Goal: Task Accomplishment & Management: Use online tool/utility

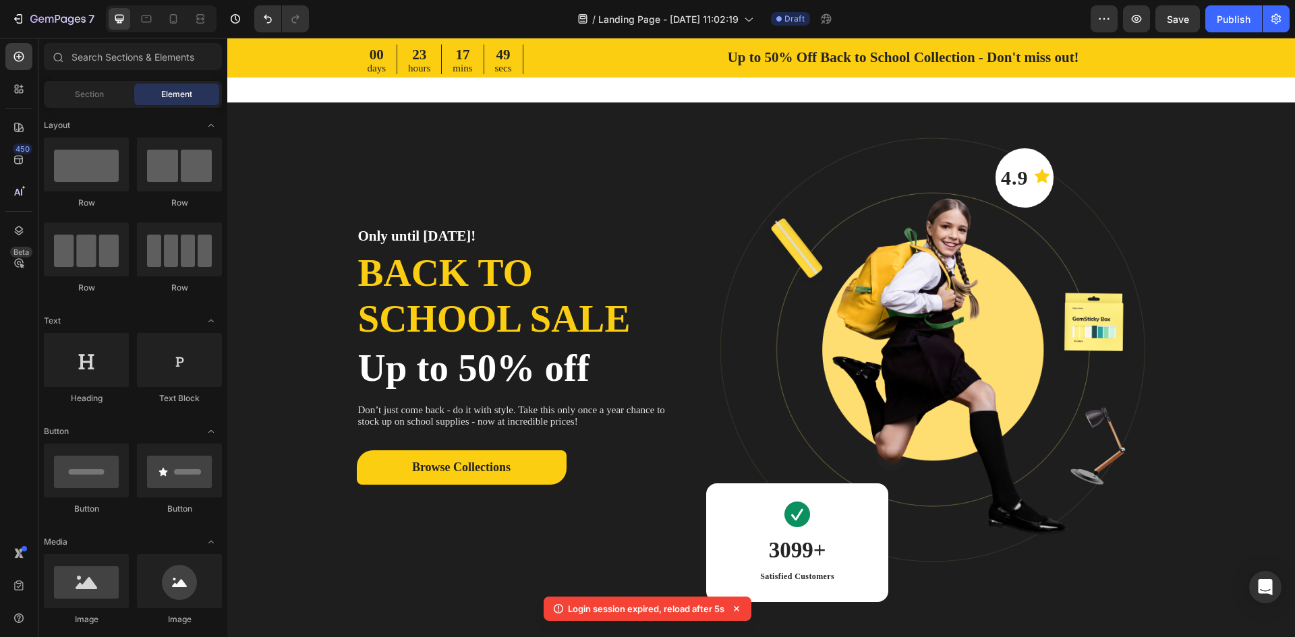
scroll to position [405, 0]
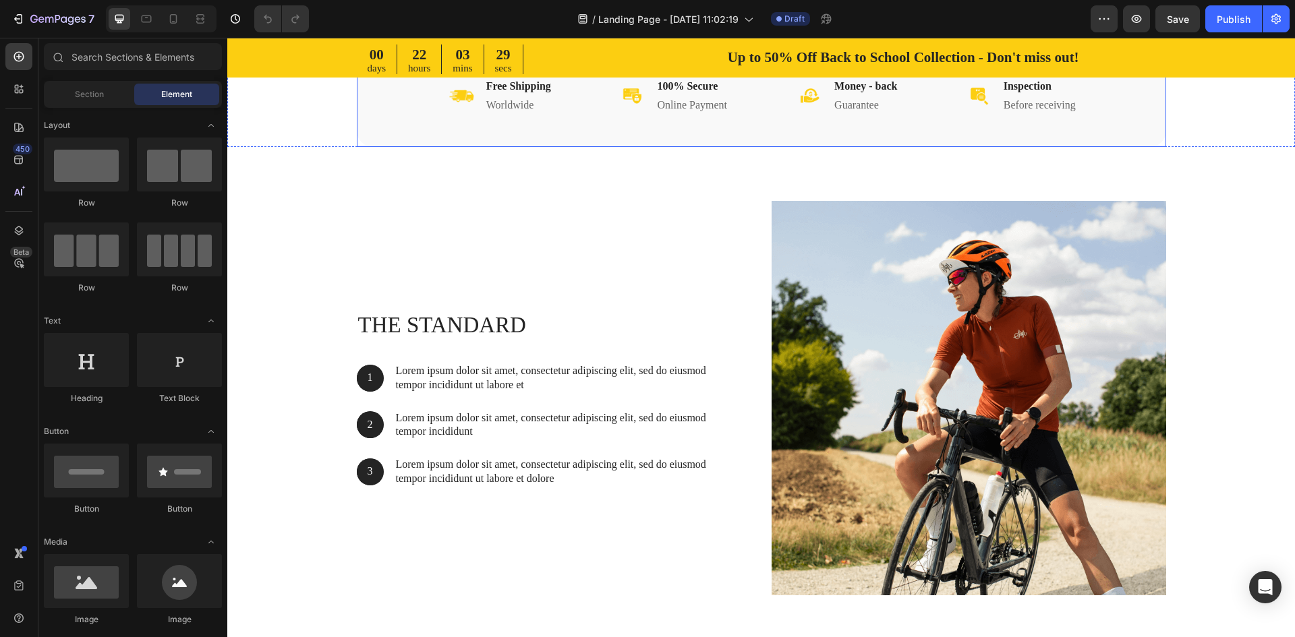
scroll to position [742, 0]
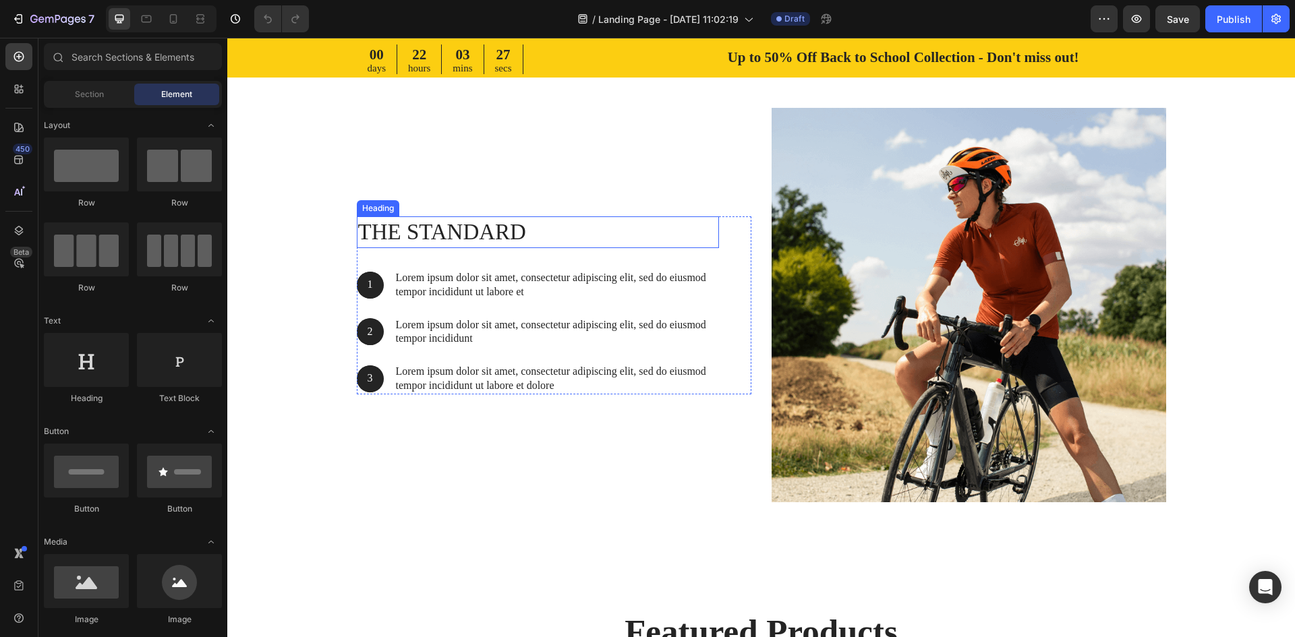
click at [476, 236] on h2 "The standard" at bounding box center [538, 233] width 362 height 32
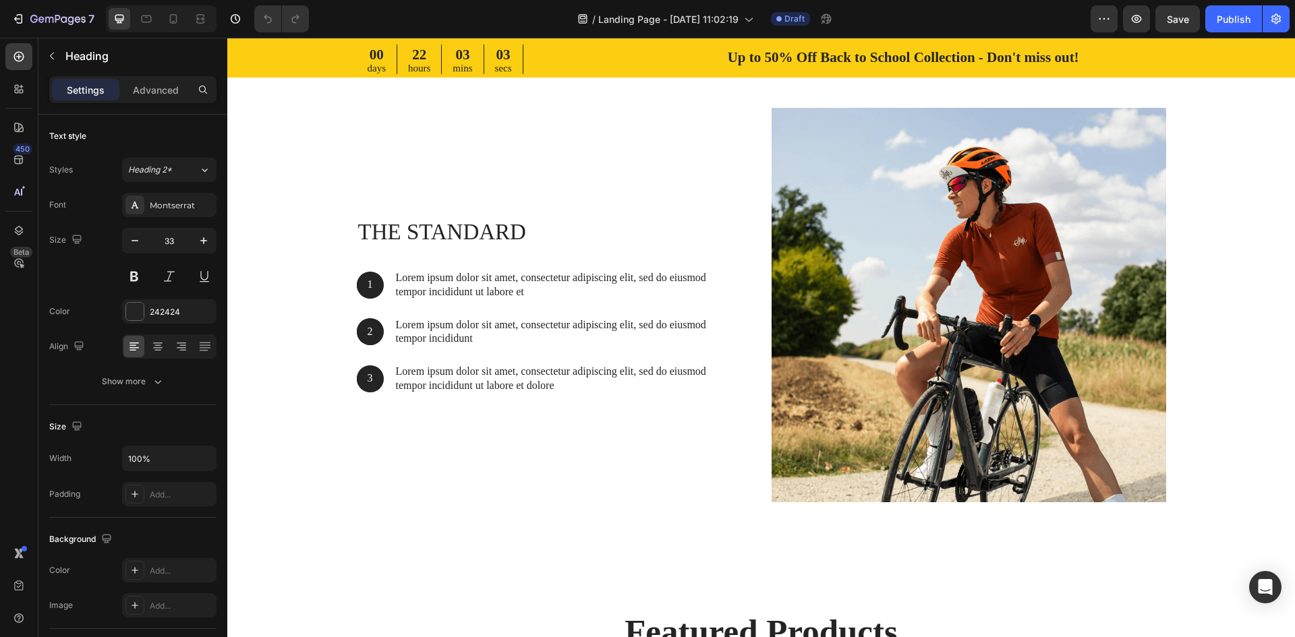
click at [426, 228] on h2 "The standard" at bounding box center [538, 233] width 362 height 32
click at [491, 240] on p "The standard" at bounding box center [538, 232] width 360 height 29
click at [517, 233] on p "The standard" at bounding box center [538, 232] width 360 height 29
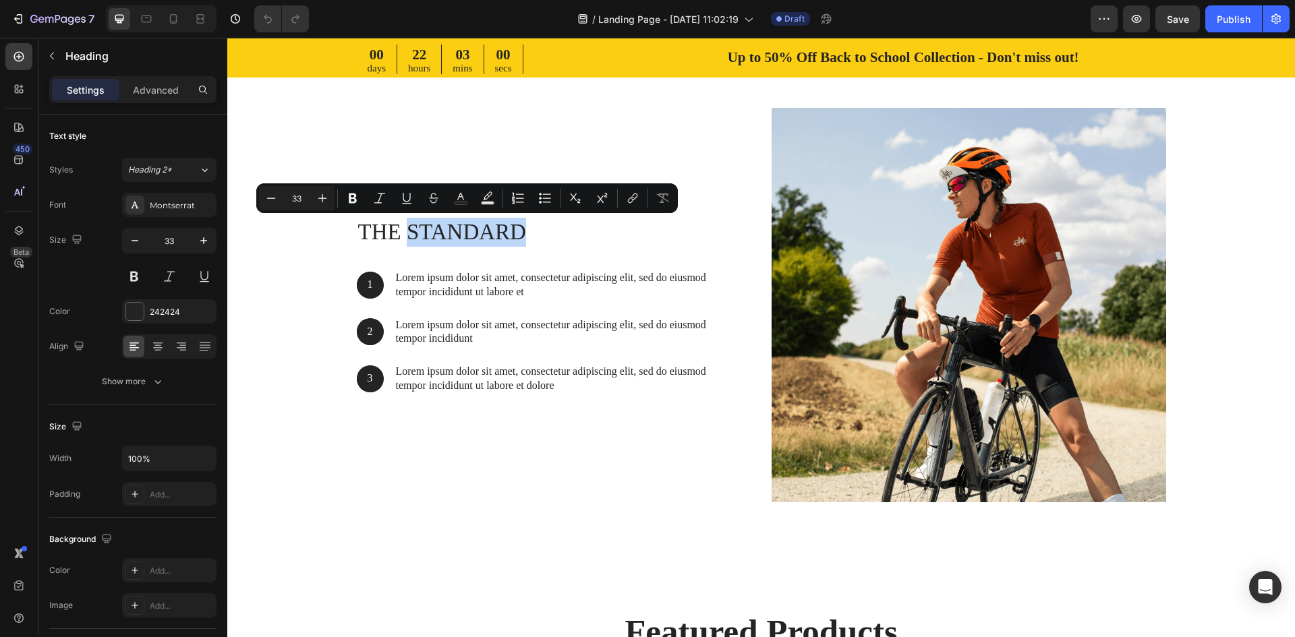
click at [535, 233] on p "The standard" at bounding box center [538, 232] width 360 height 29
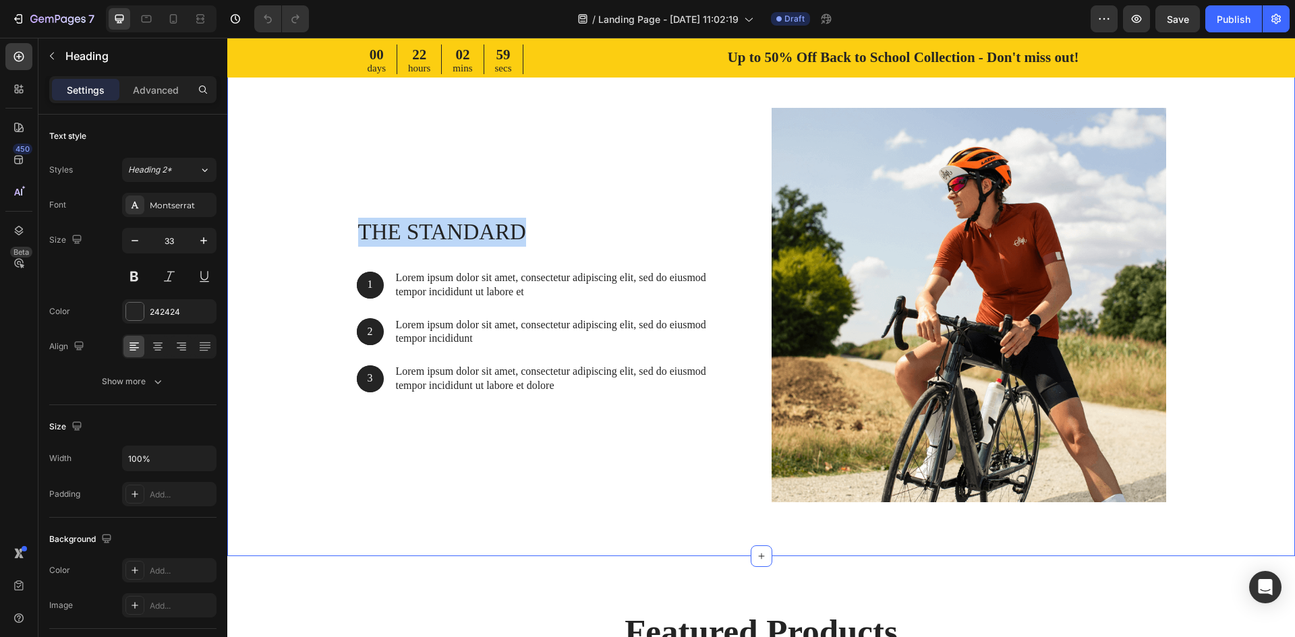
drag, startPoint x: 537, startPoint y: 233, endPoint x: 351, endPoint y: 235, distance: 186.2
click at [351, 235] on div "The standard Heading 1 Text Block Hero Banner Lorem ipsum dolor sit amet, conse…" at bounding box center [761, 310] width 1048 height 405
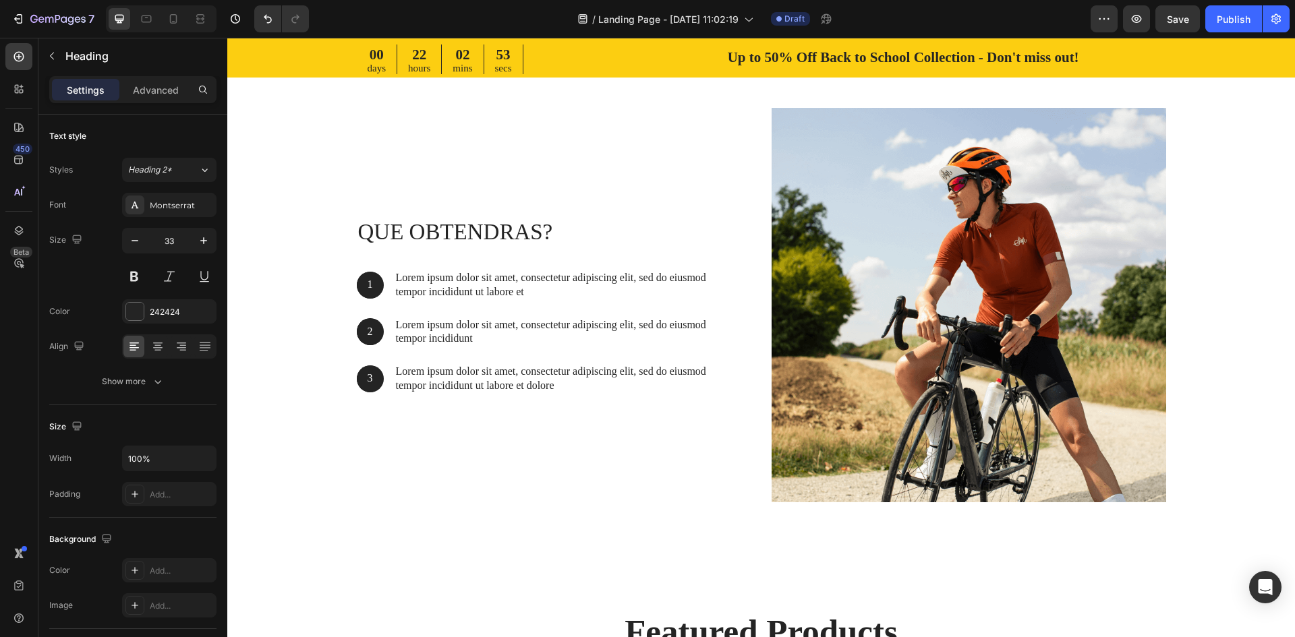
click at [540, 229] on p "QUE OBTENDRAS?" at bounding box center [538, 232] width 360 height 29
click at [369, 231] on p "QUE OBTENDRÁS?" at bounding box center [538, 232] width 360 height 29
click at [559, 296] on p "Lorem ipsum dolor sit amet, consectetur adipiscing elit, sed do eiusmod tempor …" at bounding box center [557, 285] width 322 height 28
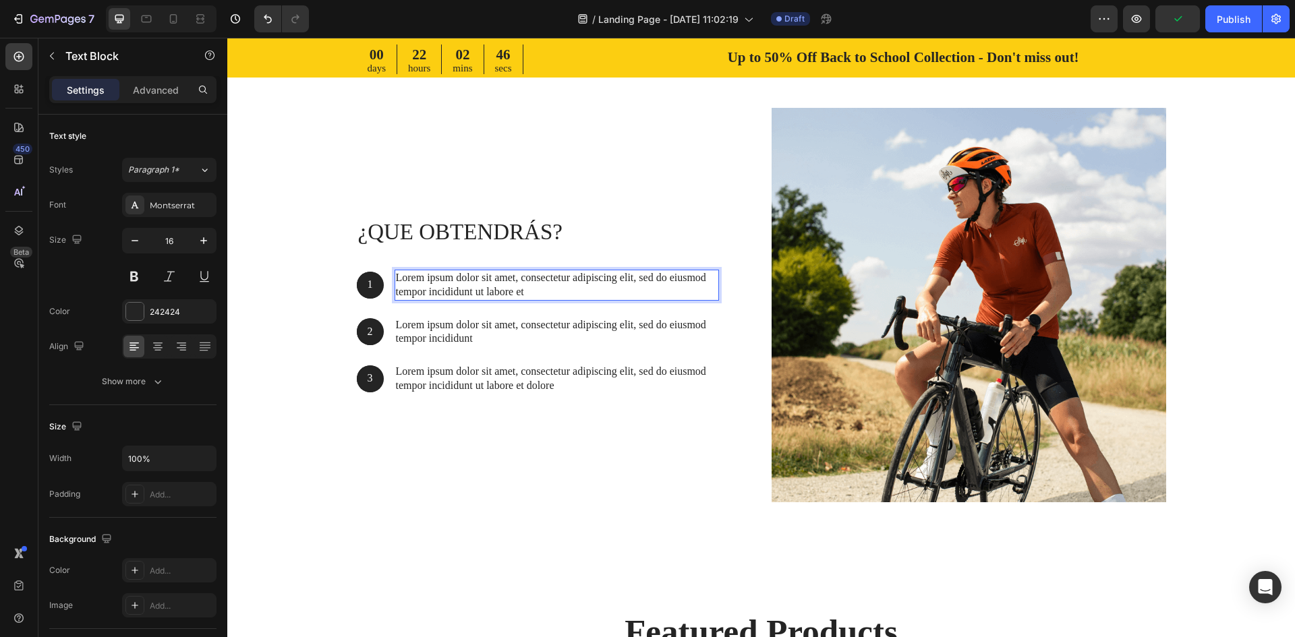
click at [662, 290] on p "Lorem ipsum dolor sit amet, consectetur adipiscing elit, sed do eiusmod tempor …" at bounding box center [557, 285] width 322 height 28
drag, startPoint x: 672, startPoint y: 289, endPoint x: 374, endPoint y: 267, distance: 298.3
click at [374, 267] on div "¿QUE OBTENDRÁS? Heading 1 Text Block Hero Banner Lorem ipsum dolor sit amet, co…" at bounding box center [538, 306] width 362 height 178
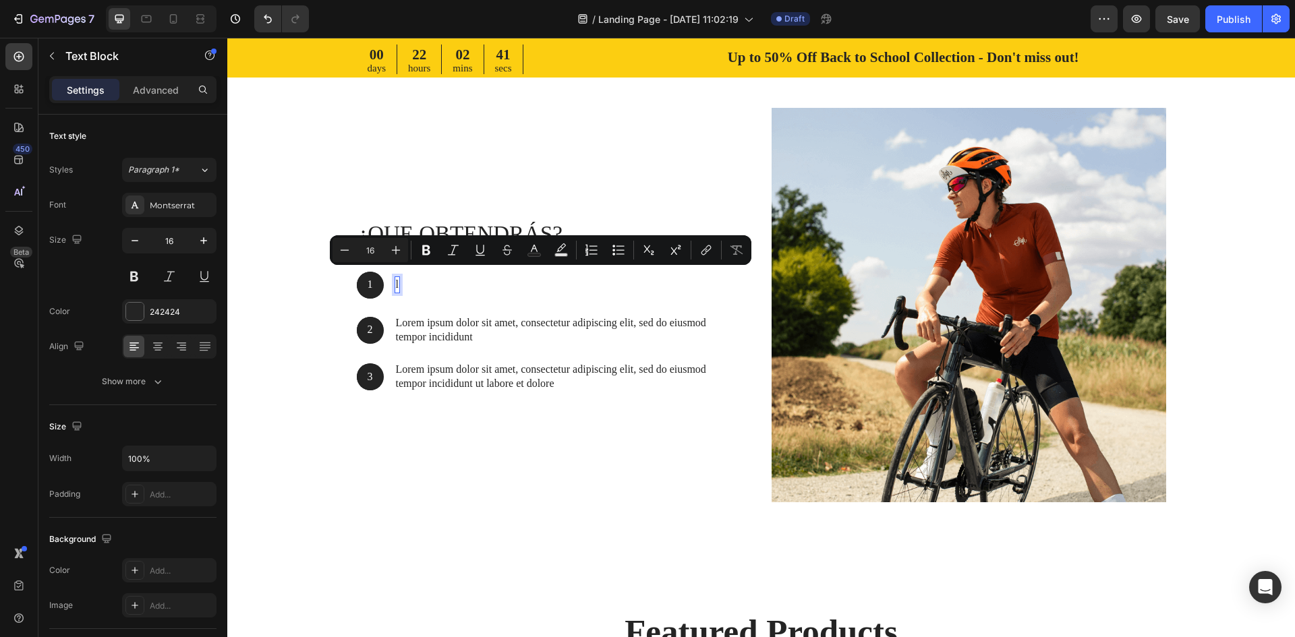
scroll to position [749, 0]
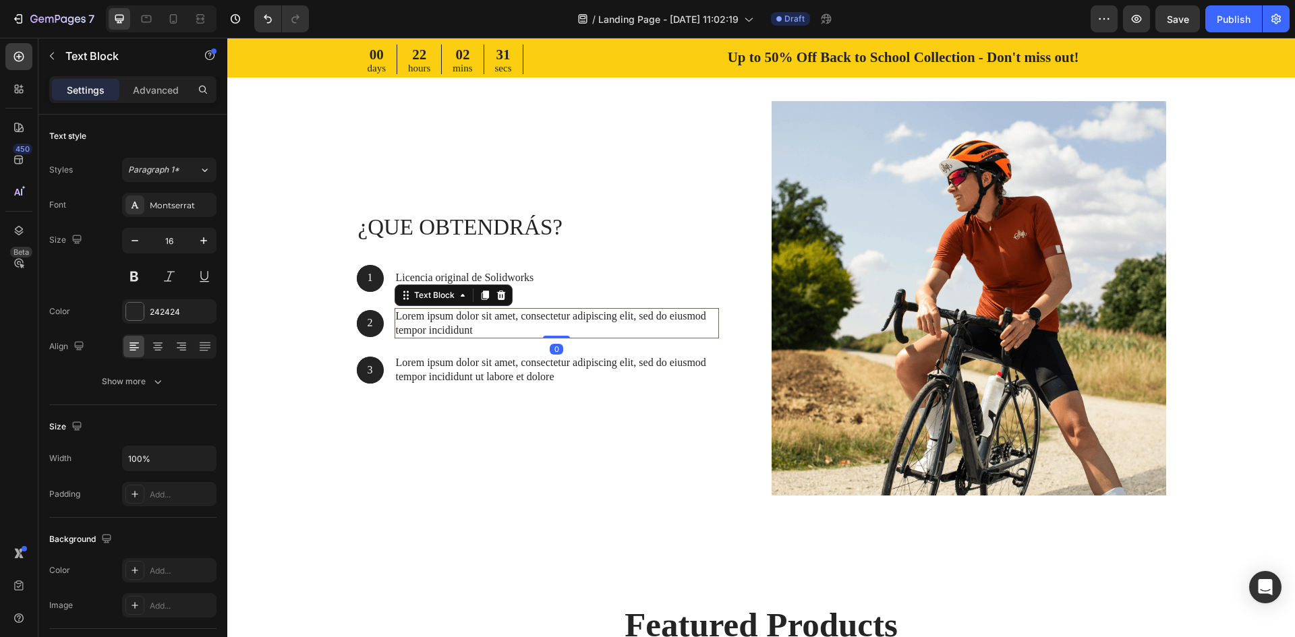
click at [526, 335] on p "Lorem ipsum dolor sit amet, consectetur adipiscing elit, sed do eiusmod tempor …" at bounding box center [557, 324] width 322 height 28
click at [440, 376] on p "Lorem ipsum dolor sit amet, consectetur adipiscing elit, sed do eiusmod tempor …" at bounding box center [557, 370] width 322 height 28
click at [368, 372] on p "3" at bounding box center [370, 371] width 24 height 14
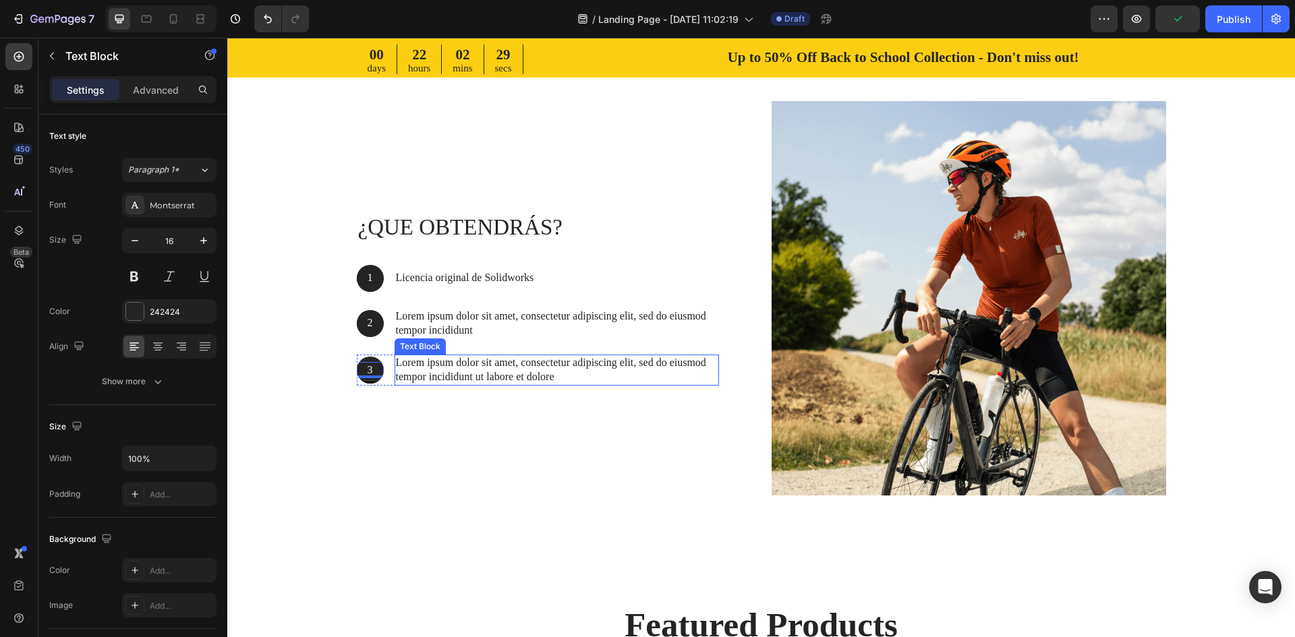
click at [492, 381] on p "Lorem ipsum dolor sit amet, consectetur adipiscing elit, sed do eiusmod tempor …" at bounding box center [557, 370] width 322 height 28
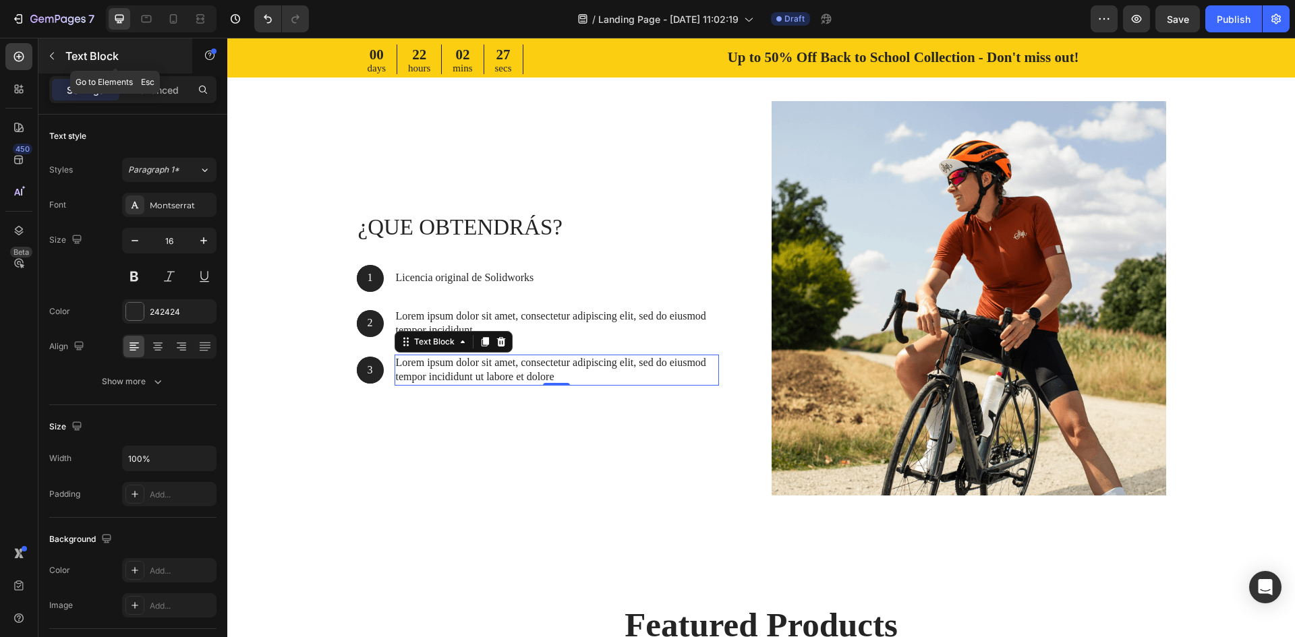
click at [47, 55] on icon "button" at bounding box center [52, 56] width 11 height 11
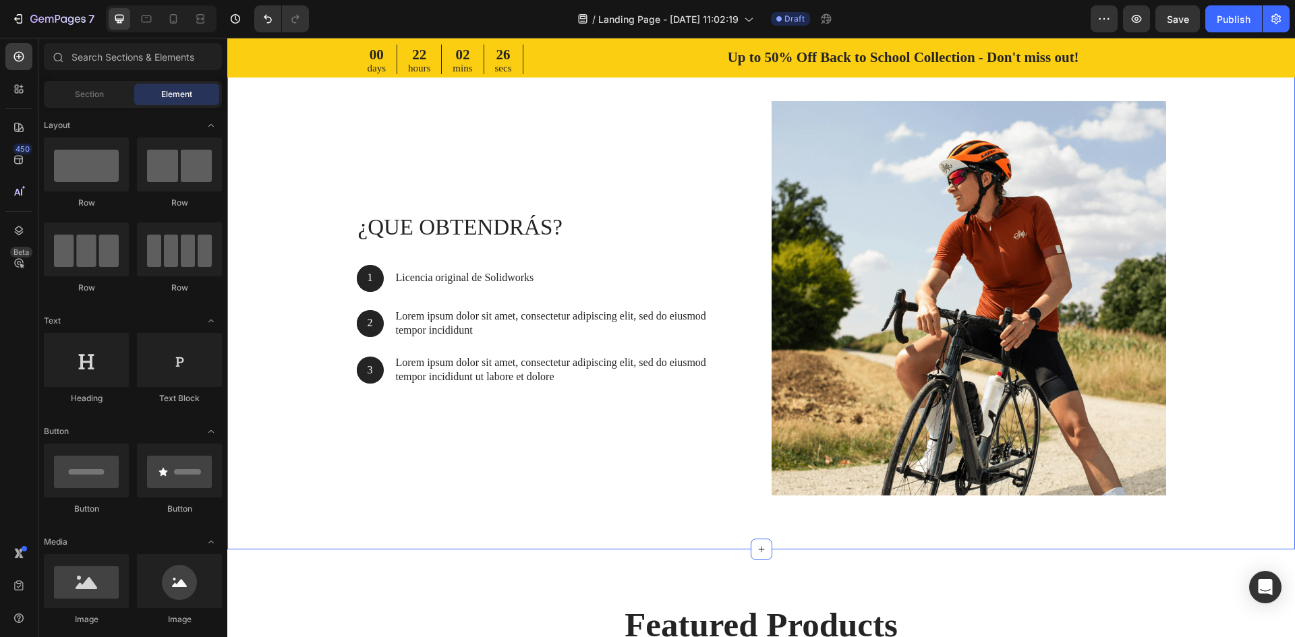
click at [382, 168] on div "¿QUE OBTENDRÁS? Heading 1 Text Block Hero Banner Licencia original de Solidwork…" at bounding box center [554, 298] width 395 height 395
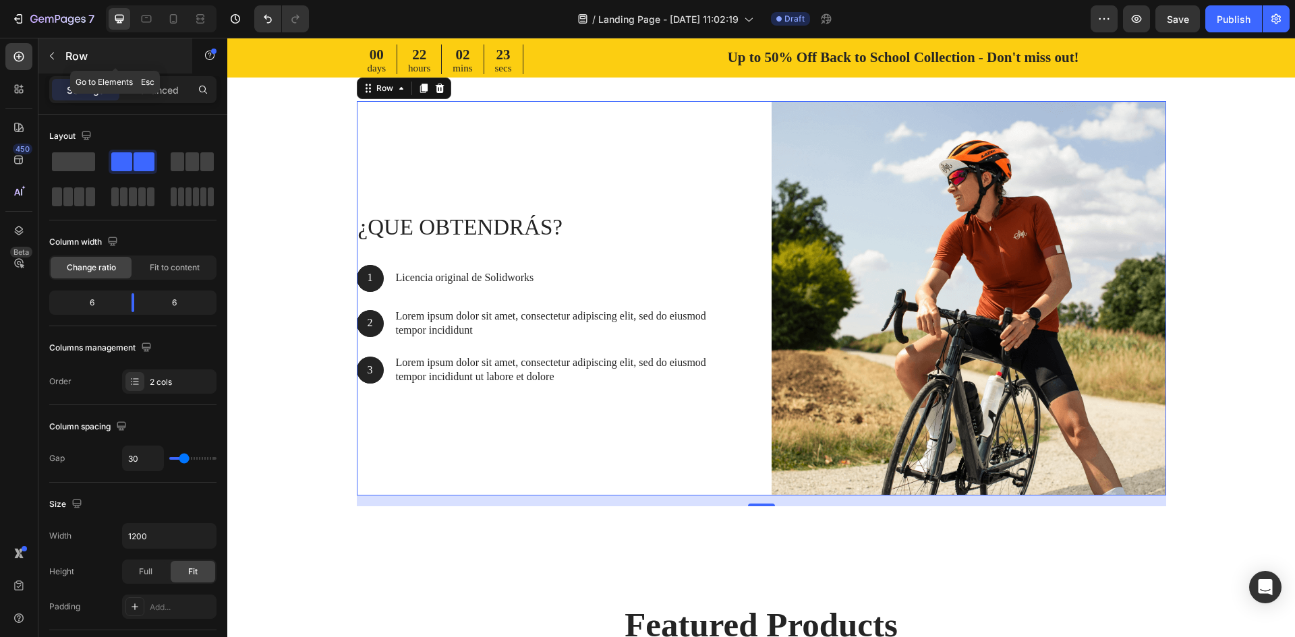
click at [43, 60] on button "button" at bounding box center [52, 56] width 22 height 22
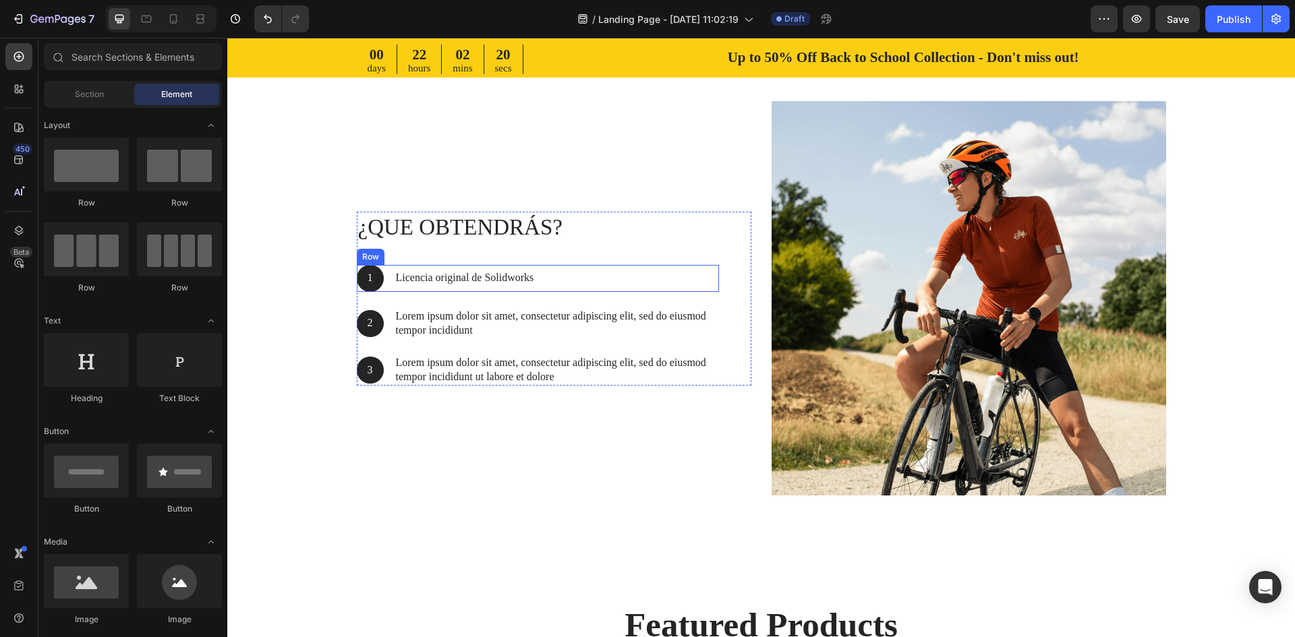
click at [383, 289] on div "1 Text Block Hero Banner Licencia original de Solidworks Text Block Row" at bounding box center [538, 278] width 362 height 27
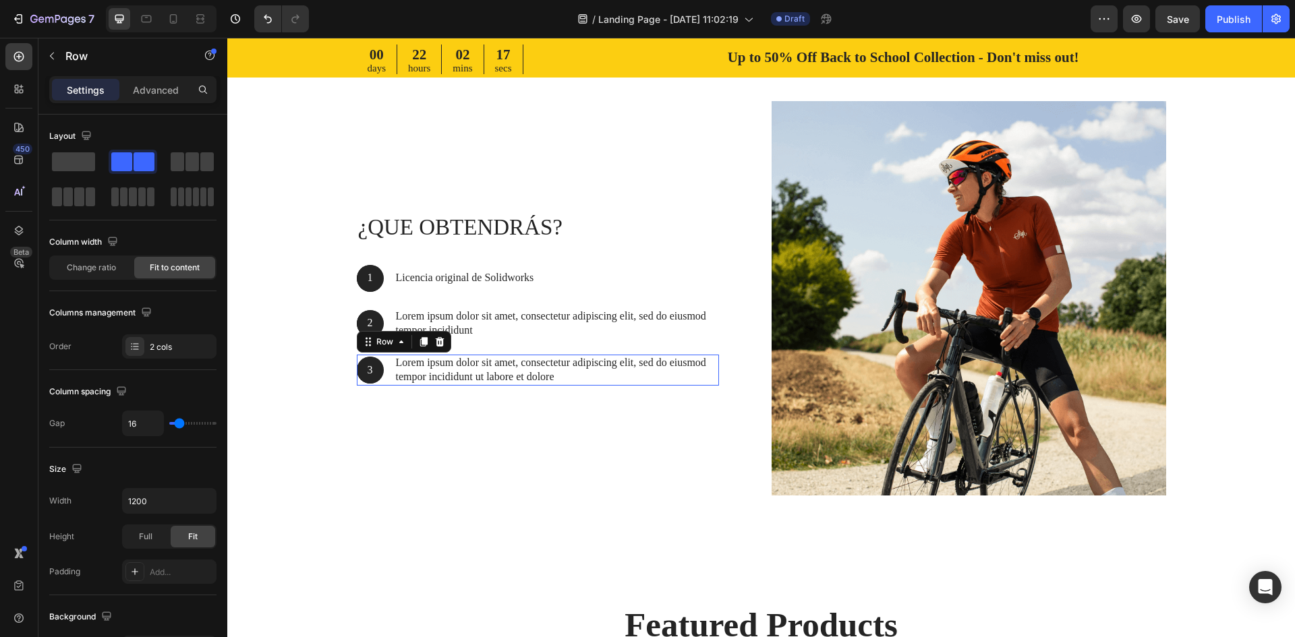
click at [386, 382] on div "3 Text Block Hero Banner Lorem ipsum dolor sit amet, consectetur adipiscing eli…" at bounding box center [538, 370] width 362 height 31
click at [420, 342] on icon at bounding box center [423, 342] width 7 height 9
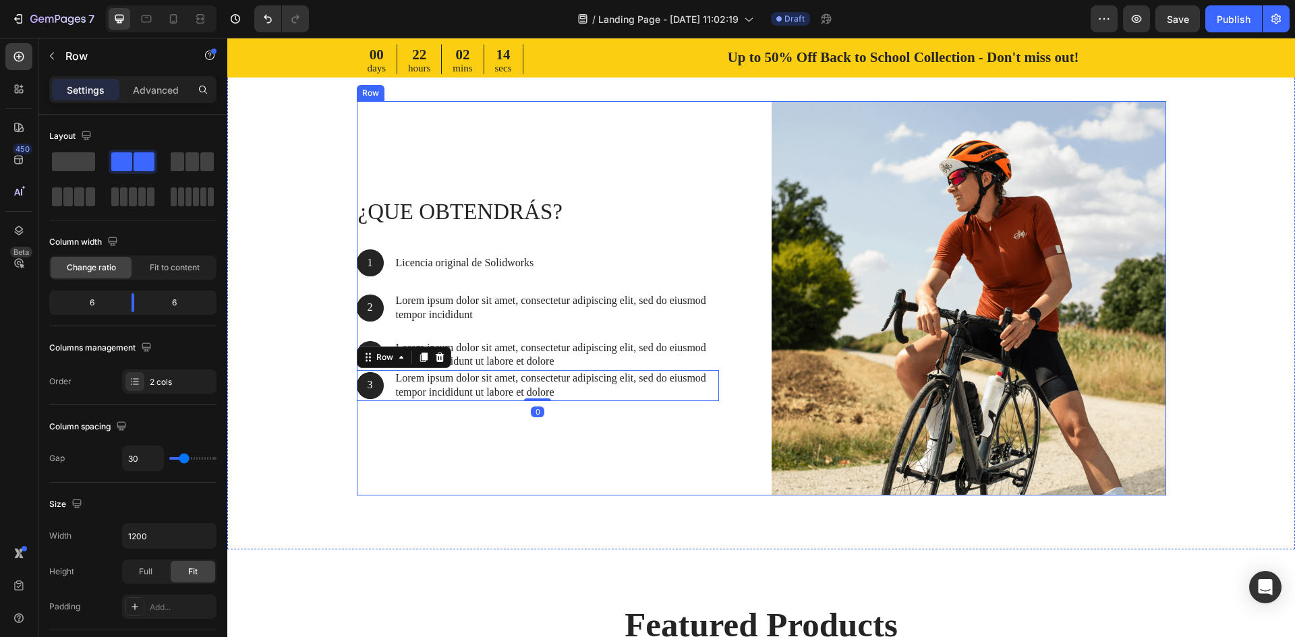
click at [540, 474] on div "¿QUE OBTENDRÁS? Heading 1 Text Block Hero Banner Licencia original de Solidwork…" at bounding box center [554, 298] width 395 height 395
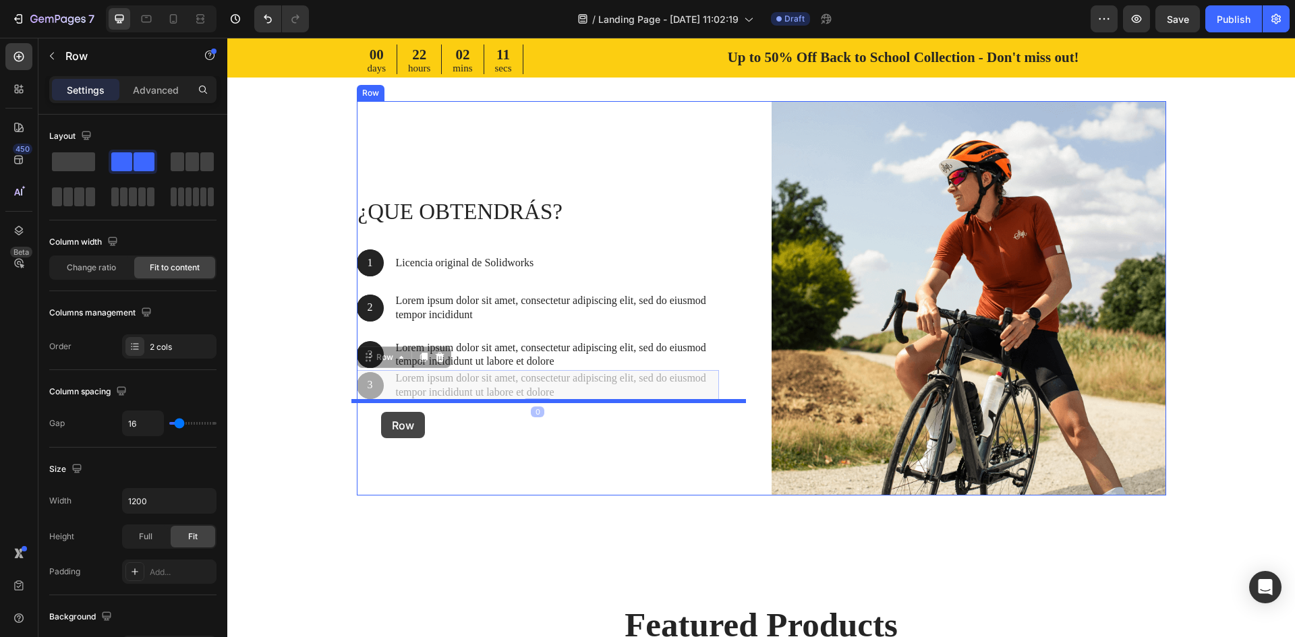
drag, startPoint x: 380, startPoint y: 399, endPoint x: 381, endPoint y: 412, distance: 12.8
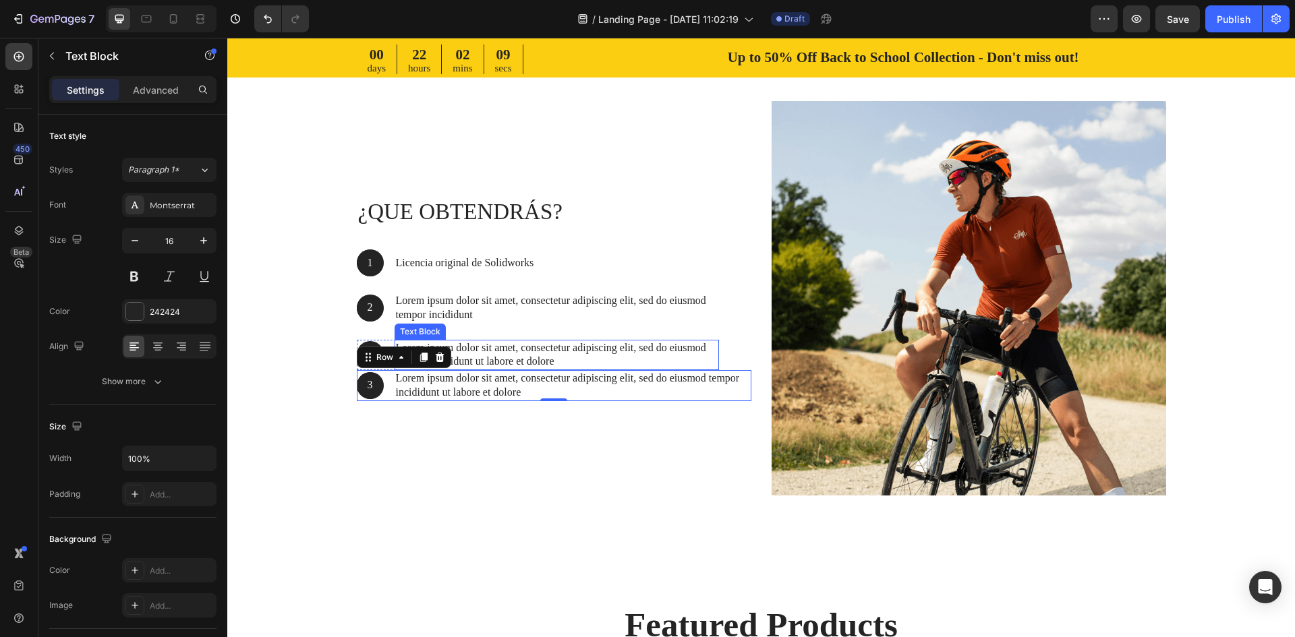
click at [546, 358] on p "Lorem ipsum dolor sit amet, consectetur adipiscing elit, sed do eiusmod tempor …" at bounding box center [557, 355] width 322 height 28
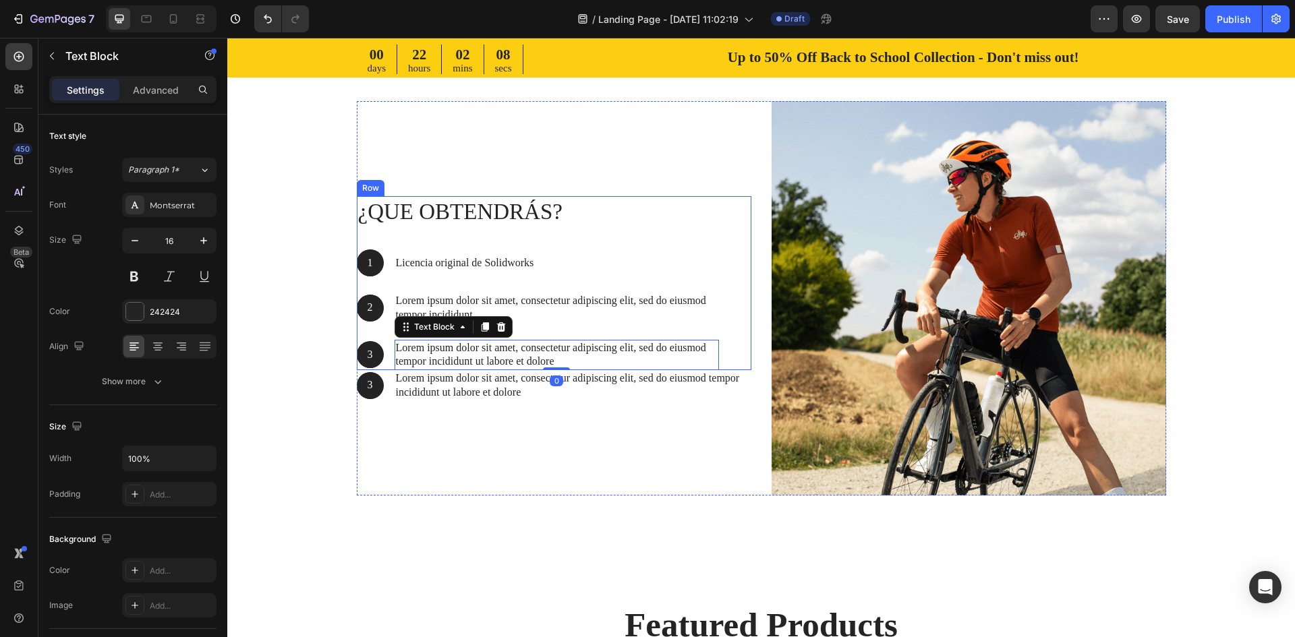
click at [538, 320] on p "Lorem ipsum dolor sit amet, consectetur adipiscing elit, sed do eiusmod tempor …" at bounding box center [557, 308] width 322 height 28
click at [535, 338] on div "¿QUE OBTENDRÁS? Heading 1 Text Block Hero Banner Licencia original de Solidwork…" at bounding box center [538, 283] width 362 height 174
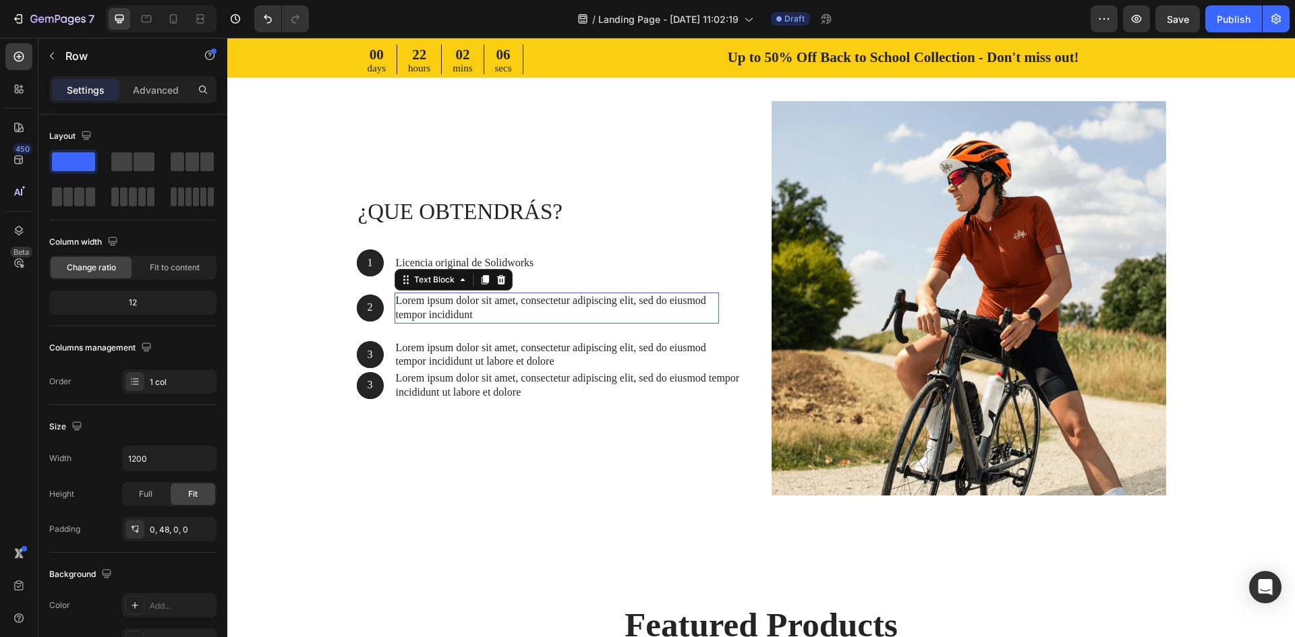
click at [537, 316] on p "Lorem ipsum dolor sit amet, consectetur adipiscing elit, sed do eiusmod tempor …" at bounding box center [557, 308] width 322 height 28
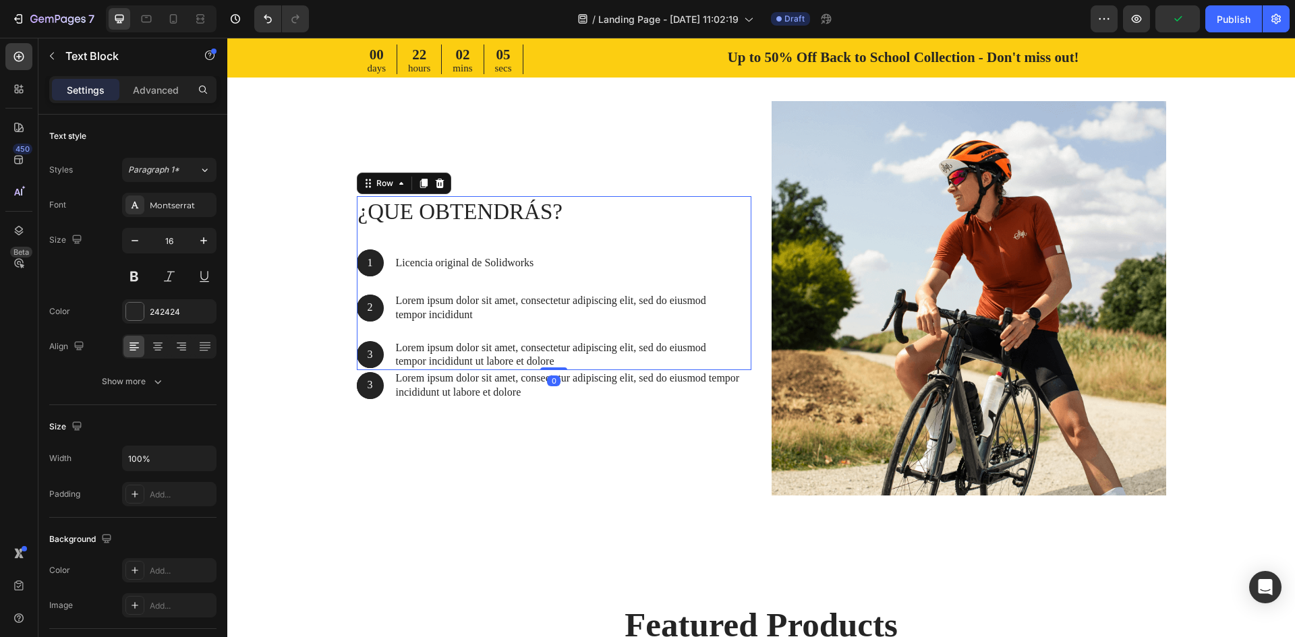
click at [385, 329] on div "¿QUE OBTENDRÁS? Heading 1 Text Block Hero Banner Licencia original de Solidwork…" at bounding box center [538, 283] width 362 height 174
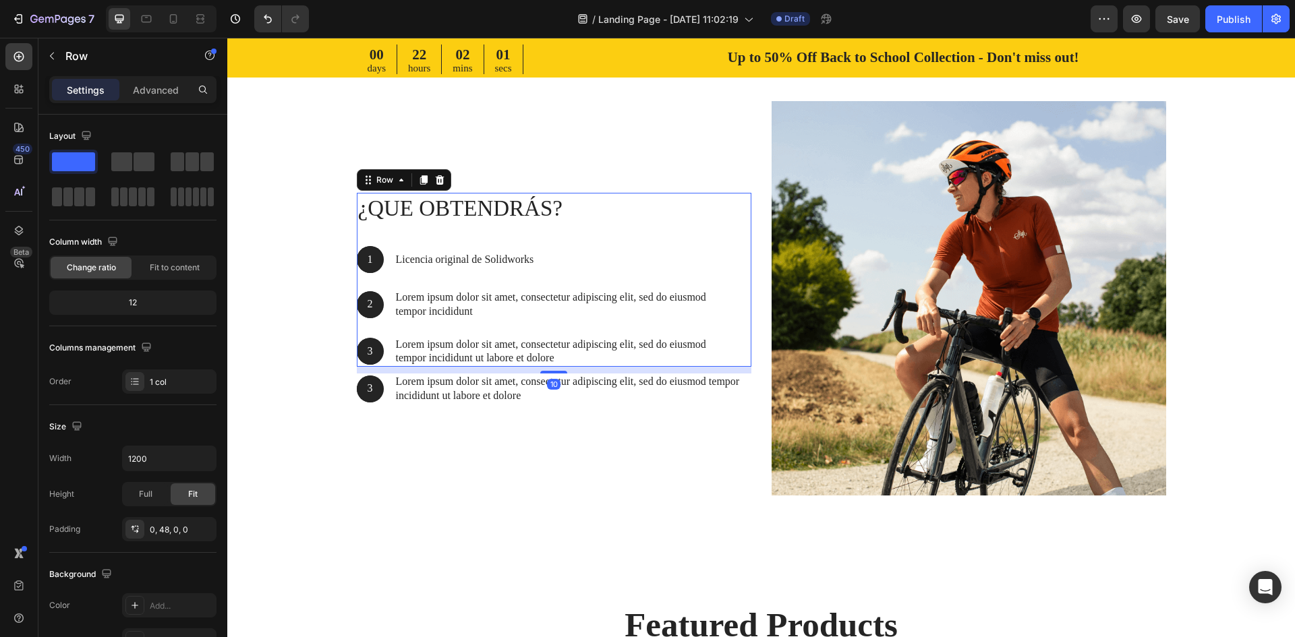
drag, startPoint x: 548, startPoint y: 370, endPoint x: 548, endPoint y: 376, distance: 6.8
click at [548, 376] on div "¿QUE OBTENDRÁS? Heading 1 Text Block Hero Banner Licencia original de Solidwork…" at bounding box center [554, 298] width 395 height 395
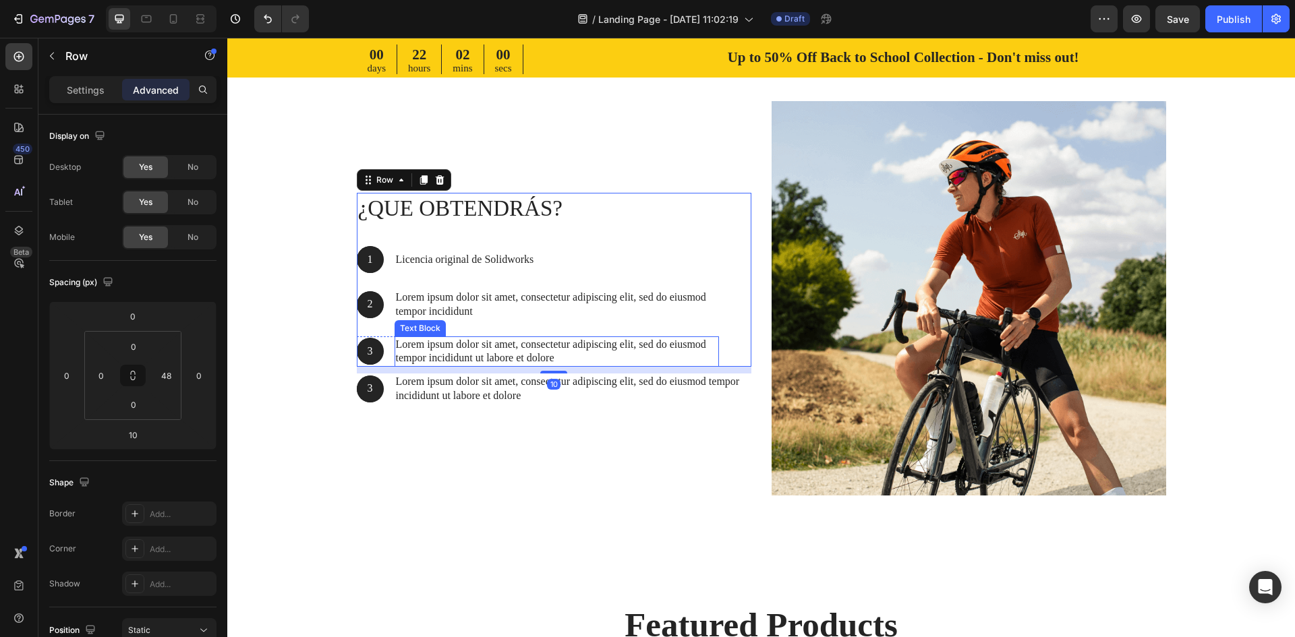
click at [445, 353] on p "Lorem ipsum dolor sit amet, consectetur adipiscing elit, sed do eiusmod tempor …" at bounding box center [557, 352] width 322 height 28
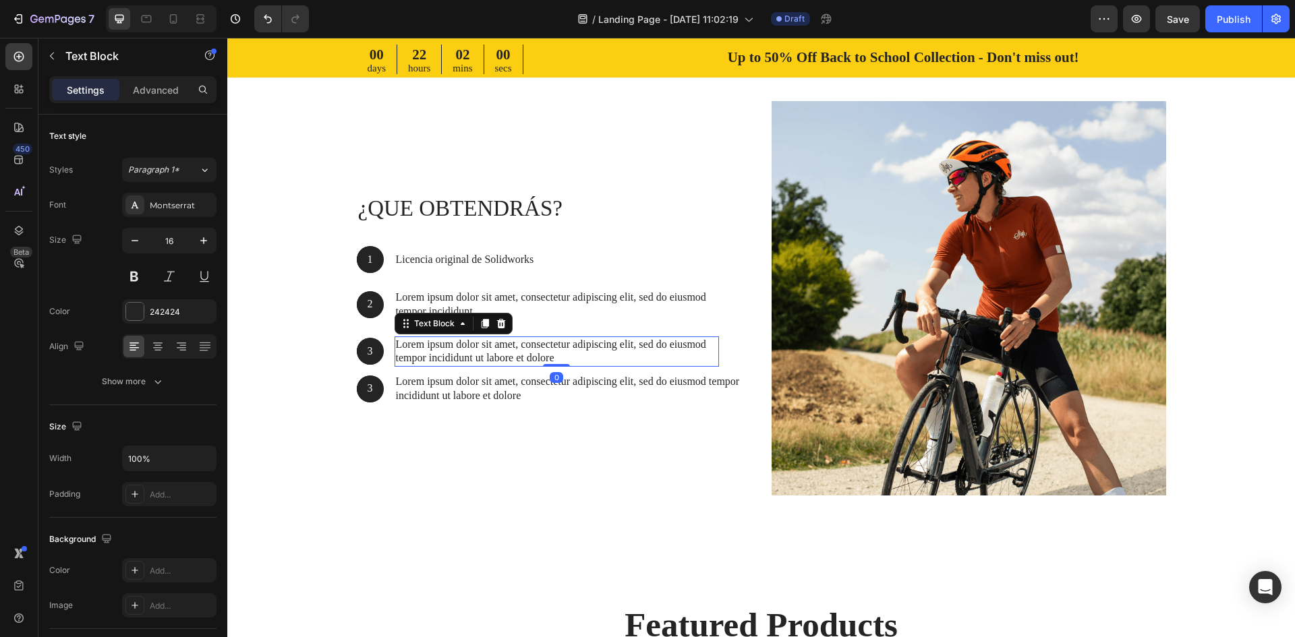
click at [447, 470] on div "¿QUE OBTENDRÁS? Heading 1 Text Block Hero Banner Licencia original de Solidwork…" at bounding box center [554, 298] width 395 height 395
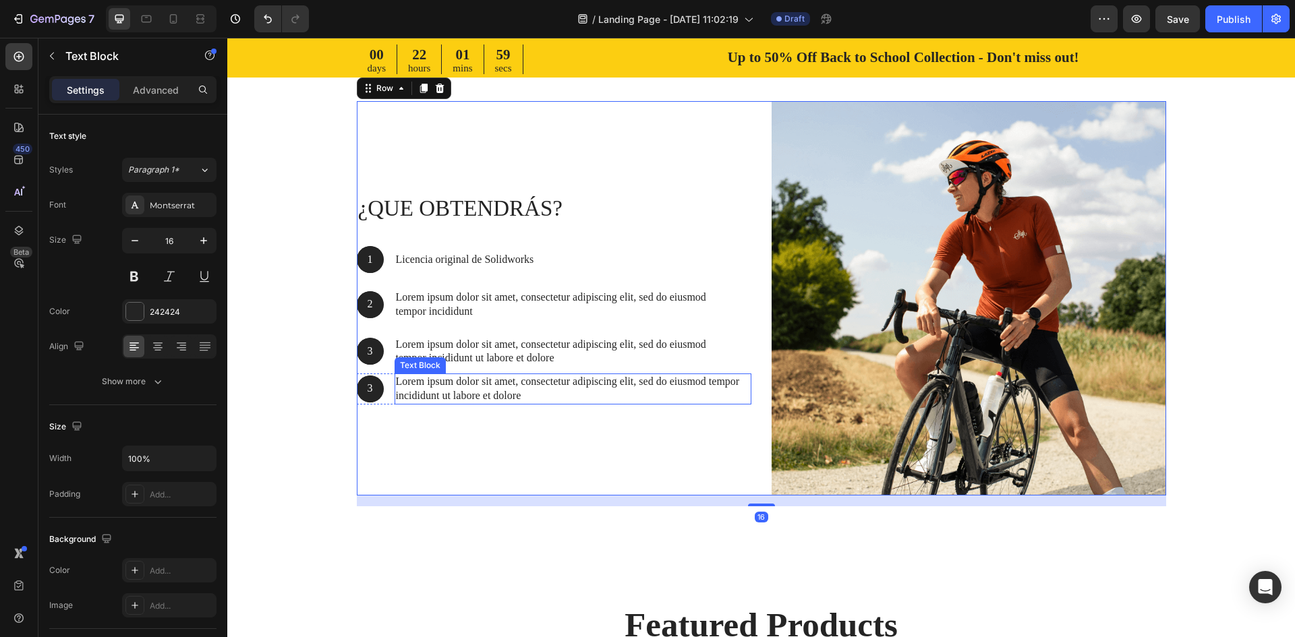
click at [426, 376] on p "Lorem ipsum dolor sit amet, consectetur adipiscing elit, sed do eiusmod tempor …" at bounding box center [573, 389] width 354 height 28
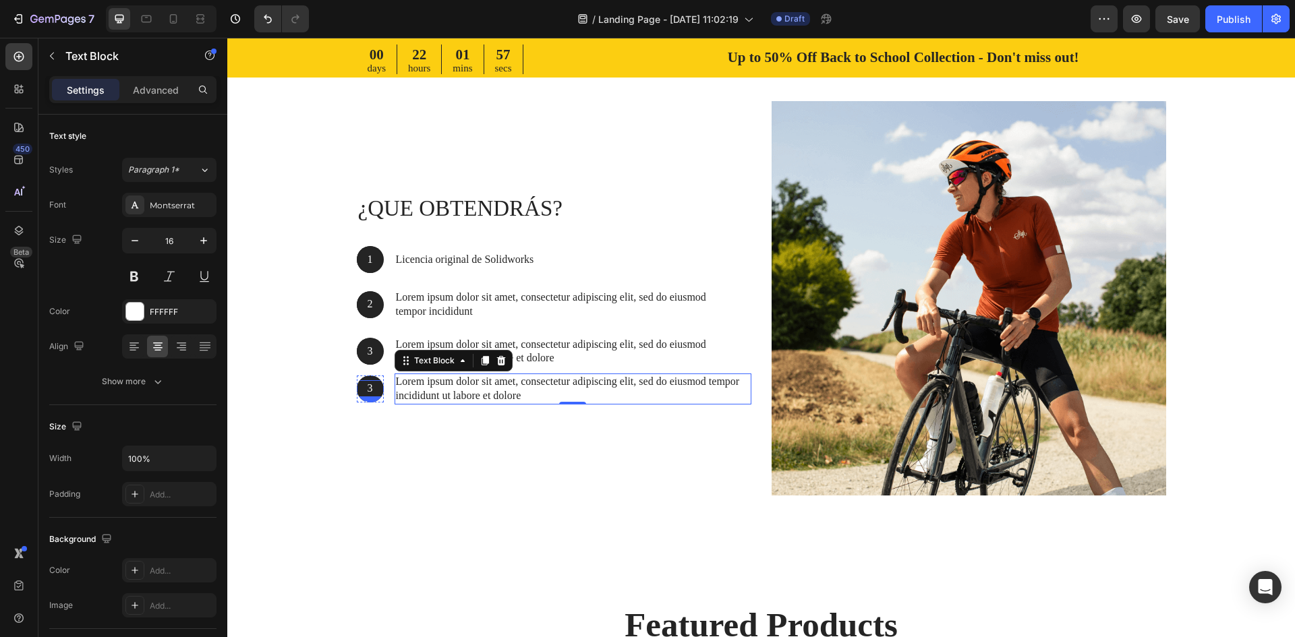
click at [365, 394] on p "3" at bounding box center [370, 389] width 24 height 14
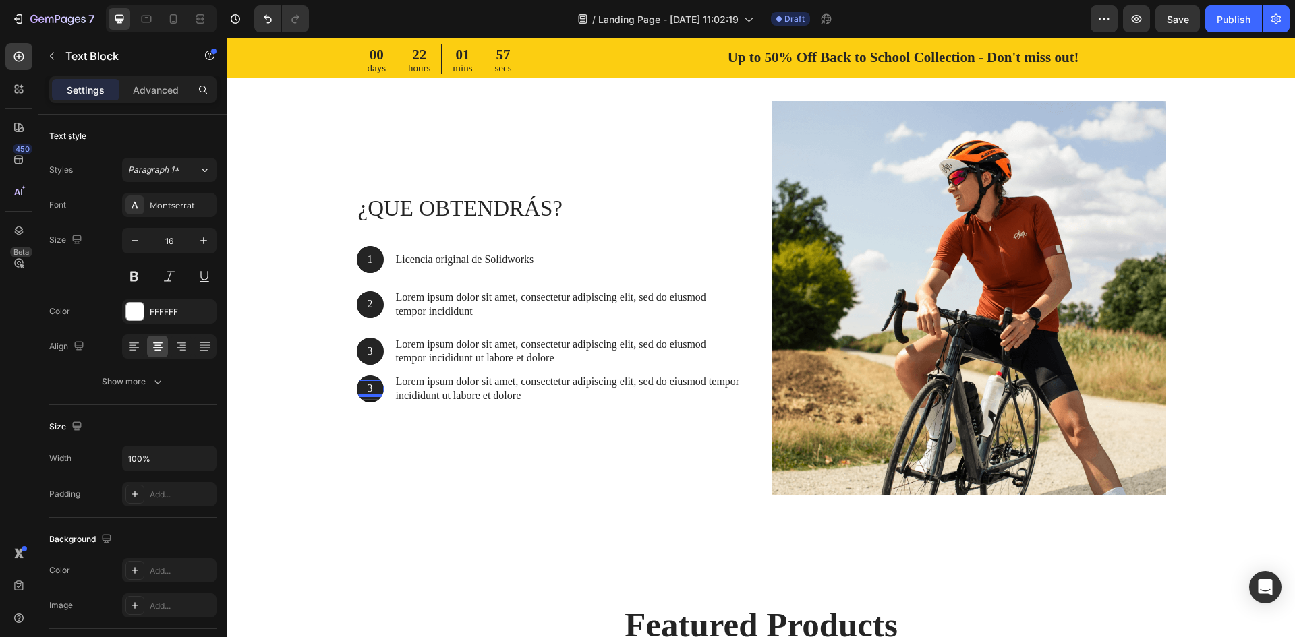
click at [366, 389] on p "3" at bounding box center [370, 389] width 24 height 14
click at [532, 484] on div "¿QUE OBTENDRÁS? Heading 1 Text Block Hero Banner Licencia original de Solidwork…" at bounding box center [554, 298] width 395 height 395
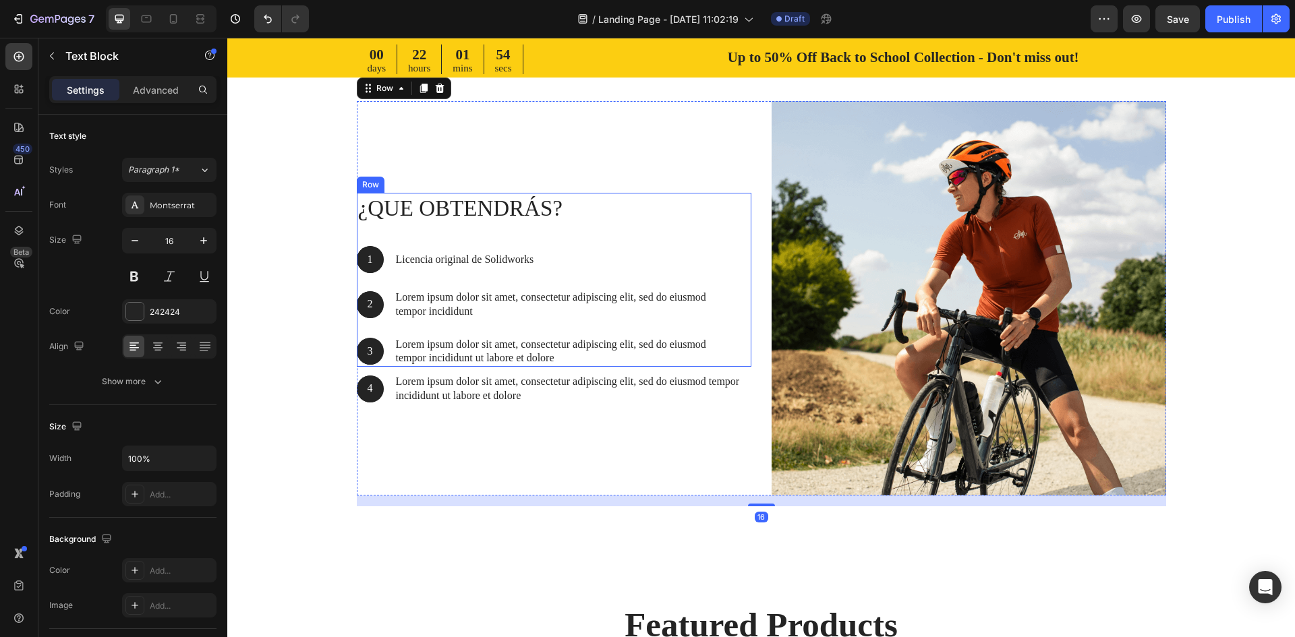
click at [455, 313] on p "Lorem ipsum dolor sit amet, consectetur adipiscing elit, sed do eiusmod tempor …" at bounding box center [557, 305] width 322 height 28
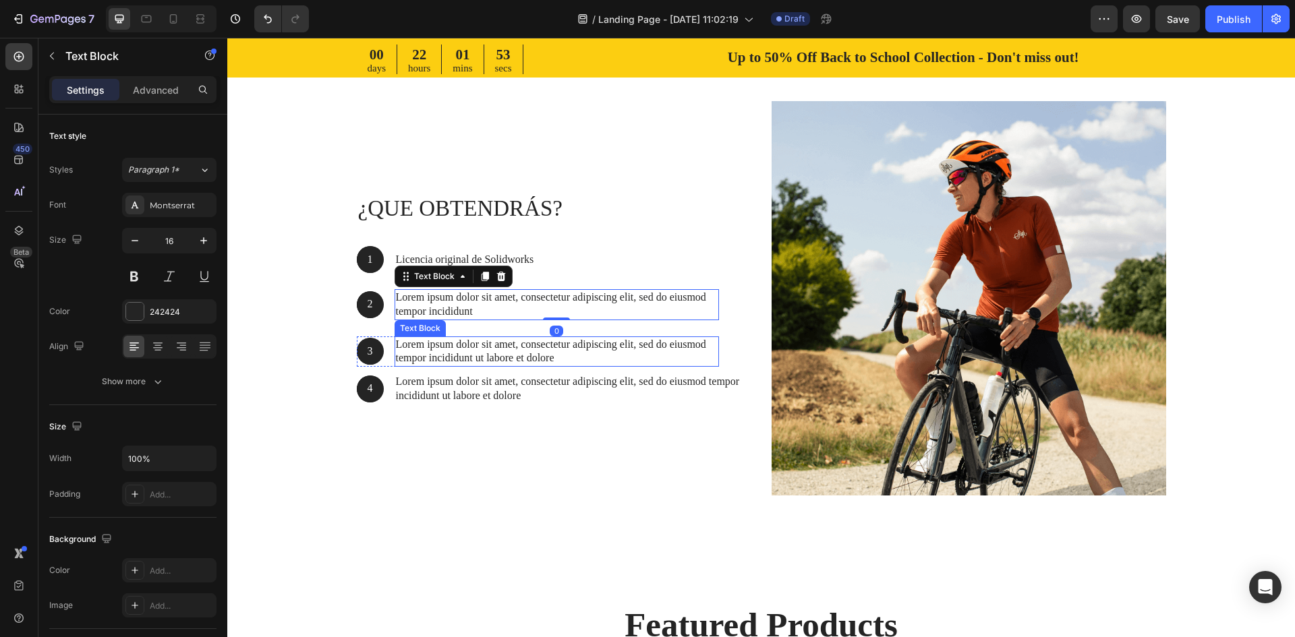
click at [448, 349] on p "Lorem ipsum dolor sit amet, consectetur adipiscing elit, sed do eiusmod tempor …" at bounding box center [557, 352] width 322 height 28
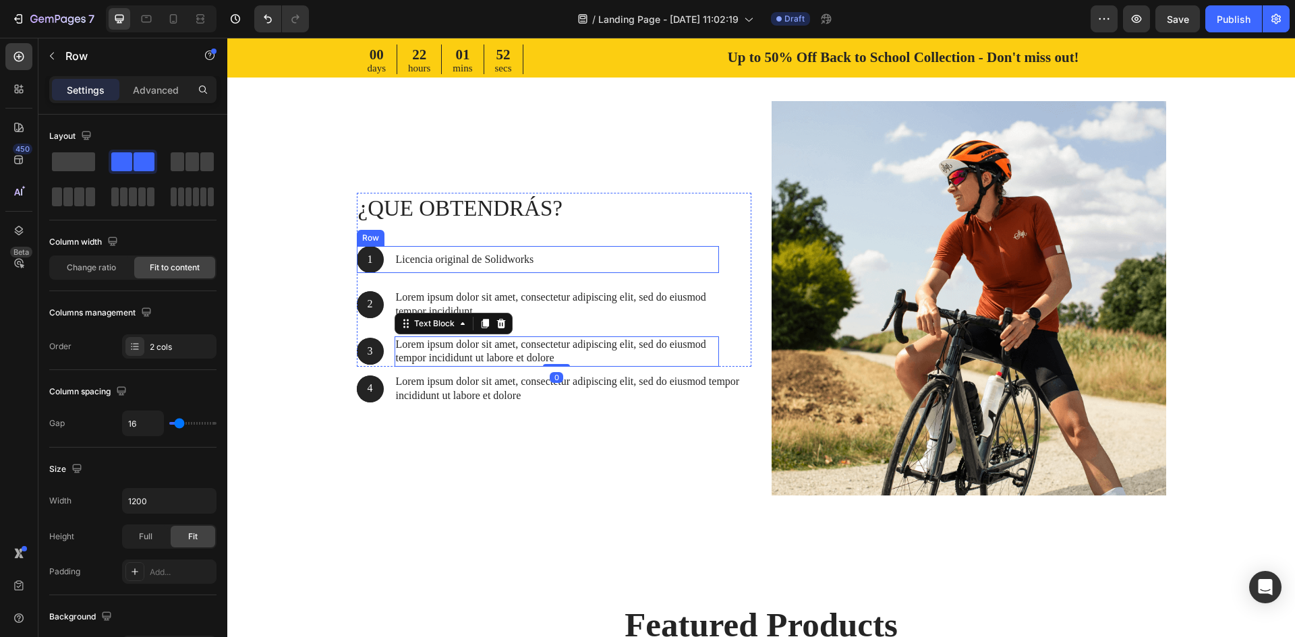
click at [635, 247] on div "1 Text Block Hero Banner Licencia original de Solidworks Text Block Row" at bounding box center [538, 259] width 362 height 27
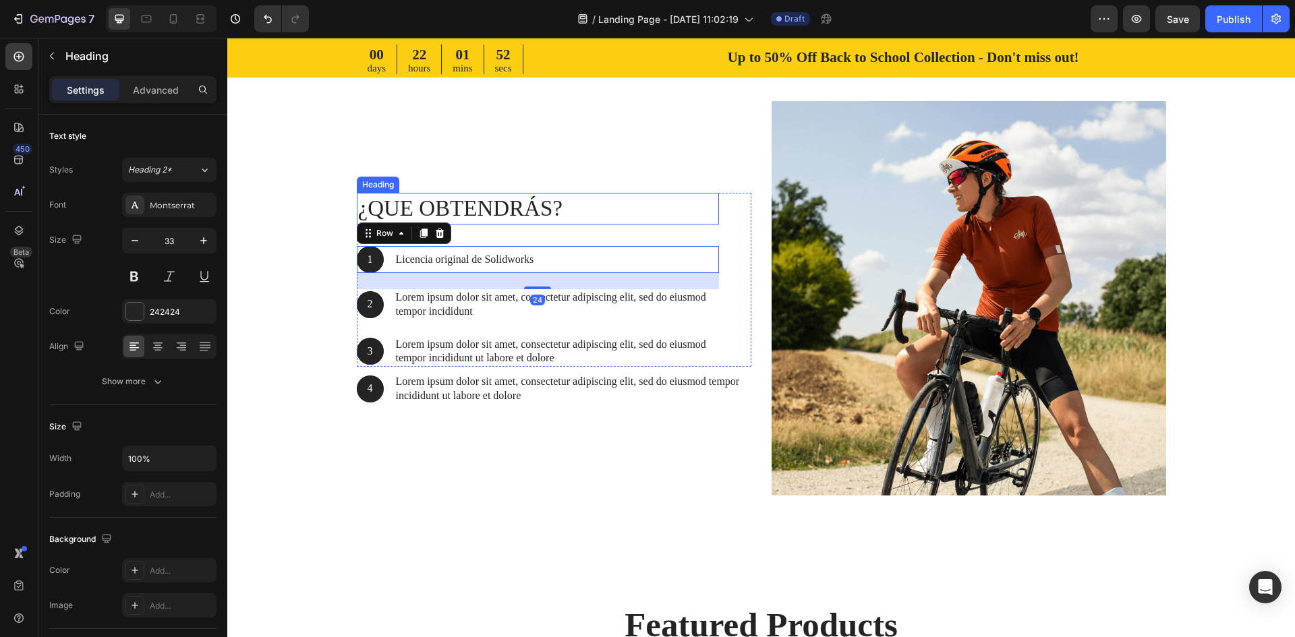
click at [700, 221] on p "¿QUE OBTENDRÁS?" at bounding box center [538, 208] width 360 height 29
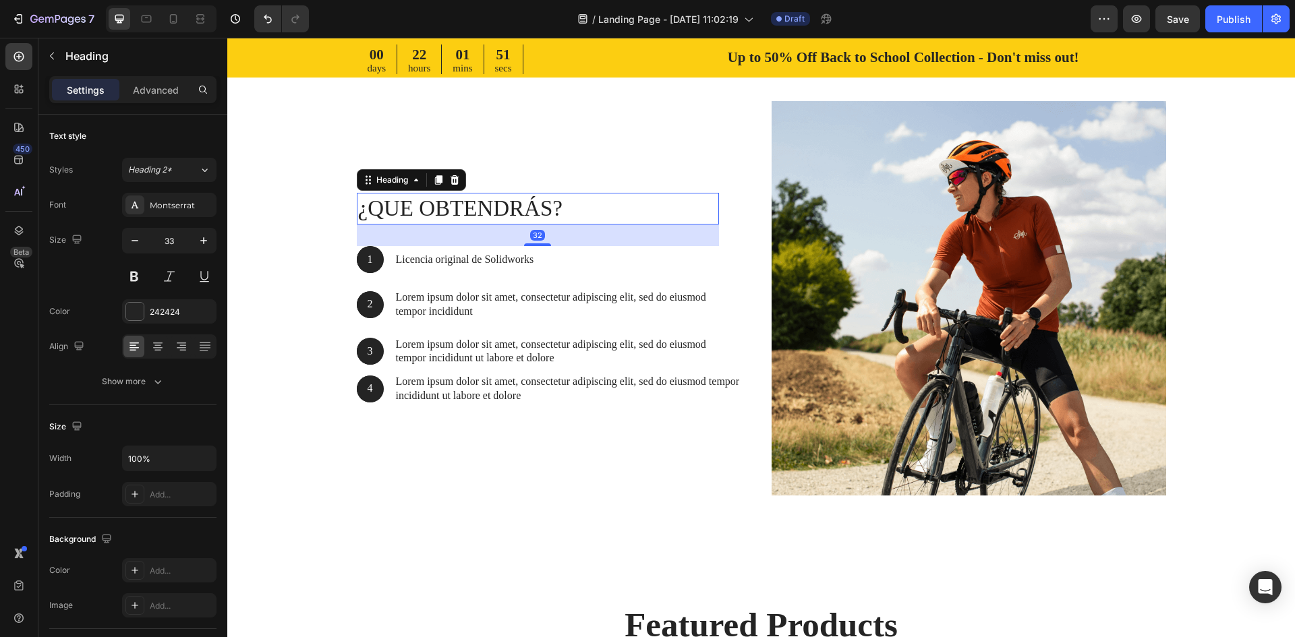
click at [735, 285] on div "¿QUE OBTENDRÁS? Heading 32 1 Text Block Hero Banner Licencia original de Solidw…" at bounding box center [554, 280] width 395 height 174
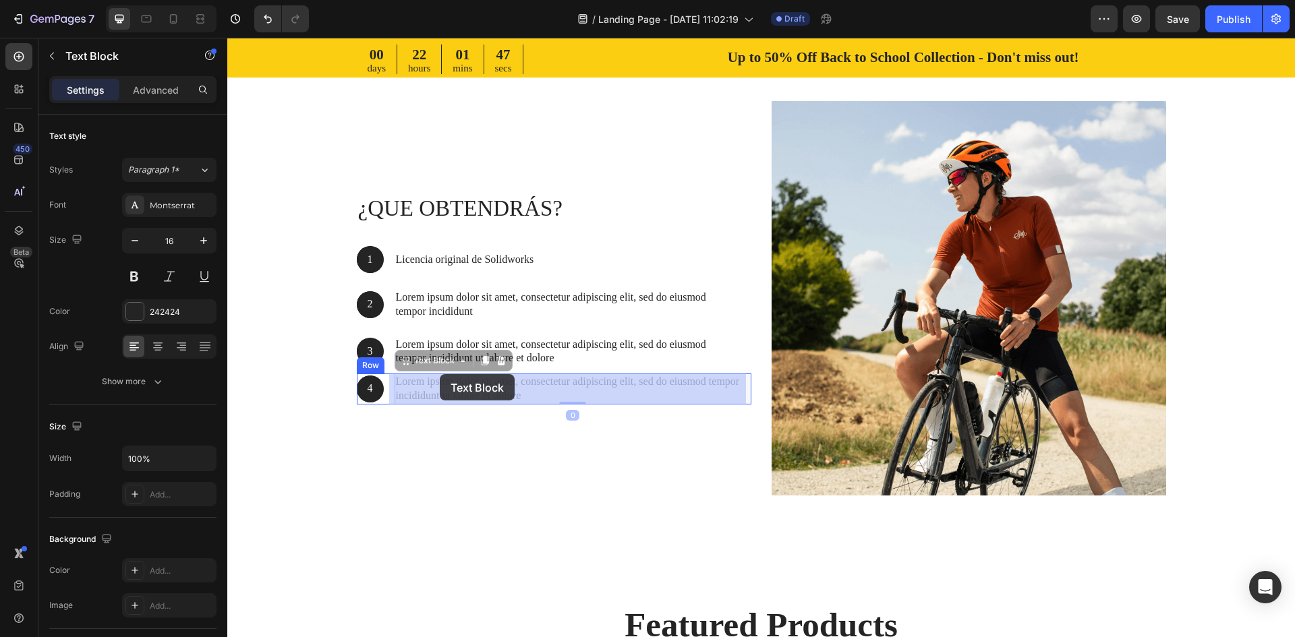
drag, startPoint x: 439, startPoint y: 391, endPoint x: 439, endPoint y: 382, distance: 8.8
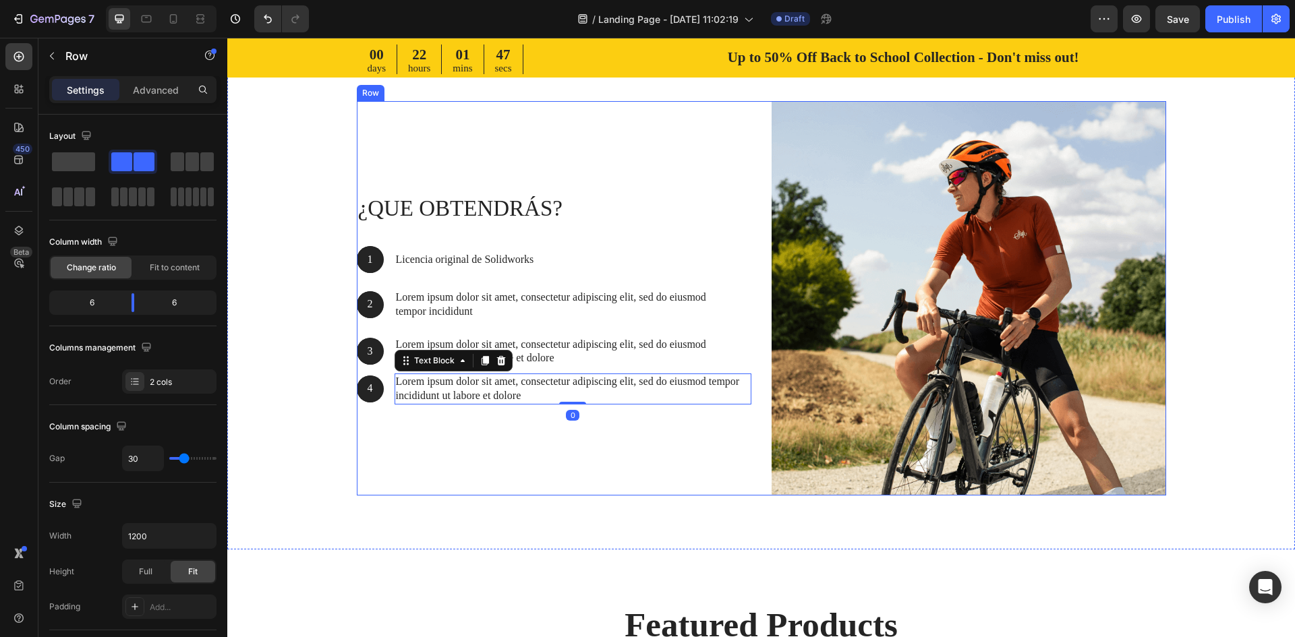
click at [380, 420] on div "¿QUE OBTENDRÁS? Heading 1 Text Block Hero Banner Licencia original de Solidwork…" at bounding box center [554, 298] width 395 height 395
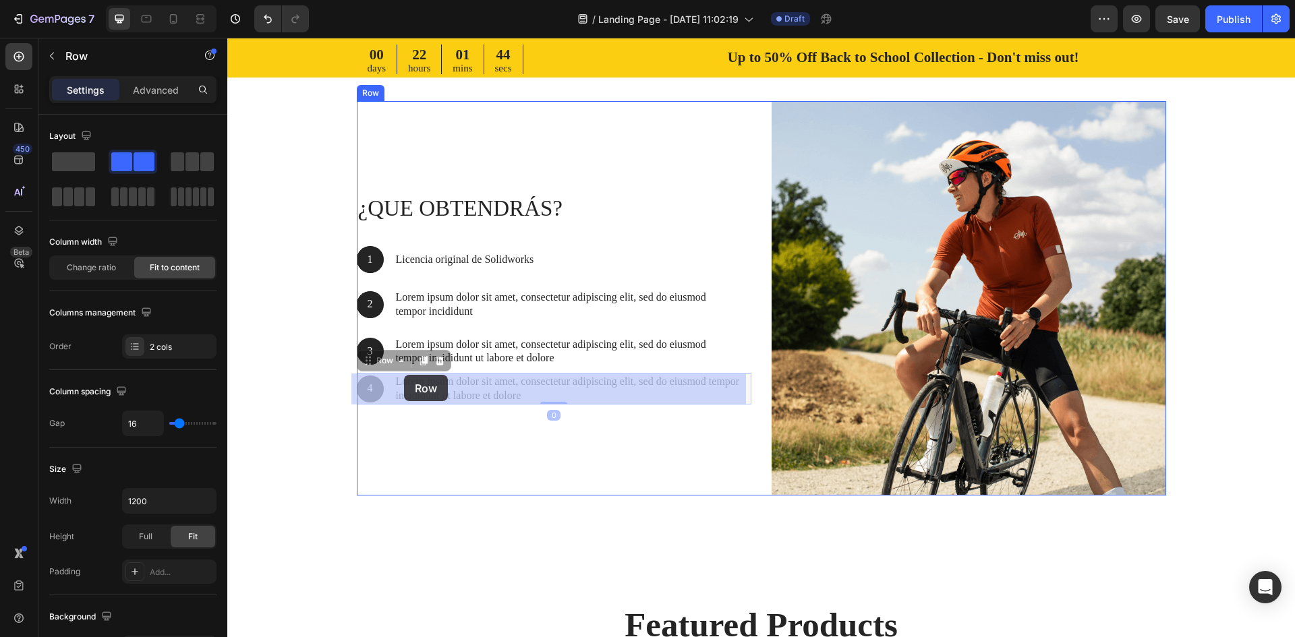
drag, startPoint x: 385, startPoint y: 403, endPoint x: 403, endPoint y: 377, distance: 31.8
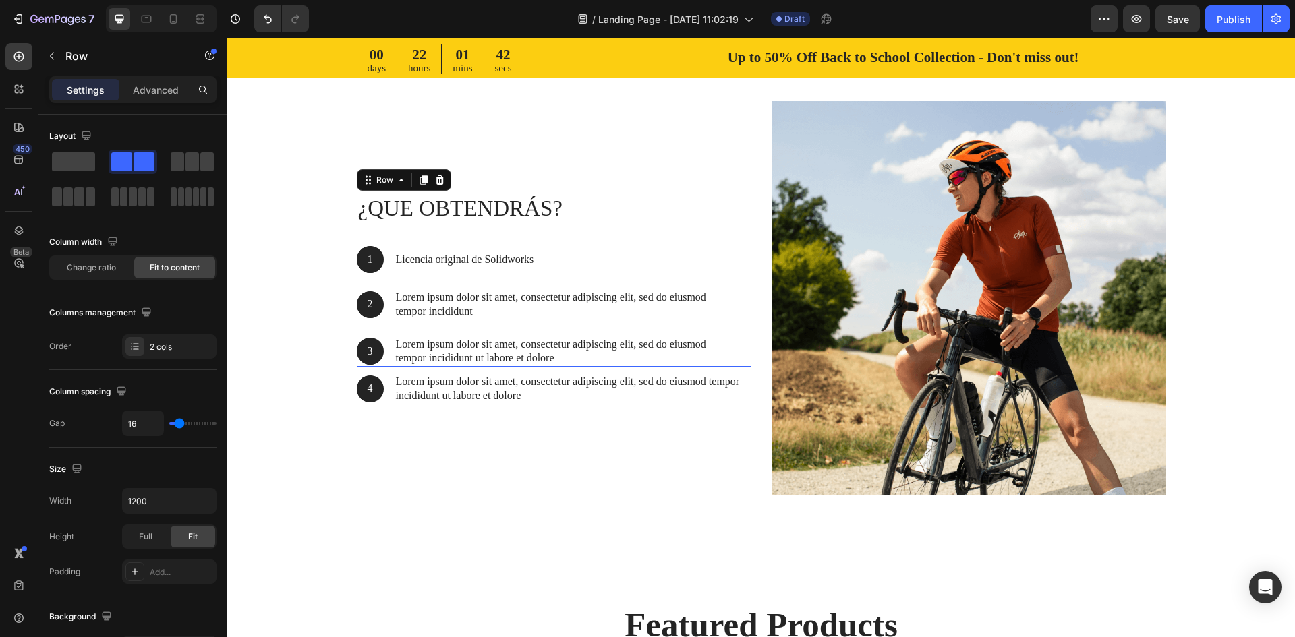
click at [721, 326] on div "¿QUE OBTENDRÁS? Heading 1 Text Block Hero Banner Licencia original de Solidwork…" at bounding box center [554, 280] width 395 height 174
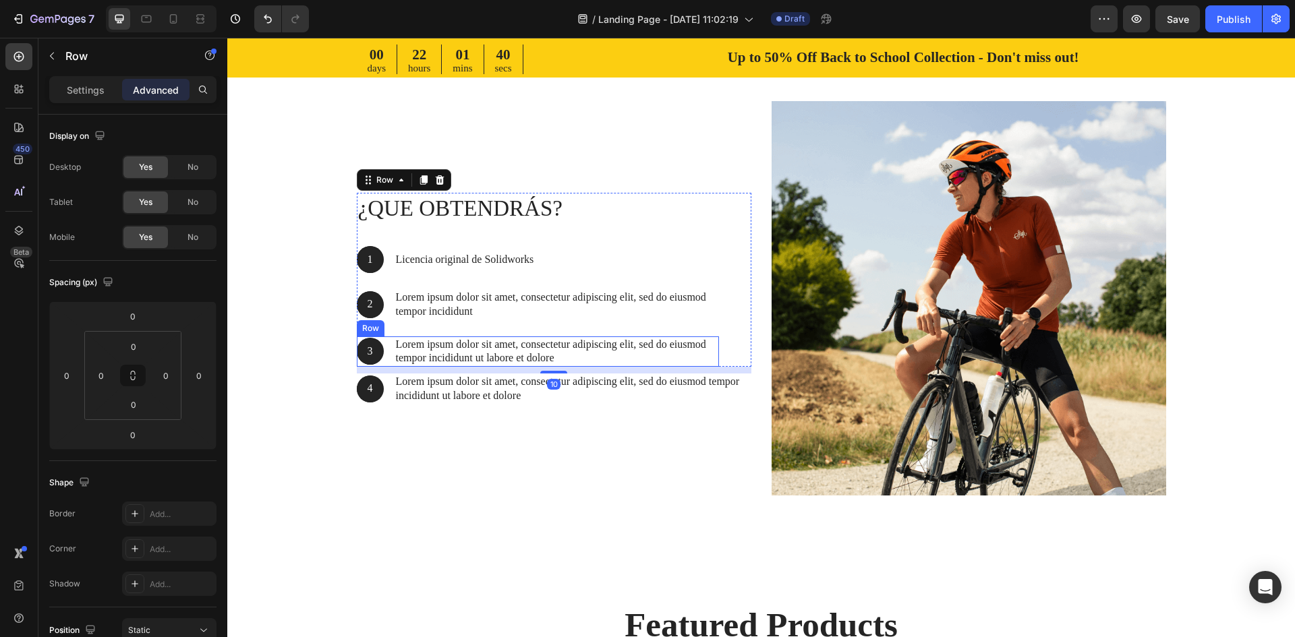
click at [383, 339] on div "3 Text Block Hero Banner Lorem ipsum dolor sit amet, consectetur adipiscing eli…" at bounding box center [538, 352] width 362 height 31
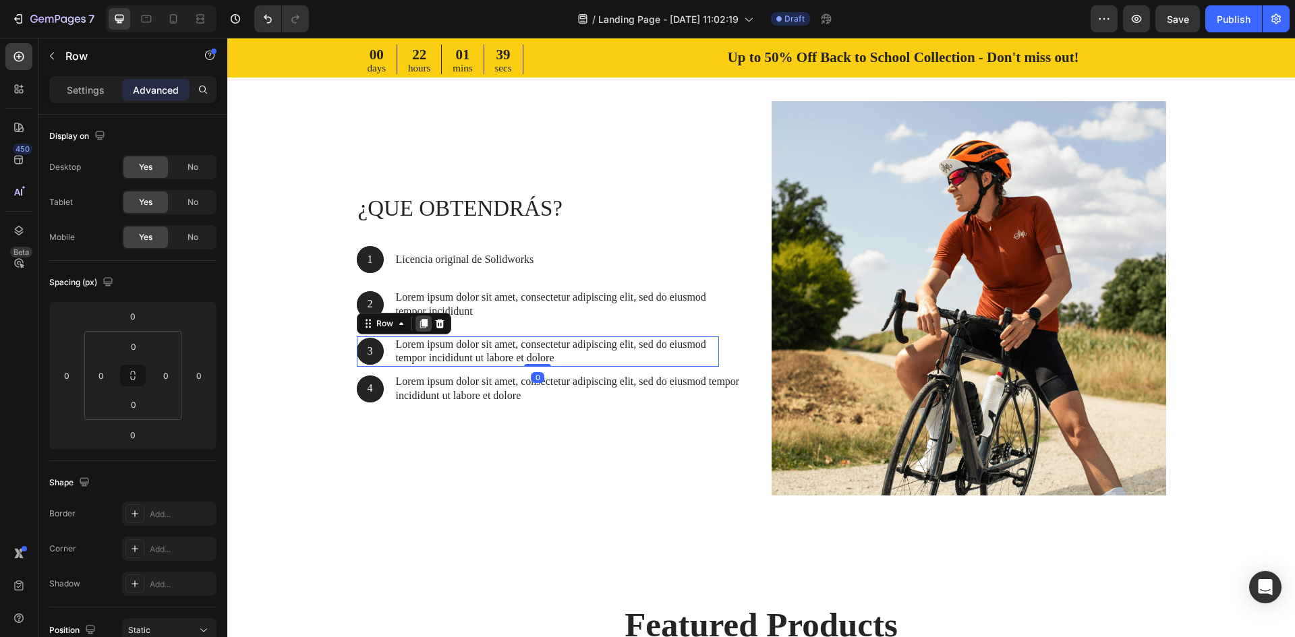
click at [418, 326] on icon at bounding box center [423, 323] width 11 height 11
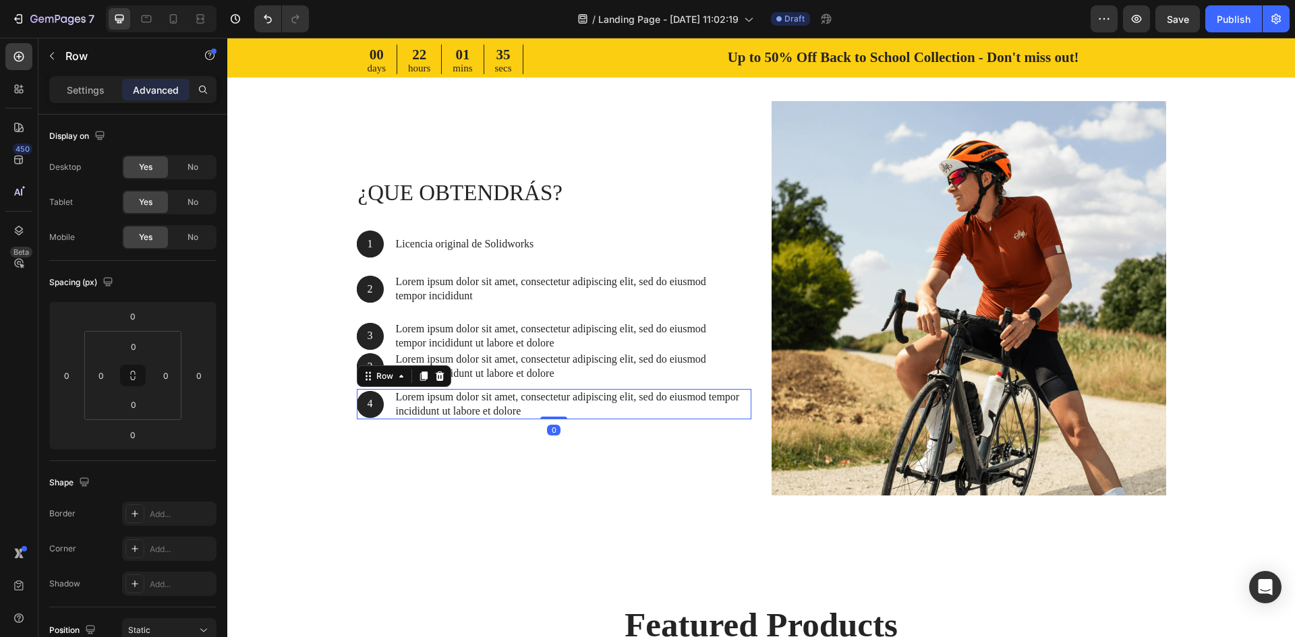
click at [380, 418] on div "4 Text Block Hero Banner Lorem ipsum dolor sit amet, consectetur adipiscing eli…" at bounding box center [554, 404] width 395 height 31
click at [435, 378] on icon at bounding box center [439, 376] width 9 height 9
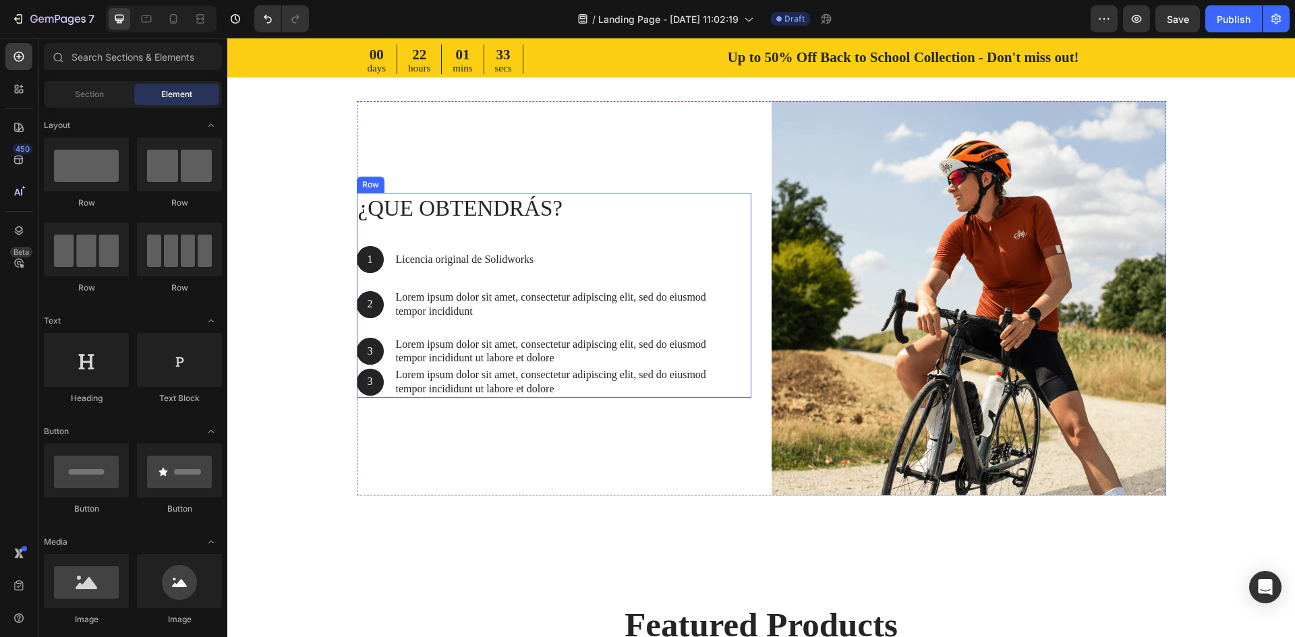
click at [719, 372] on div "¿QUE OBTENDRÁS? Heading 1 Text Block Hero Banner Licencia original de Solidwork…" at bounding box center [554, 295] width 395 height 205
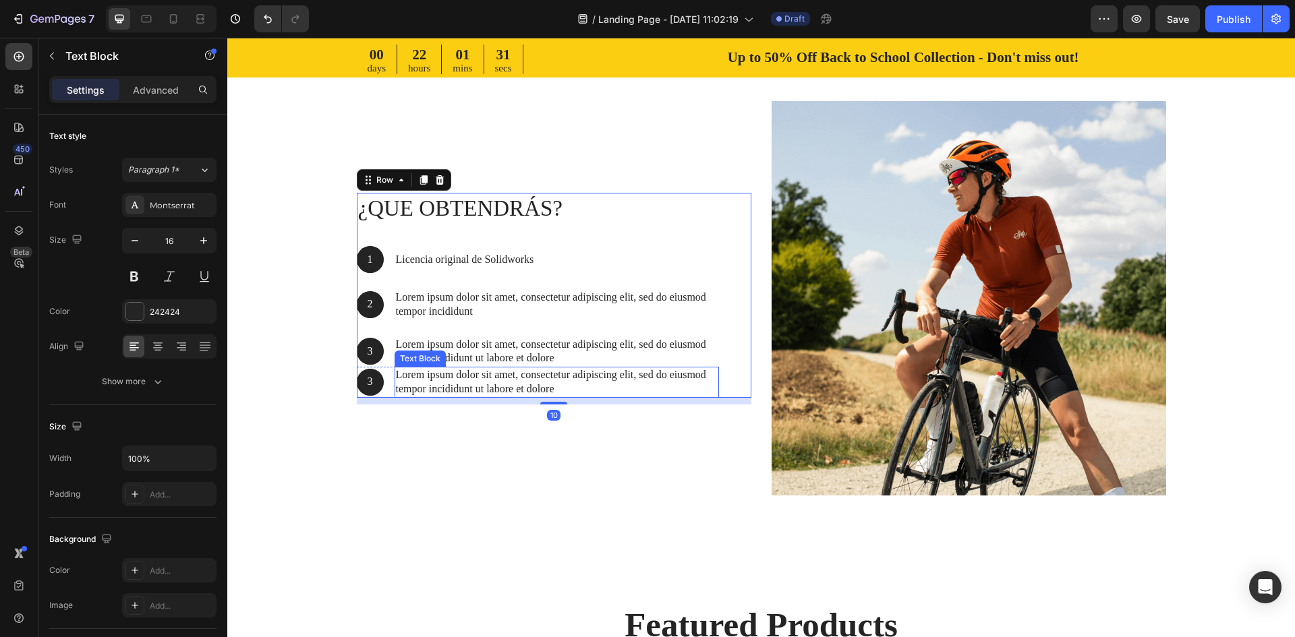
click at [543, 380] on p "Lorem ipsum dolor sit amet, consectetur adipiscing elit, sed do eiusmod tempor …" at bounding box center [557, 382] width 322 height 28
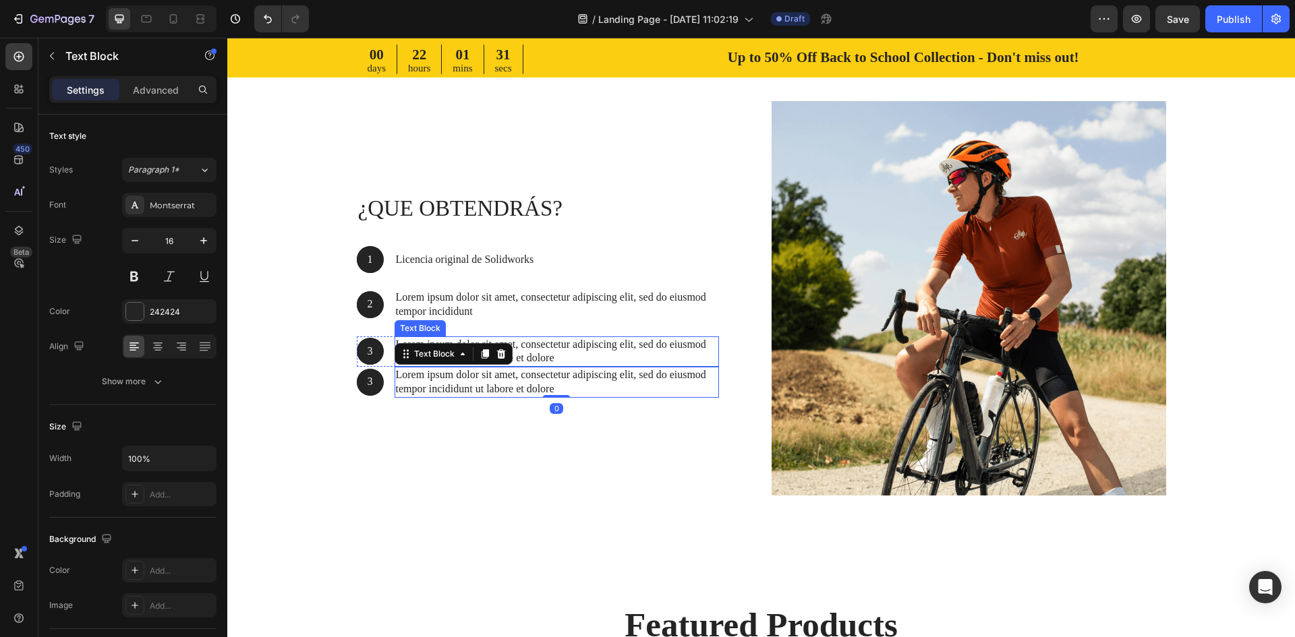
click at [550, 346] on p "Lorem ipsum dolor sit amet, consectetur adipiscing elit, sed do eiusmod tempor …" at bounding box center [557, 352] width 322 height 28
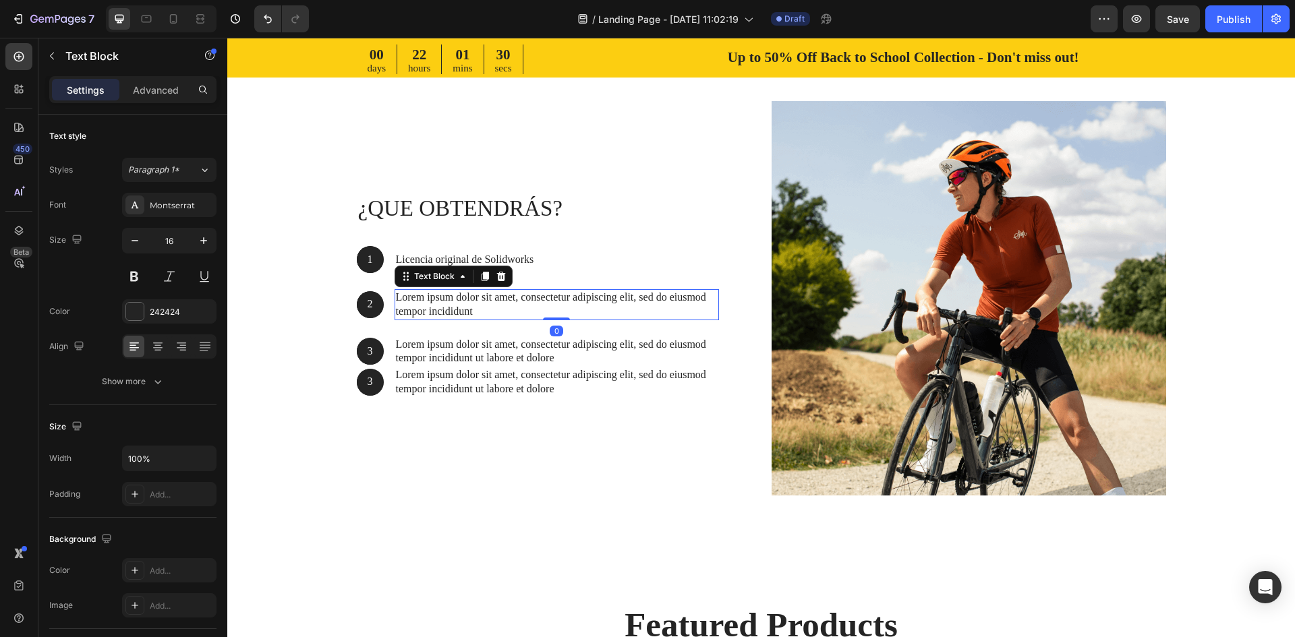
click at [550, 304] on p "Lorem ipsum dolor sit amet, consectetur adipiscing elit, sed do eiusmod tempor …" at bounding box center [557, 305] width 322 height 28
click at [547, 353] on p "Lorem ipsum dolor sit amet, consectetur adipiscing elit, sed do eiusmod tempor …" at bounding box center [557, 352] width 322 height 28
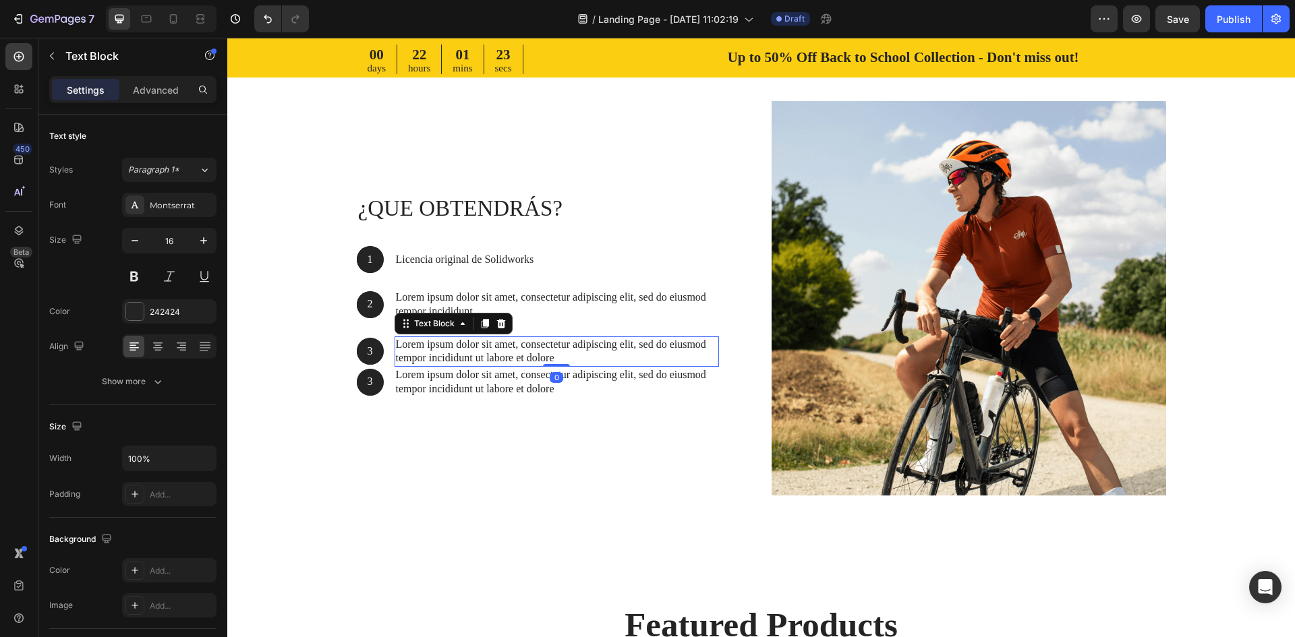
drag, startPoint x: 550, startPoint y: 366, endPoint x: 557, endPoint y: 353, distance: 14.2
click at [557, 353] on div "Lorem ipsum dolor sit amet, consectetur adipiscing elit, sed do eiusmod tempor …" at bounding box center [557, 352] width 324 height 31
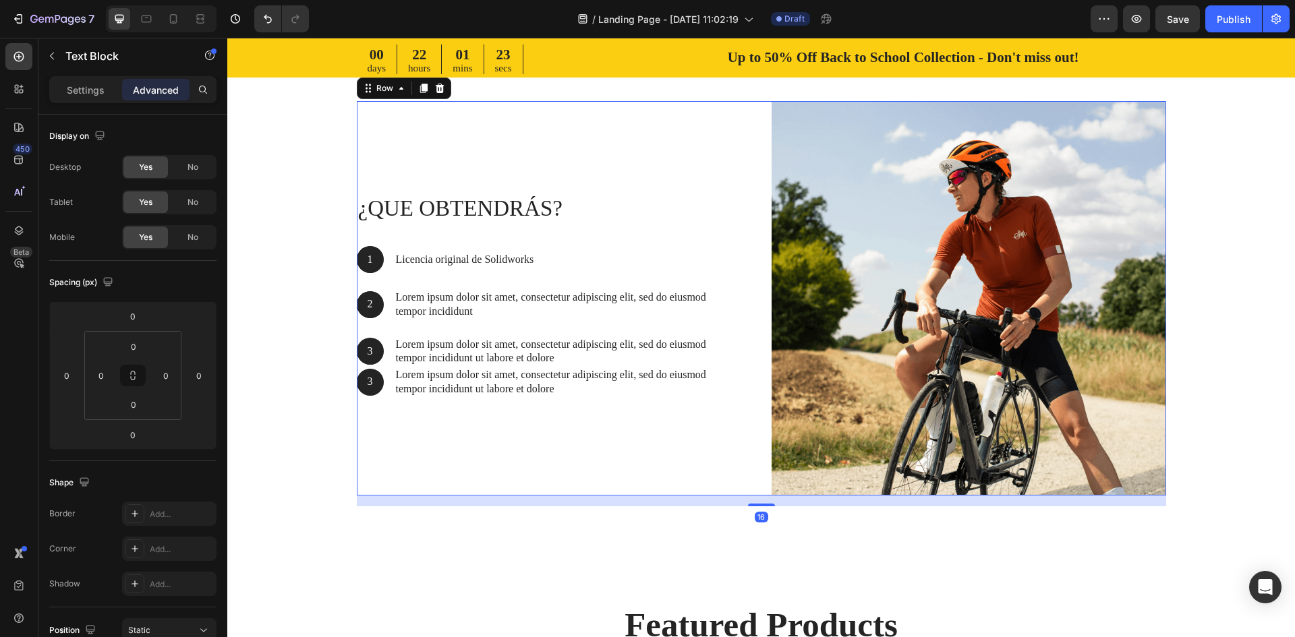
click at [552, 463] on div "¿QUE OBTENDRÁS? Heading 1 Text Block Hero Banner Licencia original de Solidwork…" at bounding box center [554, 298] width 395 height 395
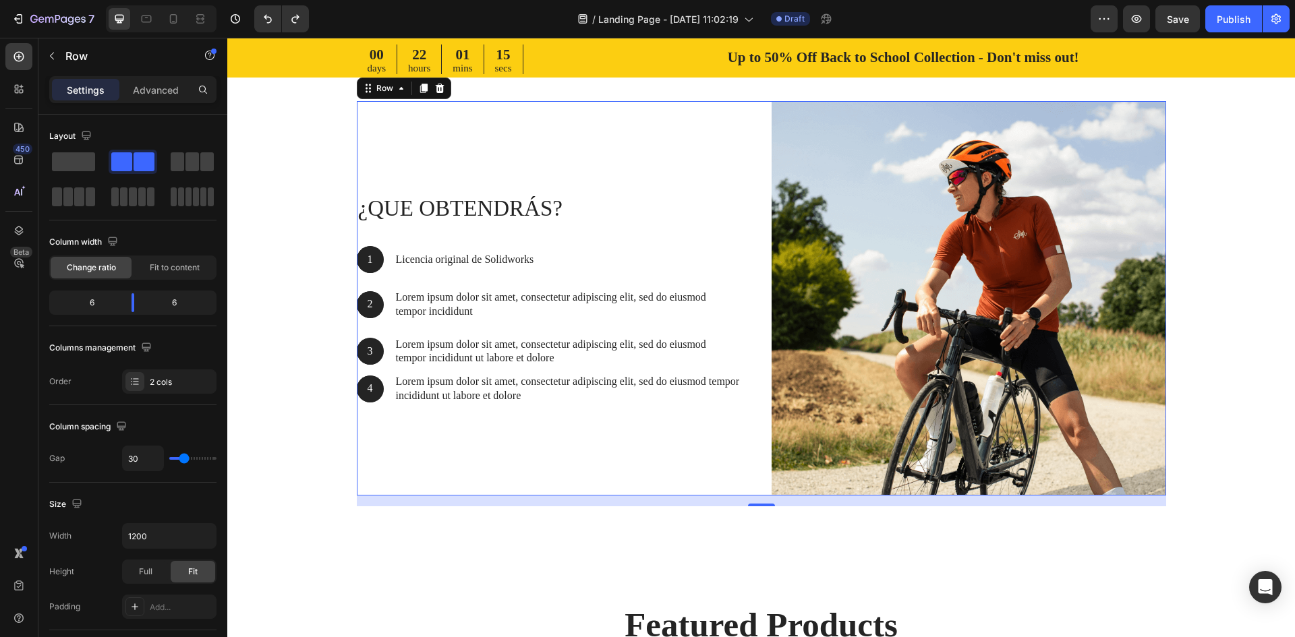
click at [559, 461] on div "¿QUE OBTENDRÁS? Heading 1 Text Block Hero Banner Licencia original de Solidwork…" at bounding box center [554, 298] width 395 height 395
click at [490, 382] on p "Lorem ipsum dolor sit amet, consectetur adipiscing elit, sed do eiusmod tempor …" at bounding box center [573, 389] width 354 height 28
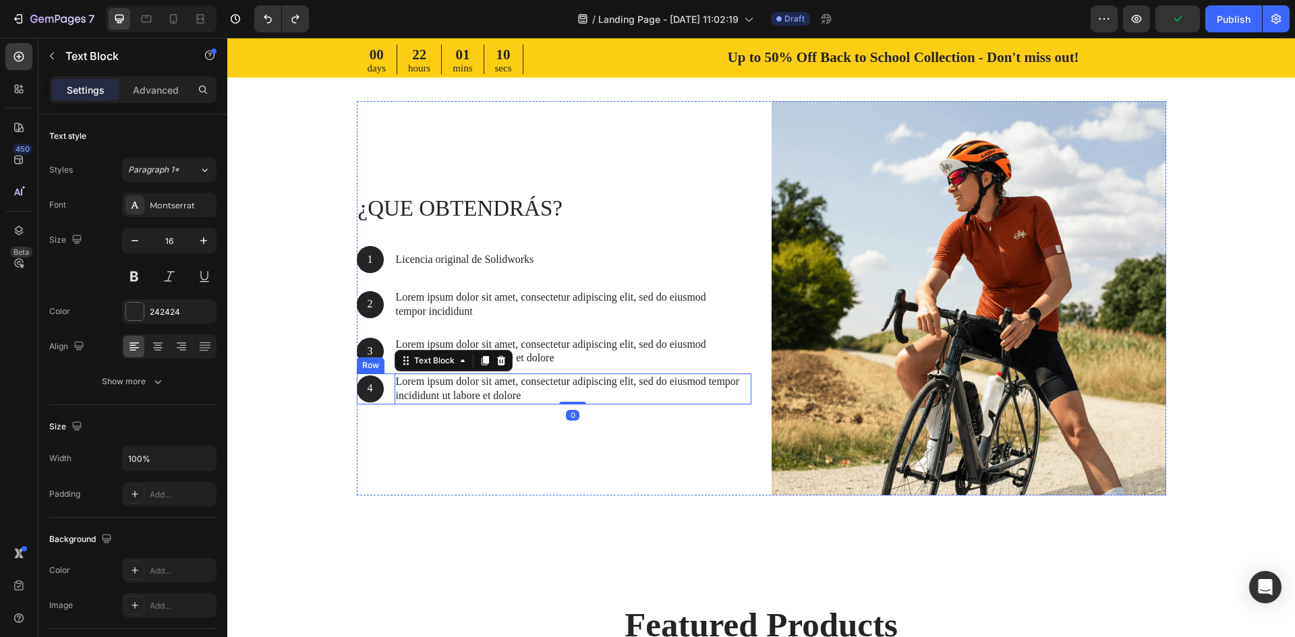
click at [386, 403] on div "4 Text Block Hero Banner Lorem ipsum dolor sit amet, consectetur adipiscing eli…" at bounding box center [554, 389] width 395 height 31
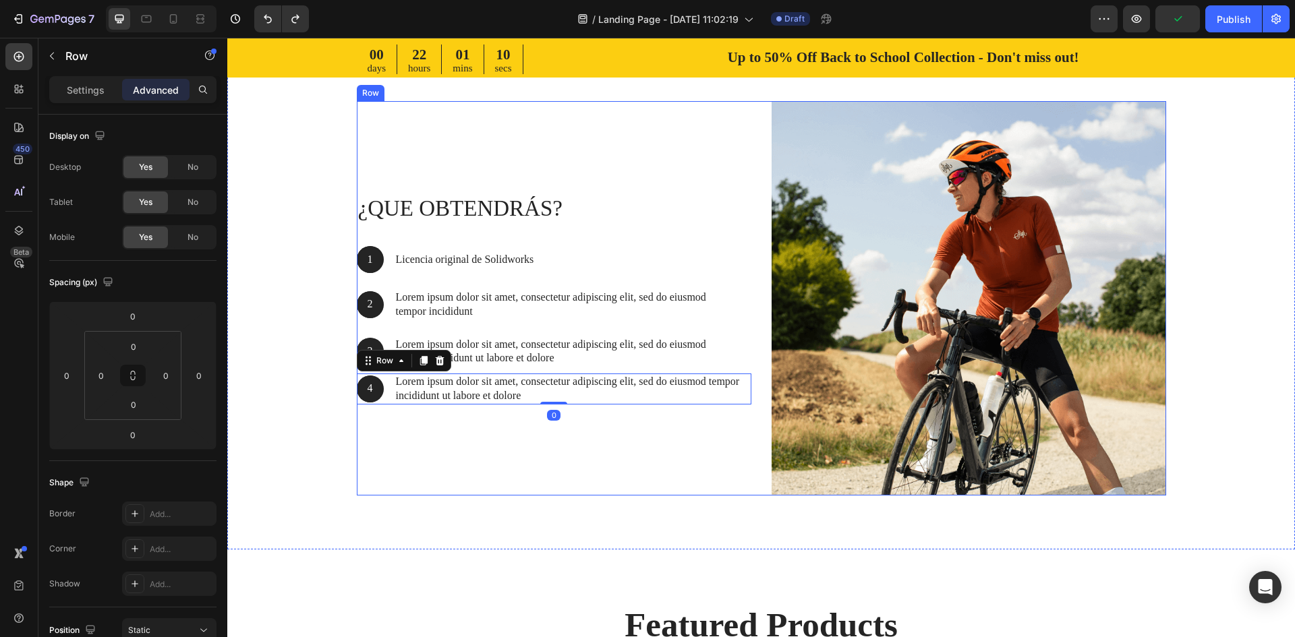
click at [389, 433] on div "¿QUE OBTENDRÁS? Heading 1 Text Block Hero Banner Licencia original de Solidwork…" at bounding box center [554, 298] width 395 height 395
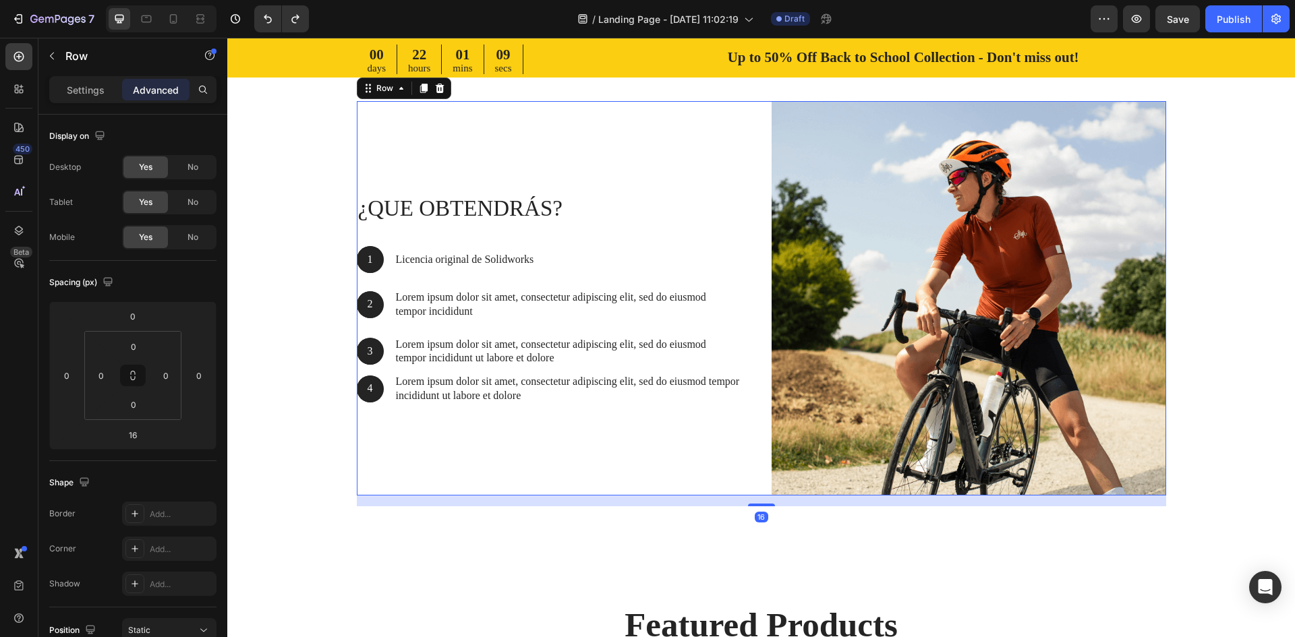
click at [385, 405] on div "¿QUE OBTENDRÁS? Heading 1 Text Block Hero Banner Licencia original de Solidwork…" at bounding box center [554, 298] width 395 height 395
click at [385, 403] on div "4 Text Block Hero Banner Lorem ipsum dolor sit amet, consectetur adipiscing eli…" at bounding box center [554, 389] width 395 height 31
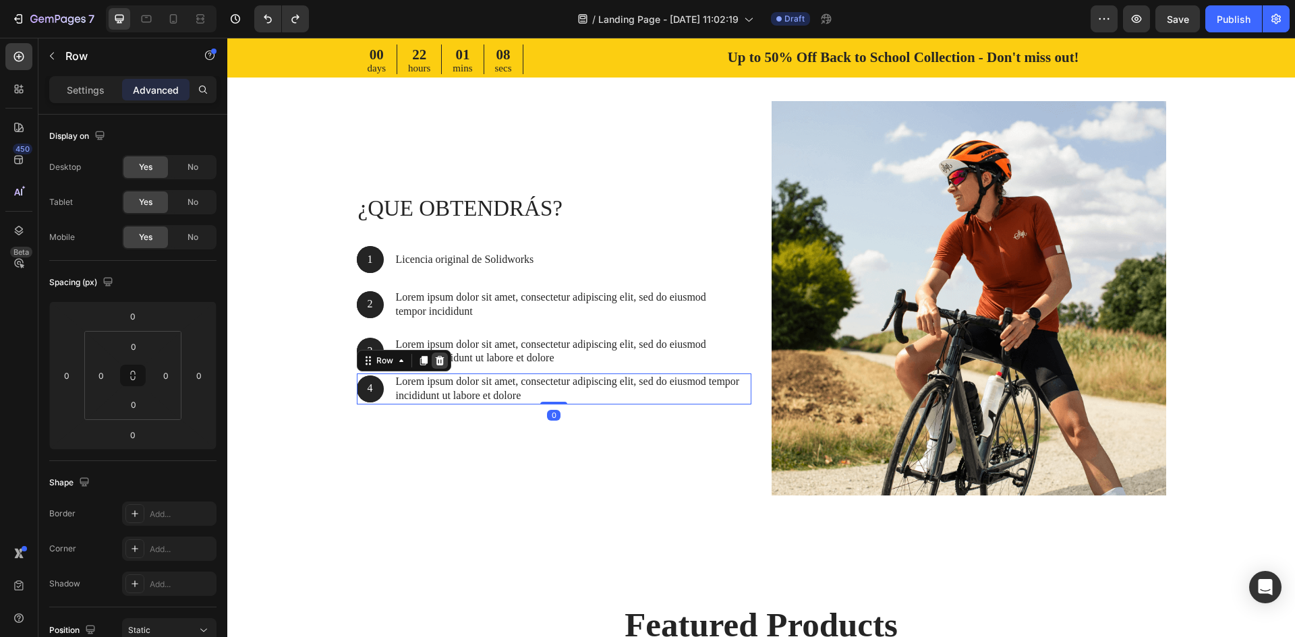
click at [434, 364] on icon at bounding box center [439, 361] width 11 height 11
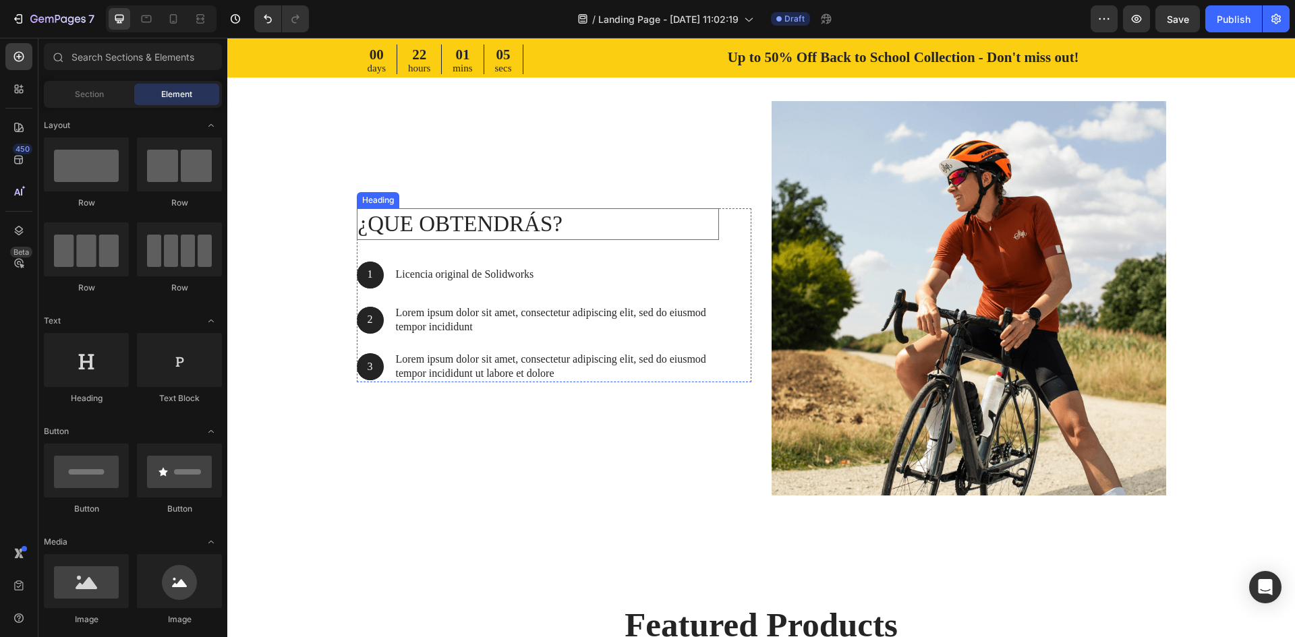
click at [387, 206] on div "Heading" at bounding box center [378, 200] width 42 height 16
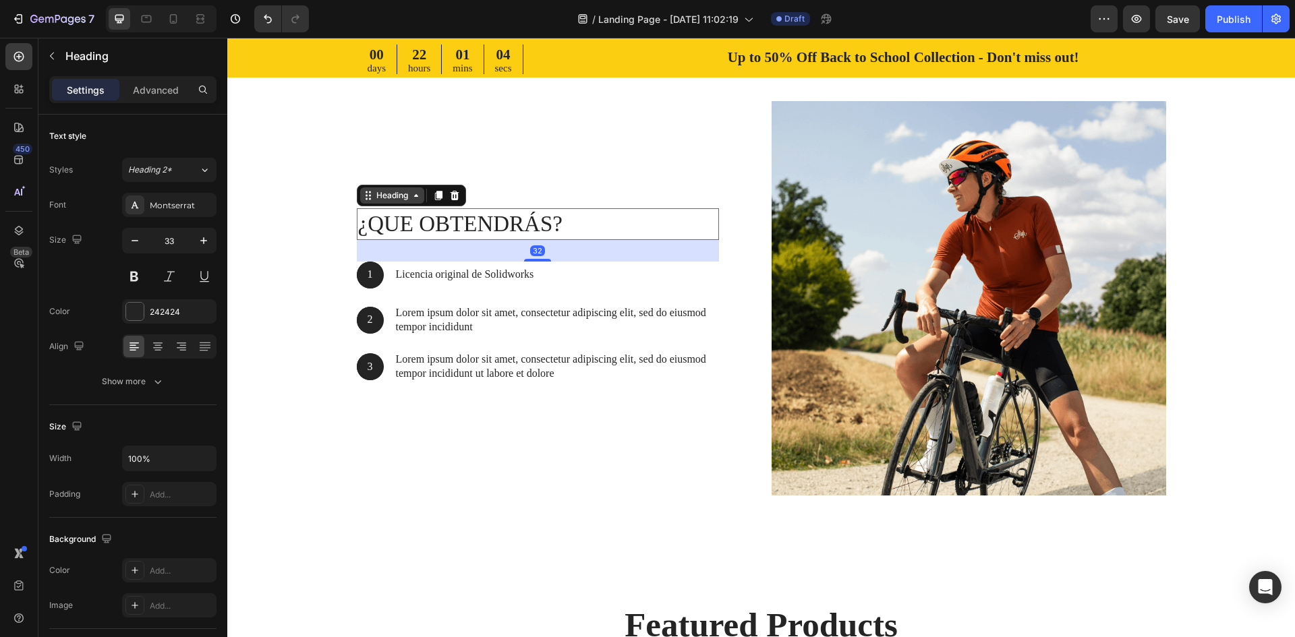
click at [375, 197] on div "Heading" at bounding box center [392, 196] width 37 height 12
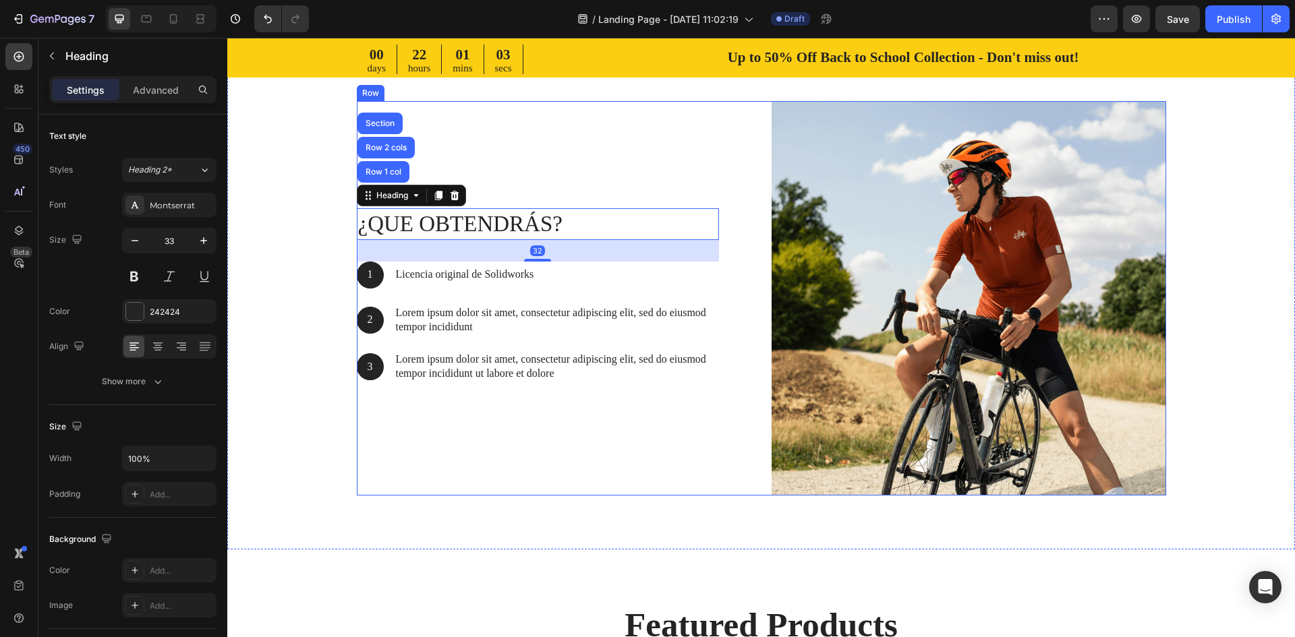
click at [752, 255] on div "¿QUE OBTENDRÁS? Heading Row 1 col Row 2 cols Section 32 1 Text Block Hero Banne…" at bounding box center [762, 298] width 810 height 395
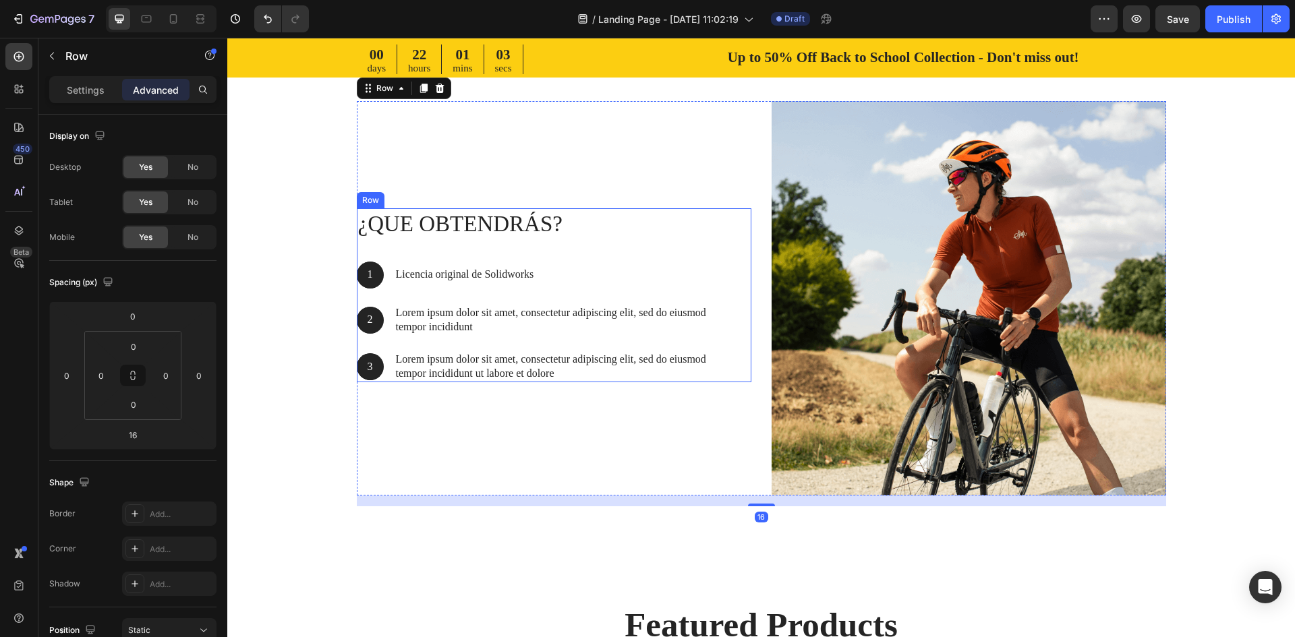
click at [709, 255] on div "¿QUE OBTENDRÁS? Heading 1 Text Block Hero Banner Licencia original de Solidwork…" at bounding box center [538, 295] width 362 height 174
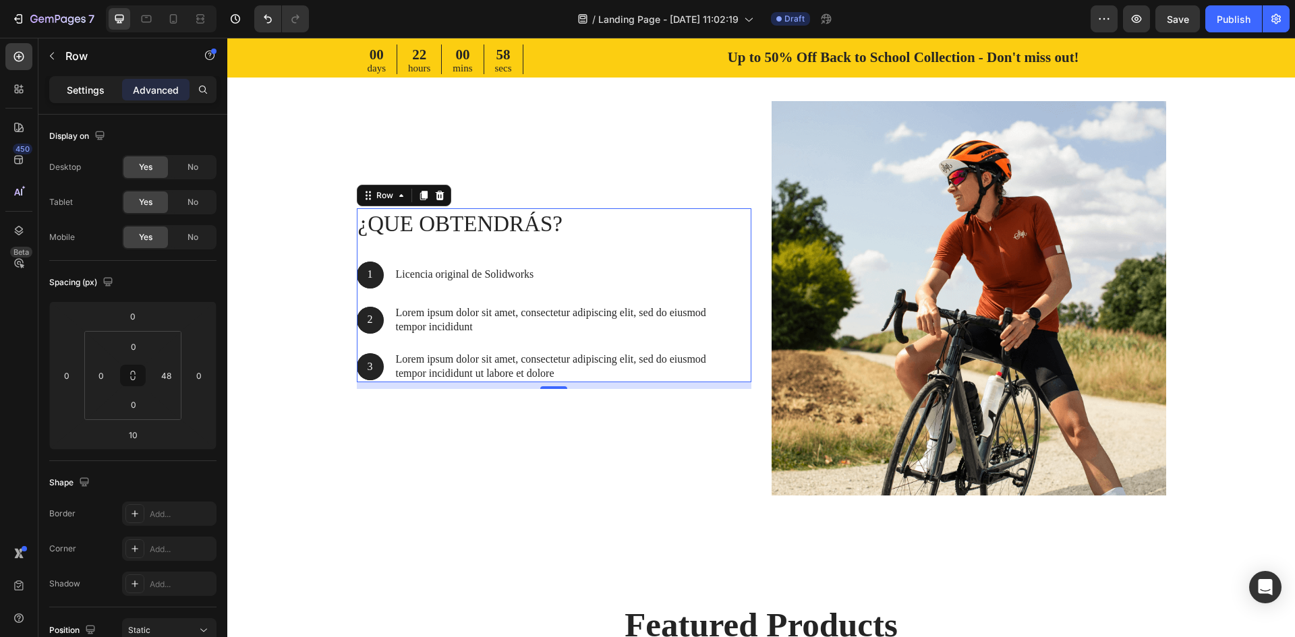
click at [90, 88] on p "Settings" at bounding box center [86, 90] width 38 height 14
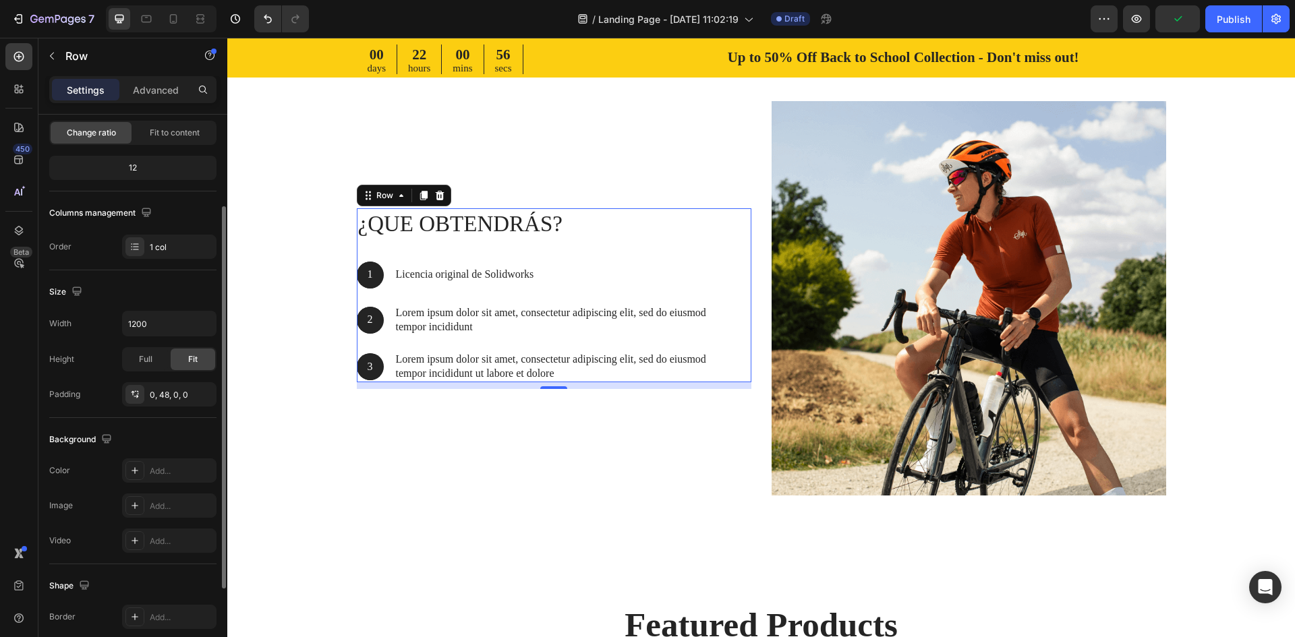
scroll to position [0, 0]
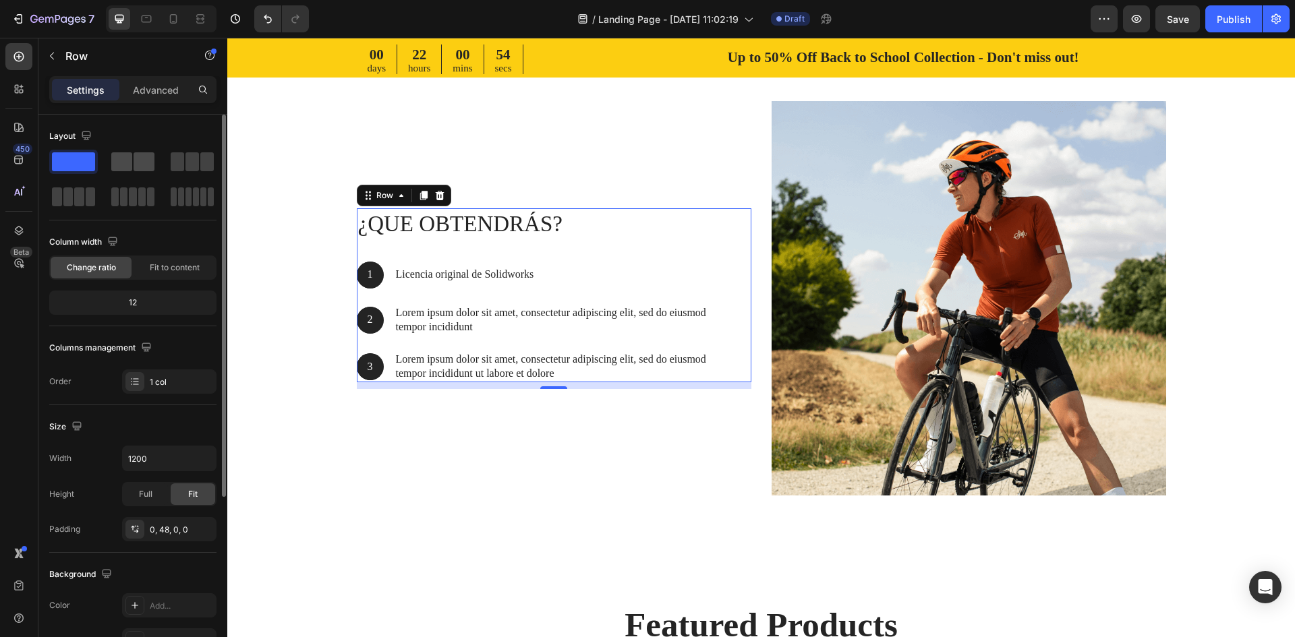
click at [126, 167] on span at bounding box center [121, 161] width 21 height 19
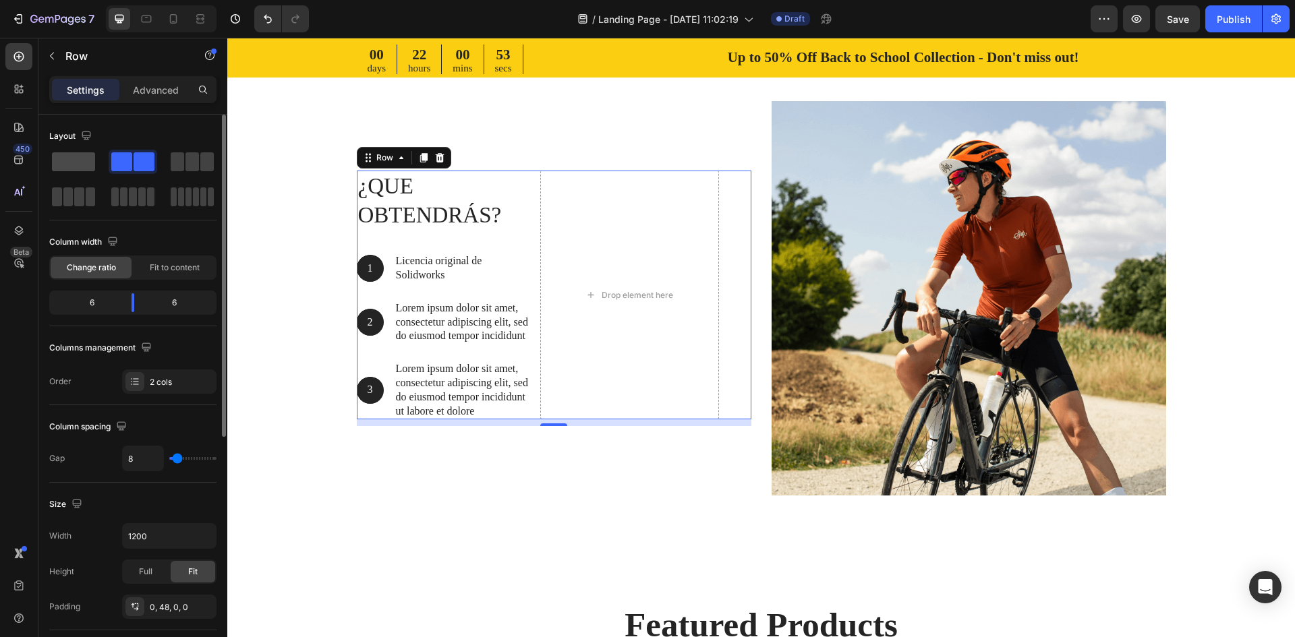
click at [61, 159] on span at bounding box center [73, 161] width 43 height 19
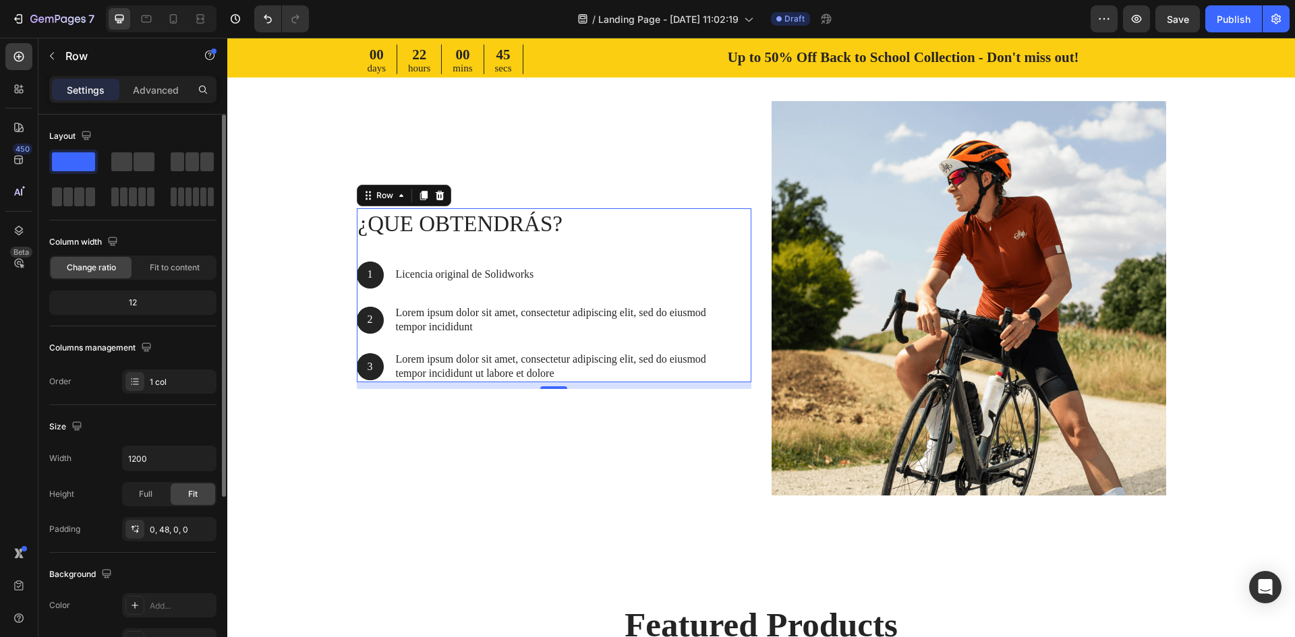
click at [150, 292] on div "12" at bounding box center [132, 303] width 167 height 24
click at [149, 298] on div "12" at bounding box center [133, 302] width 162 height 19
click at [149, 297] on div "12" at bounding box center [133, 302] width 162 height 19
click at [147, 96] on p "Advanced" at bounding box center [156, 90] width 46 height 14
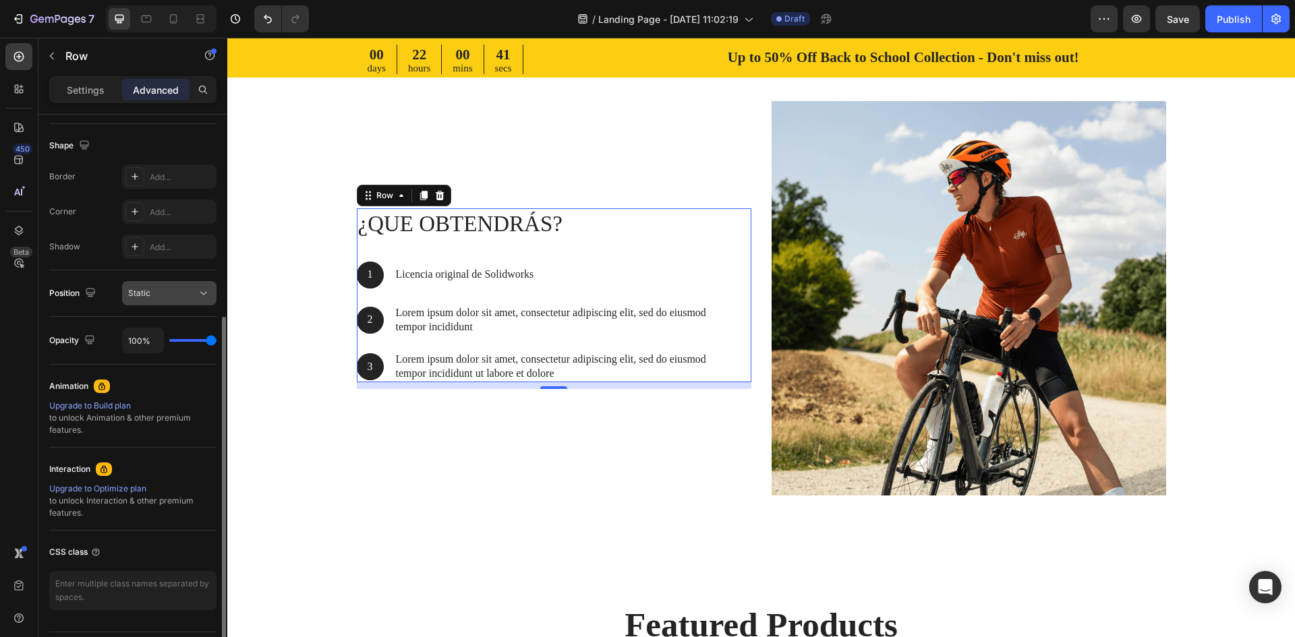
scroll to position [375, 0]
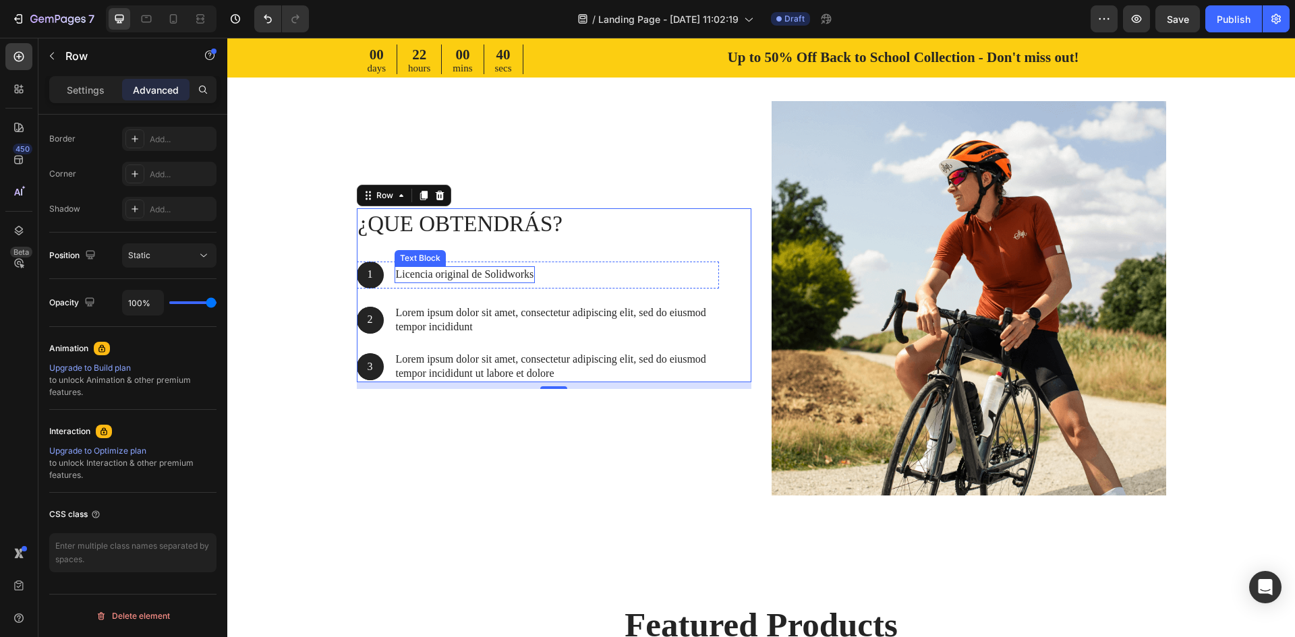
click at [420, 279] on p "Licencia original de Solidworks" at bounding box center [465, 275] width 138 height 14
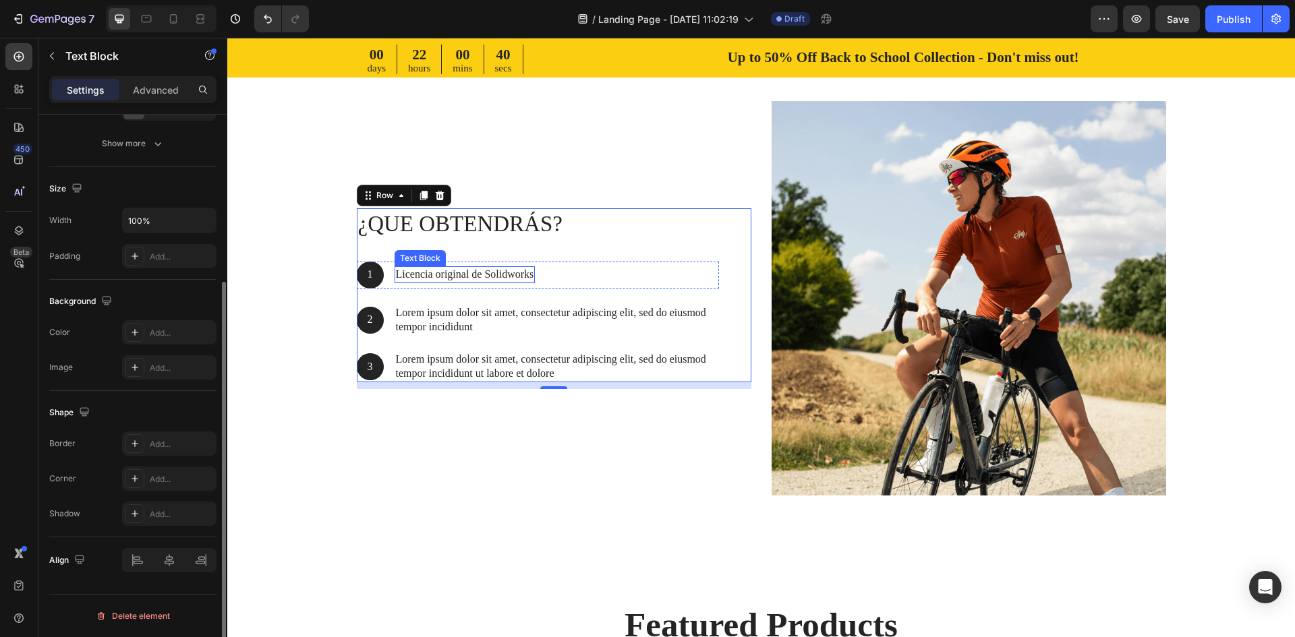
scroll to position [0, 0]
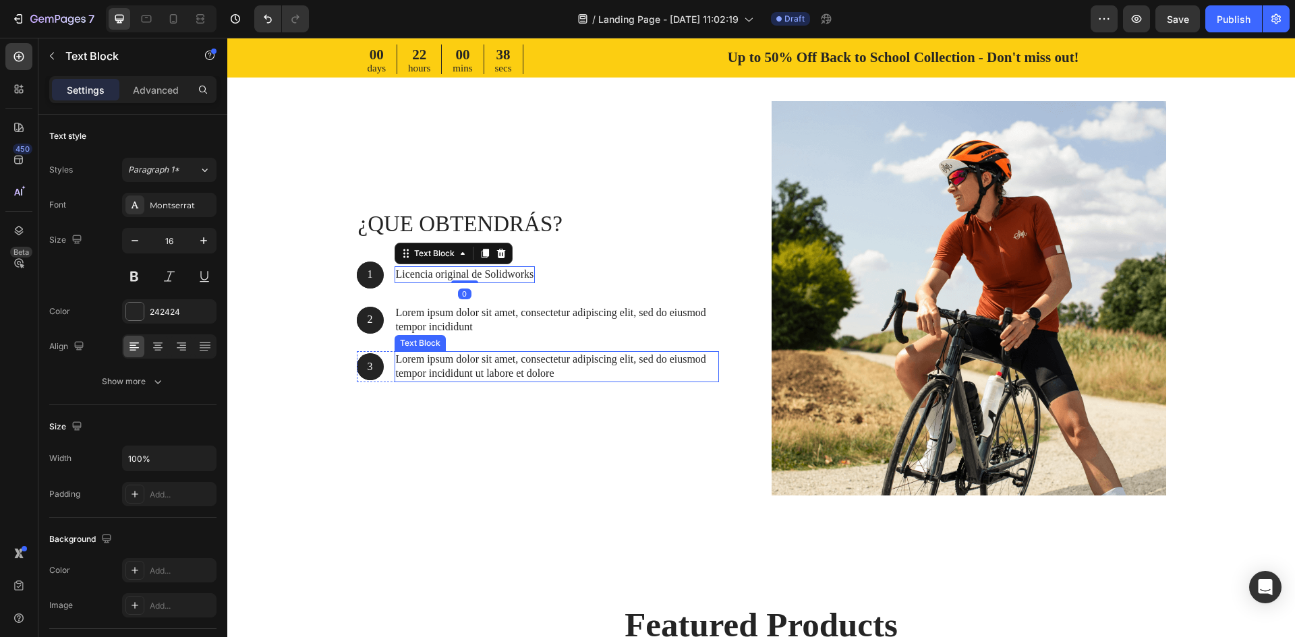
click at [460, 372] on p "Lorem ipsum dolor sit amet, consectetur adipiscing elit, sed do eiusmod tempor …" at bounding box center [557, 367] width 322 height 28
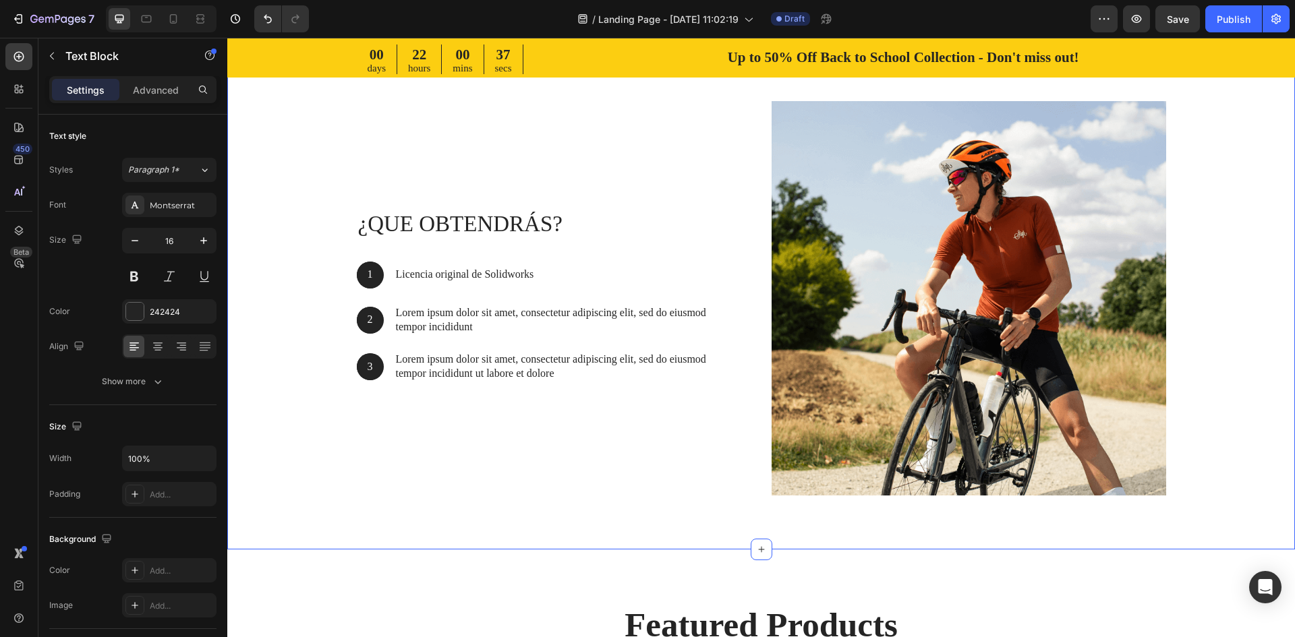
click at [348, 357] on div "¿QUE OBTENDRÁS? Heading 1 Text Block Hero Banner Licencia original de Solidwork…" at bounding box center [761, 303] width 1048 height 405
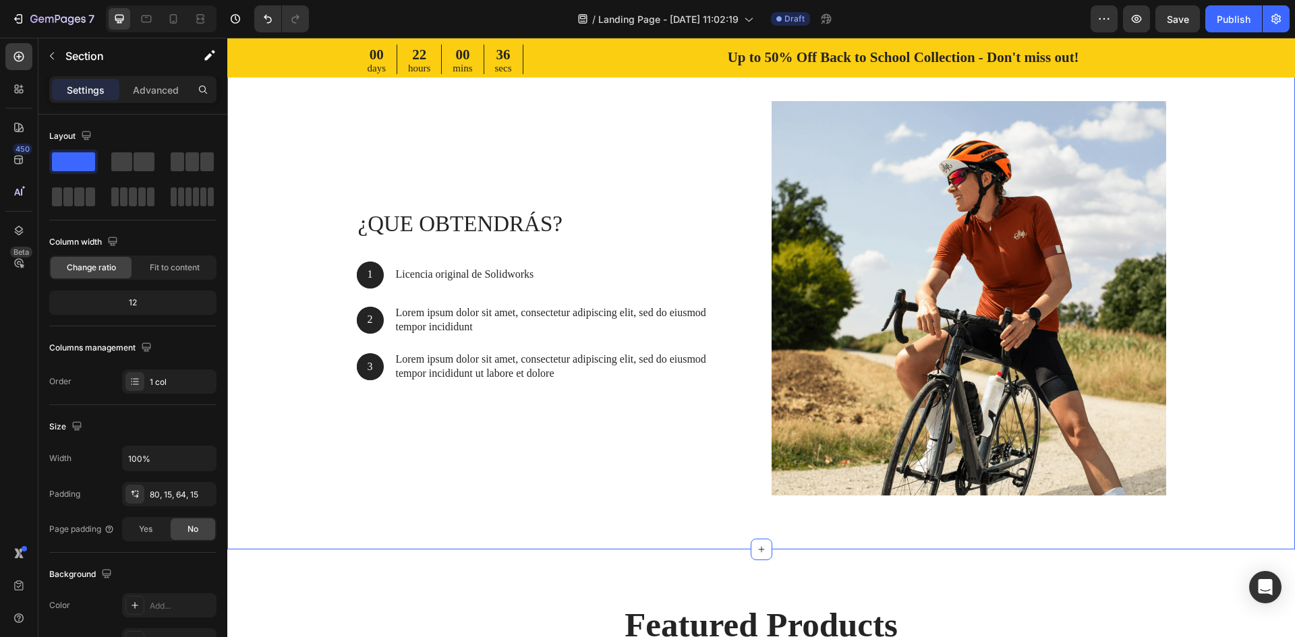
click at [350, 324] on div "¿QUE OBTENDRÁS? Heading 1 Text Block Hero Banner Licencia original de Solidwork…" at bounding box center [761, 303] width 1048 height 405
click at [465, 248] on div "¿QUE OBTENDRÁS? Heading 1 Text Block Hero Banner Licencia original de Solidwork…" at bounding box center [538, 295] width 362 height 174
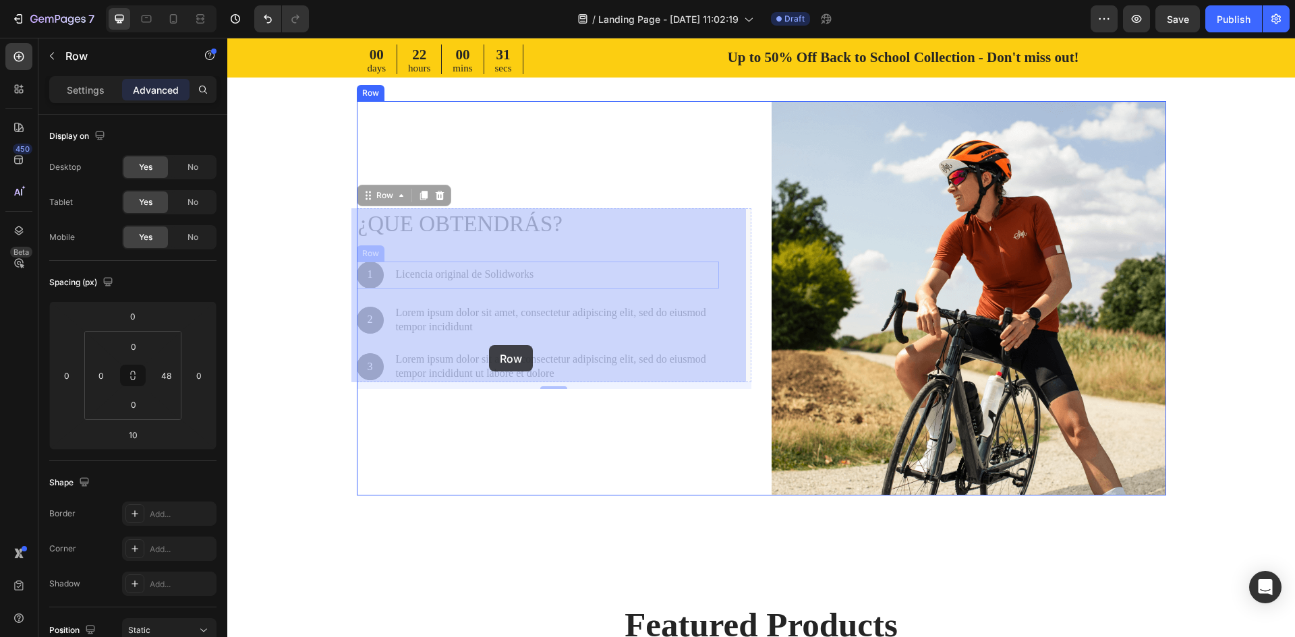
drag, startPoint x: 719, startPoint y: 264, endPoint x: 489, endPoint y: 346, distance: 244.3
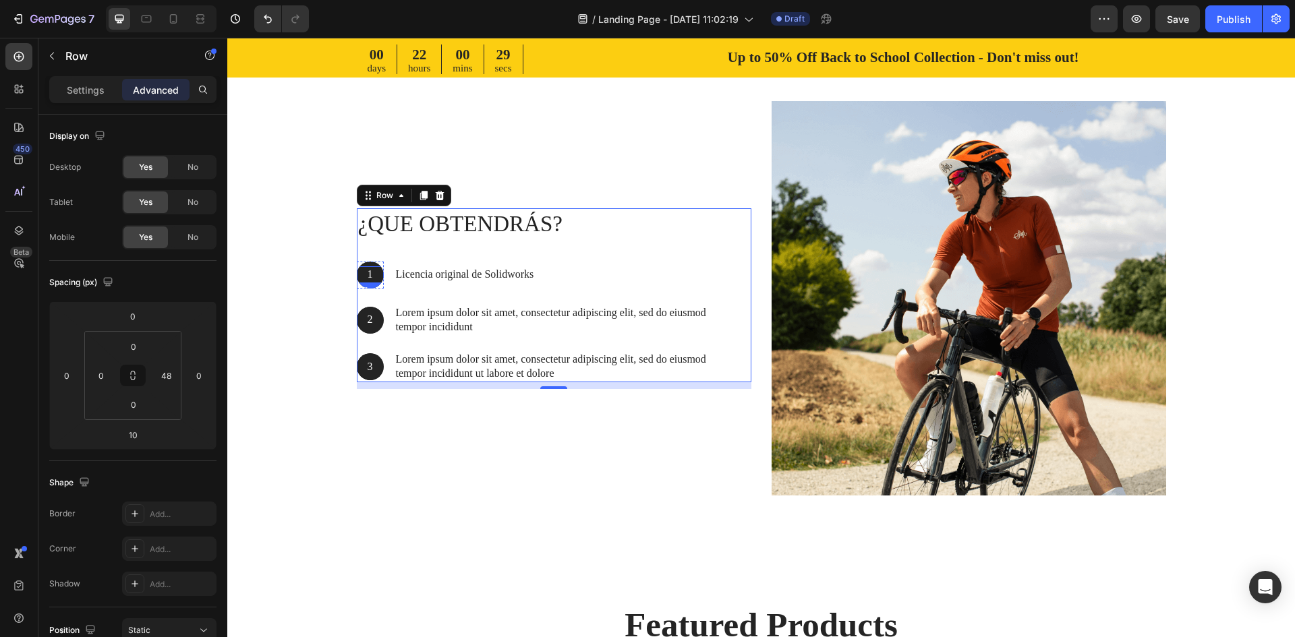
click at [357, 266] on div "1 Text Block Hero Banner" at bounding box center [370, 275] width 27 height 27
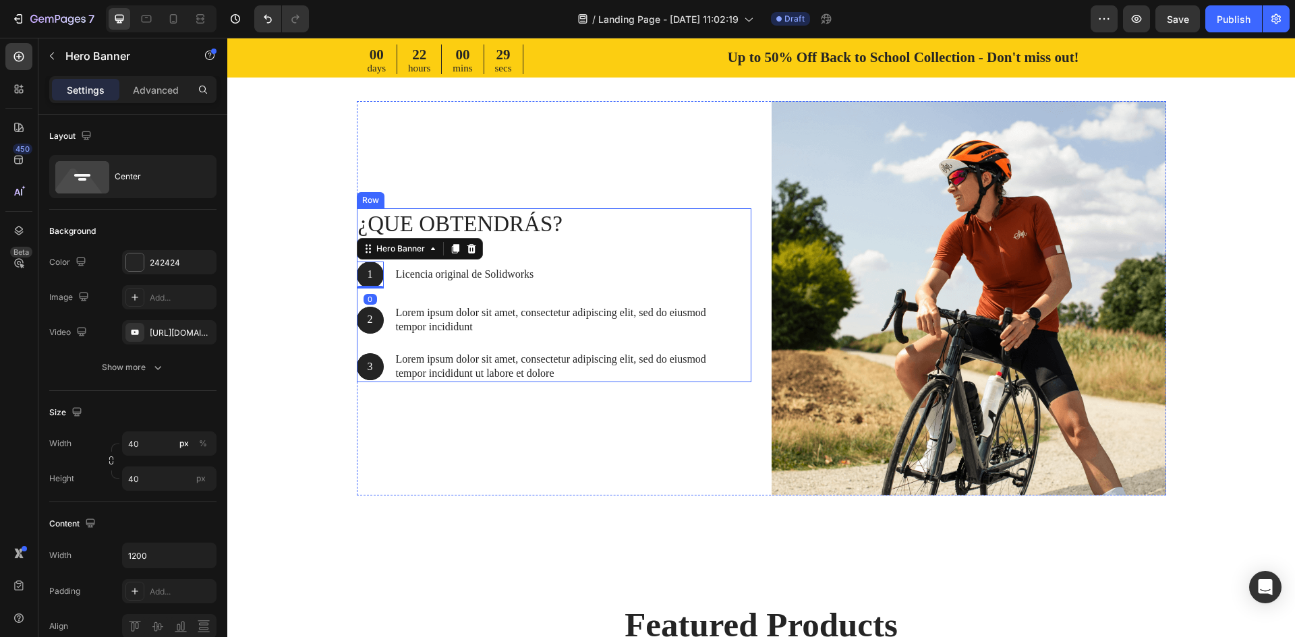
click at [411, 289] on div "¿QUE OBTENDRÁS? Heading 1 Text Block Hero Banner 0 Licencia original de Solidwo…" at bounding box center [538, 295] width 362 height 174
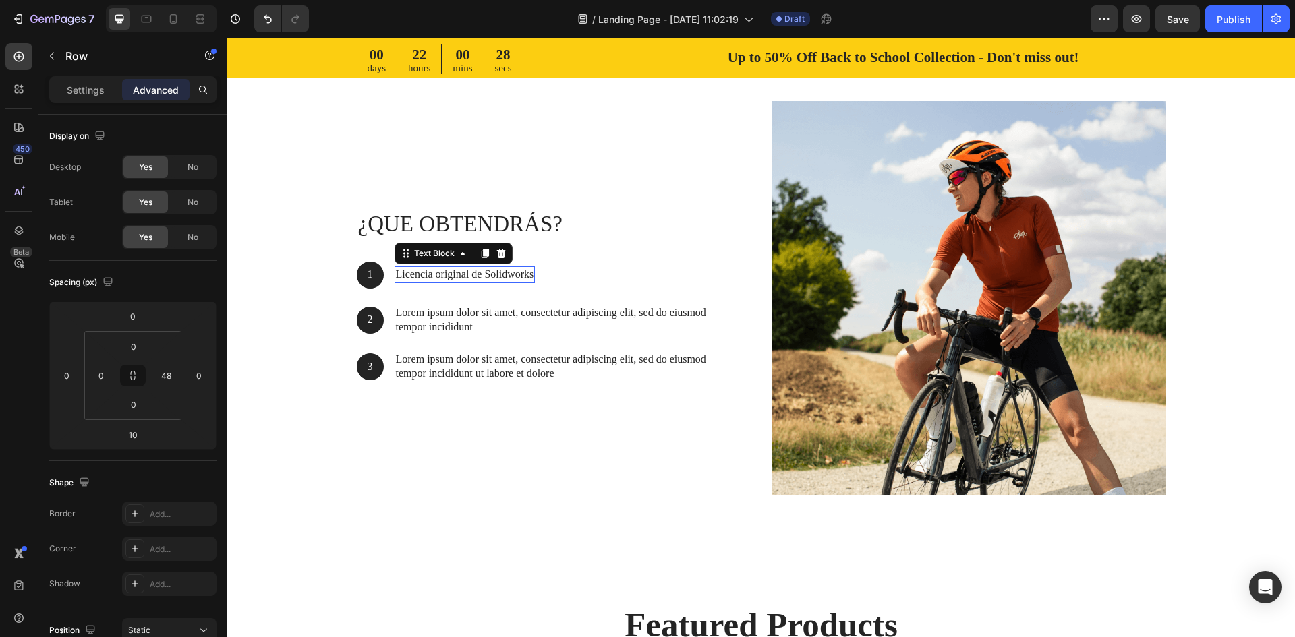
click at [413, 283] on div "Licencia original de Solidworks" at bounding box center [465, 274] width 141 height 17
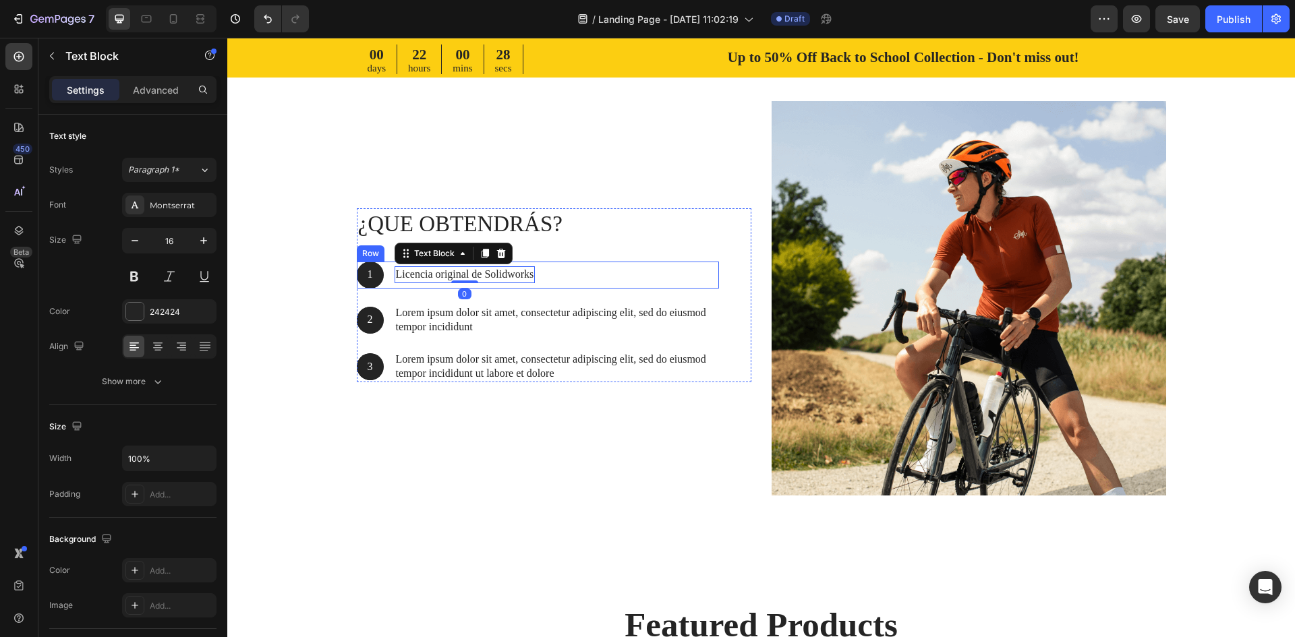
click at [407, 287] on div "Licencia original de Solidworks Text Block 0" at bounding box center [465, 275] width 141 height 27
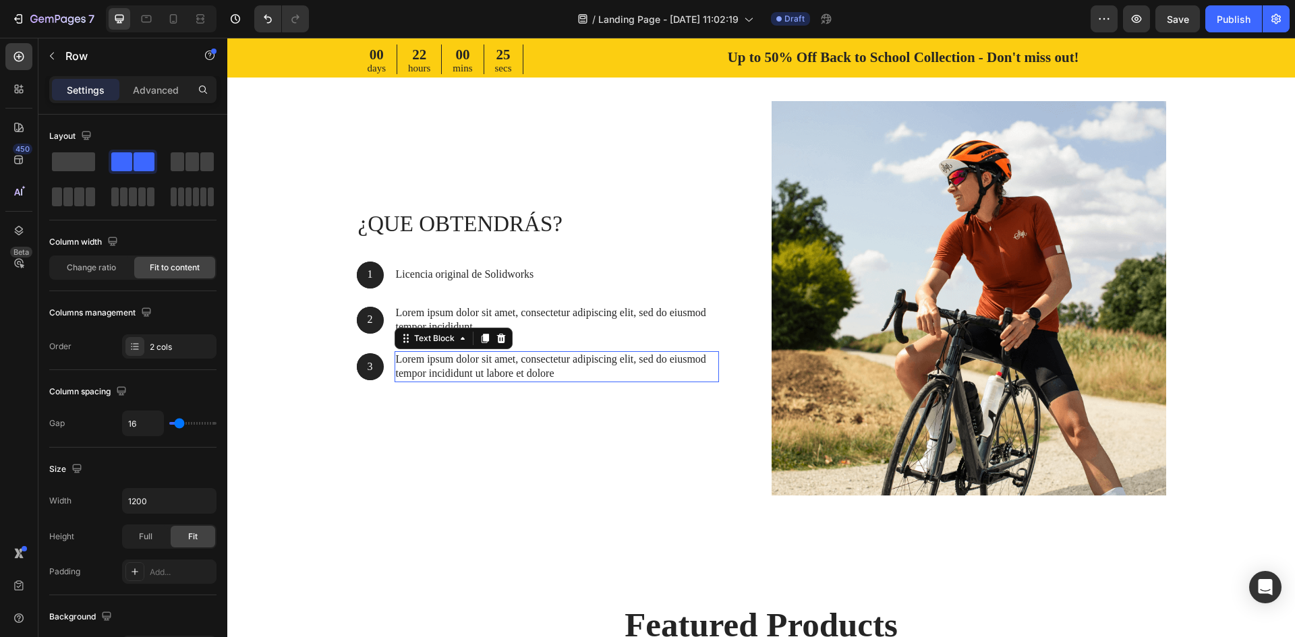
click at [425, 379] on p "Lorem ipsum dolor sit amet, consectetur adipiscing elit, sed do eiusmod tempor …" at bounding box center [557, 367] width 322 height 28
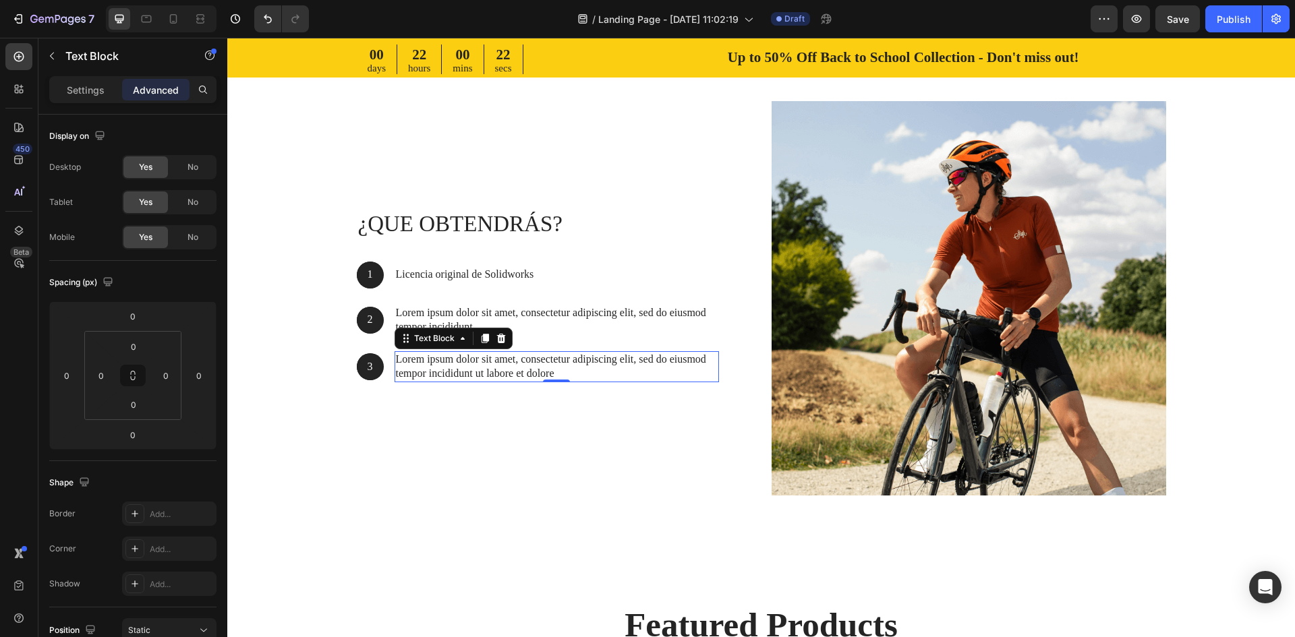
click at [482, 339] on icon at bounding box center [484, 339] width 7 height 9
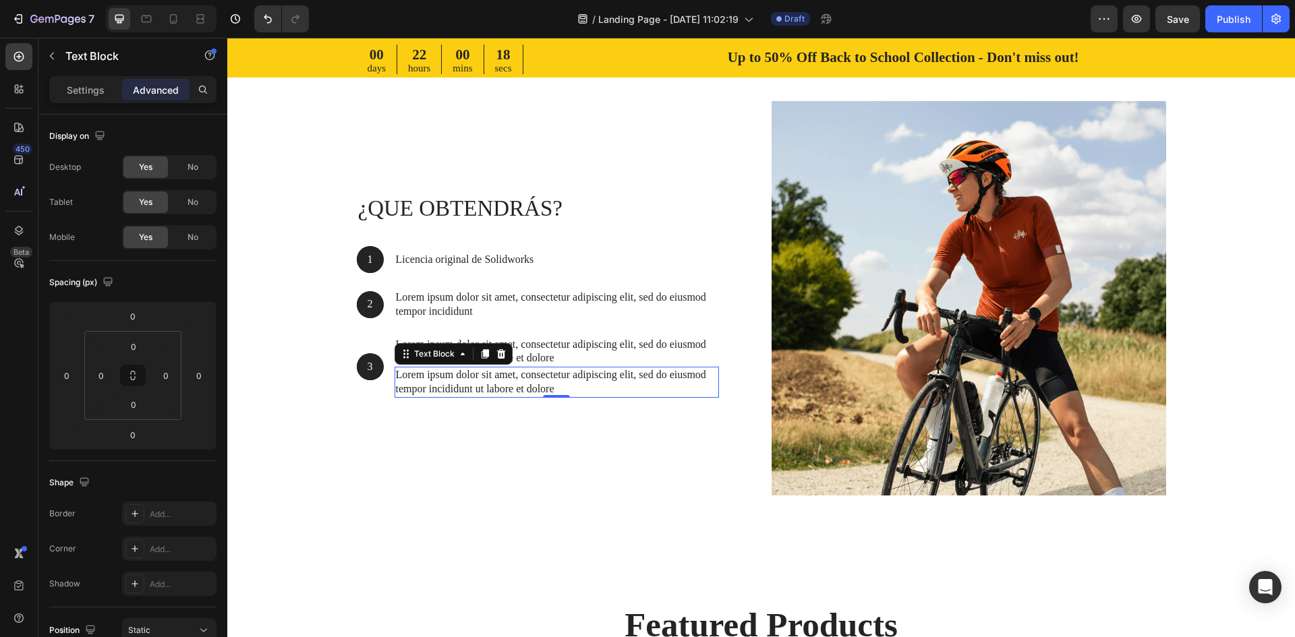
click at [399, 396] on p "Lorem ipsum dolor sit amet, consectetur adipiscing elit, sed do eiusmod tempor …" at bounding box center [557, 382] width 322 height 28
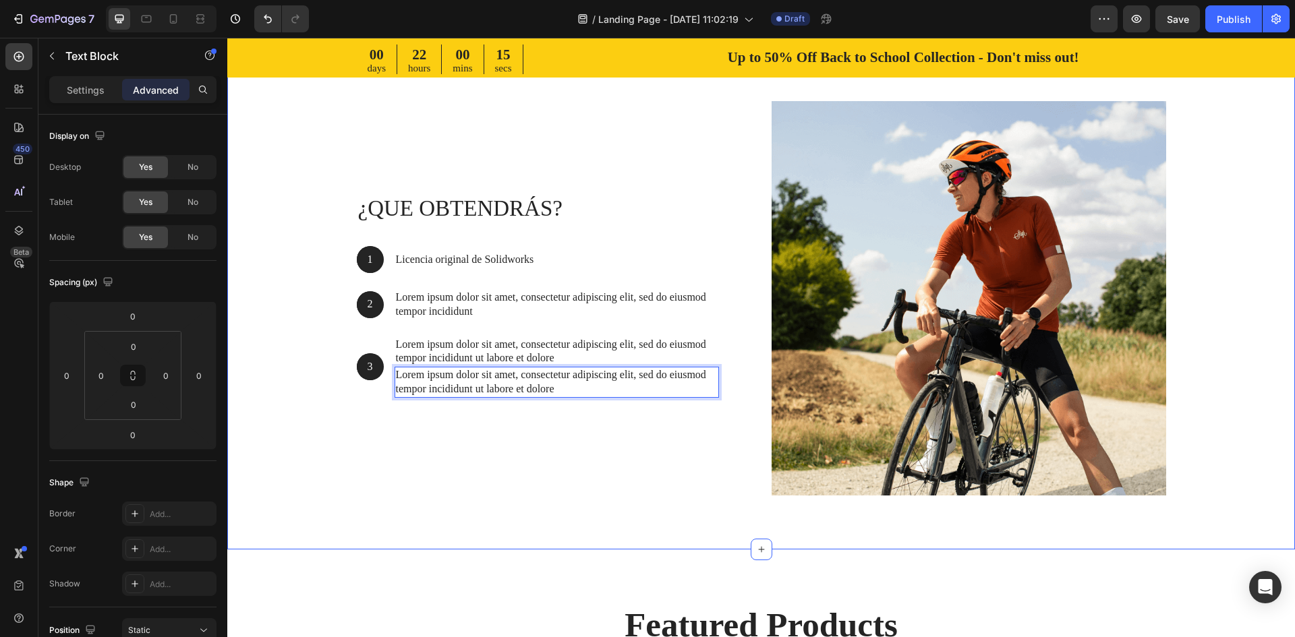
click at [331, 354] on div "¿QUE OBTENDRÁS? Heading 1 Text Block Hero Banner Licencia original de Solidwork…" at bounding box center [761, 303] width 1048 height 405
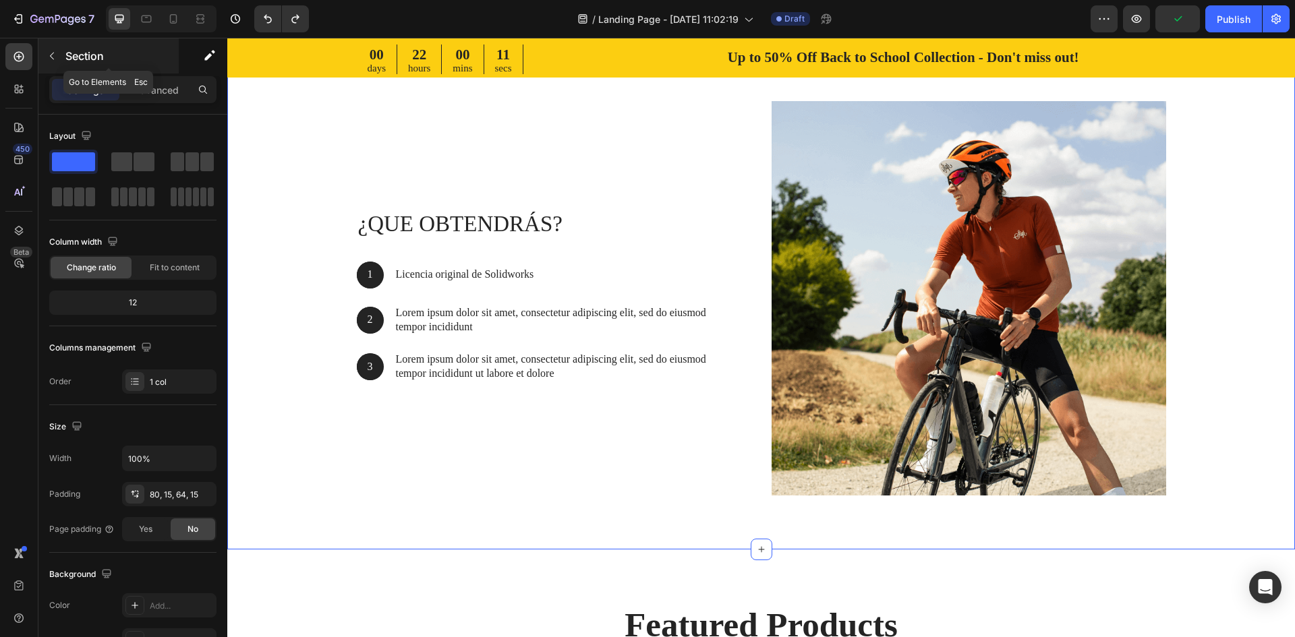
click at [63, 54] on div "Section" at bounding box center [108, 55] width 140 height 35
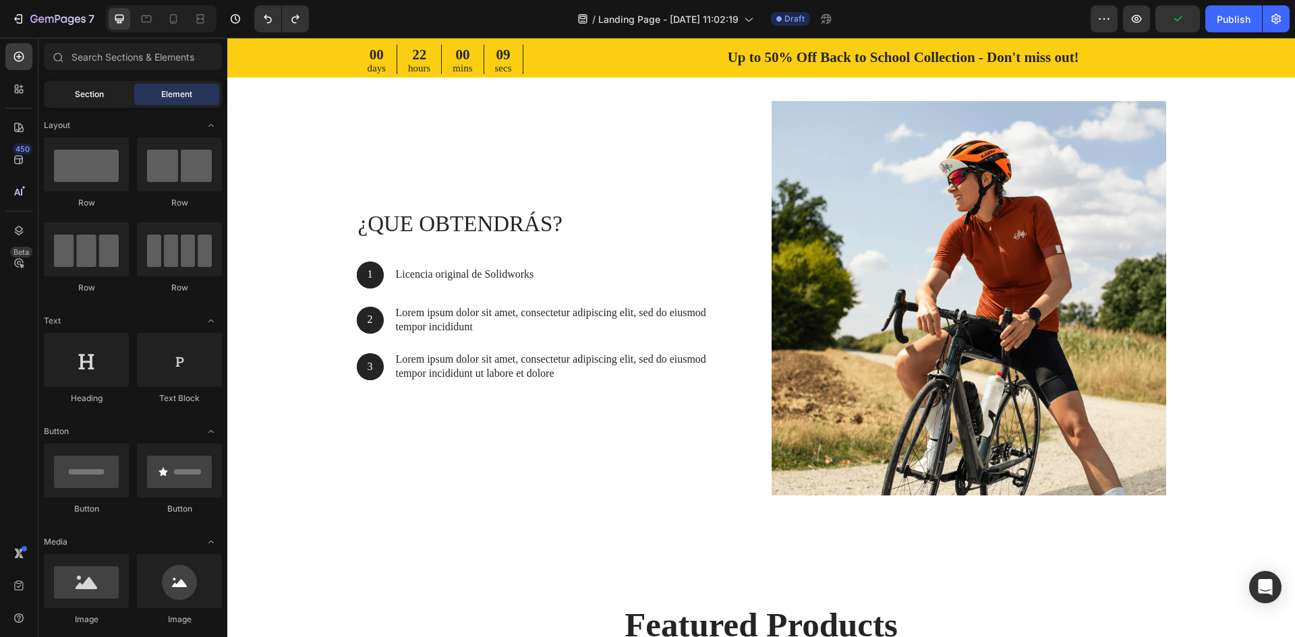
click at [93, 98] on span "Section" at bounding box center [89, 94] width 29 height 12
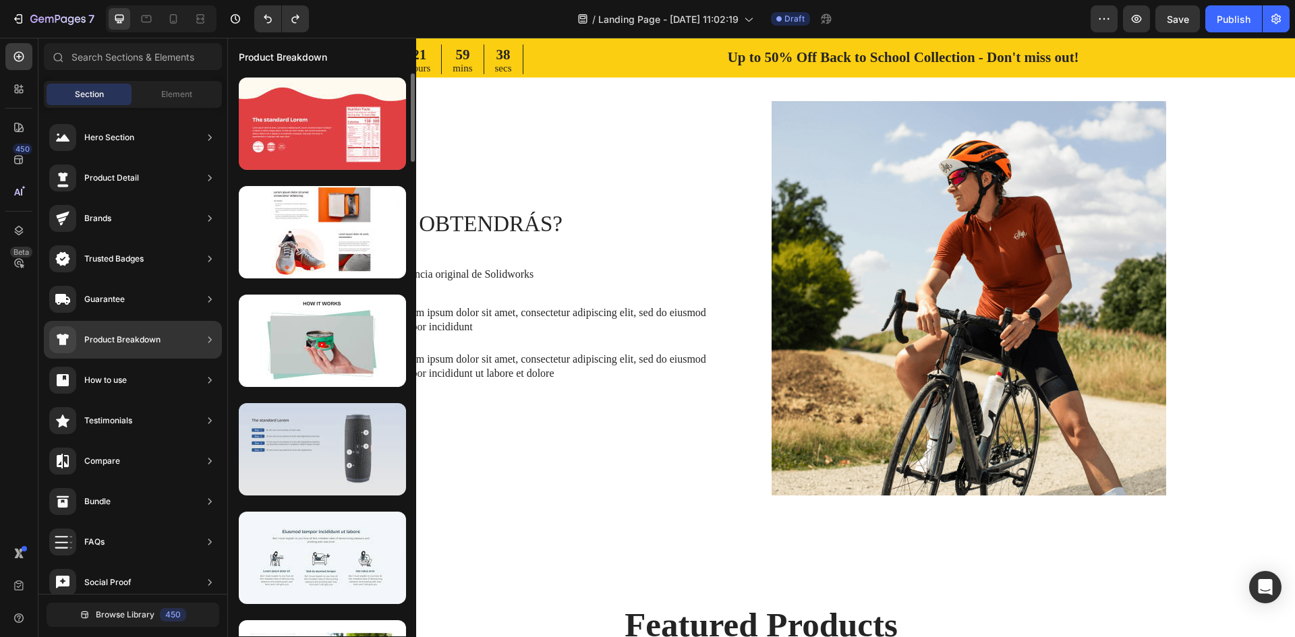
click at [295, 462] on div at bounding box center [322, 449] width 167 height 92
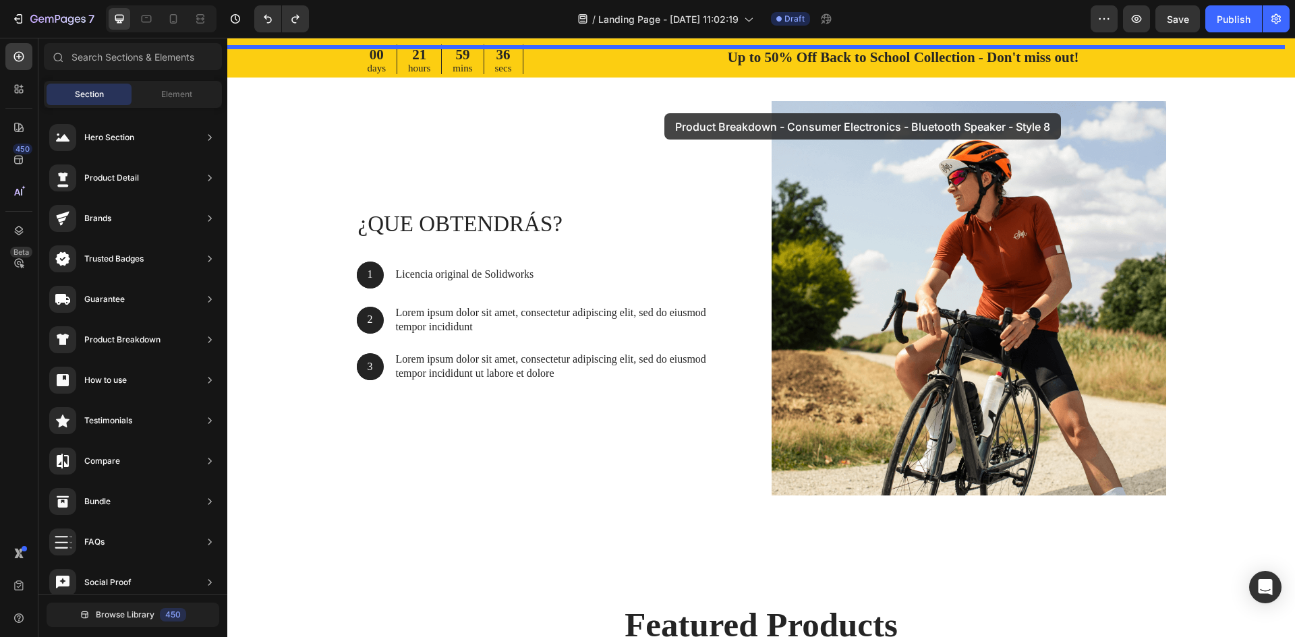
drag, startPoint x: 523, startPoint y: 488, endPoint x: 664, endPoint y: 113, distance: 400.9
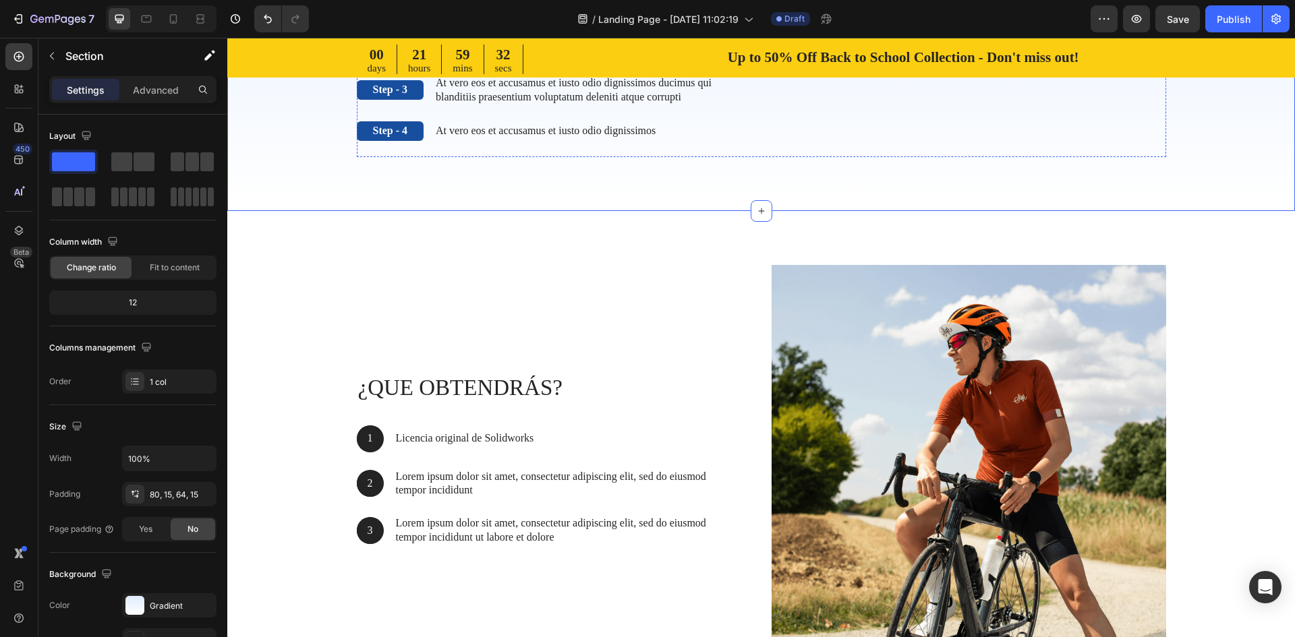
scroll to position [1086, 0]
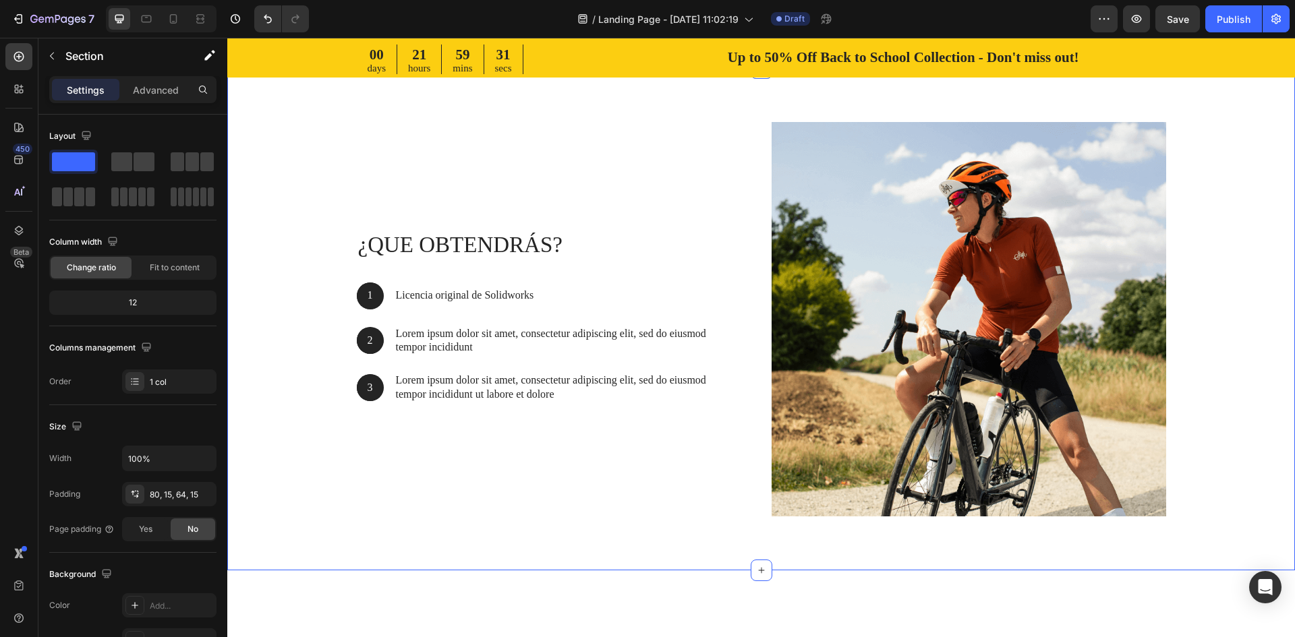
click at [287, 271] on div "¿QUE OBTENDRÁS? Heading 1 Text Block Hero Banner Licencia original de Solidwork…" at bounding box center [761, 319] width 1068 height 503
click at [1278, 61] on icon at bounding box center [1283, 55] width 11 height 11
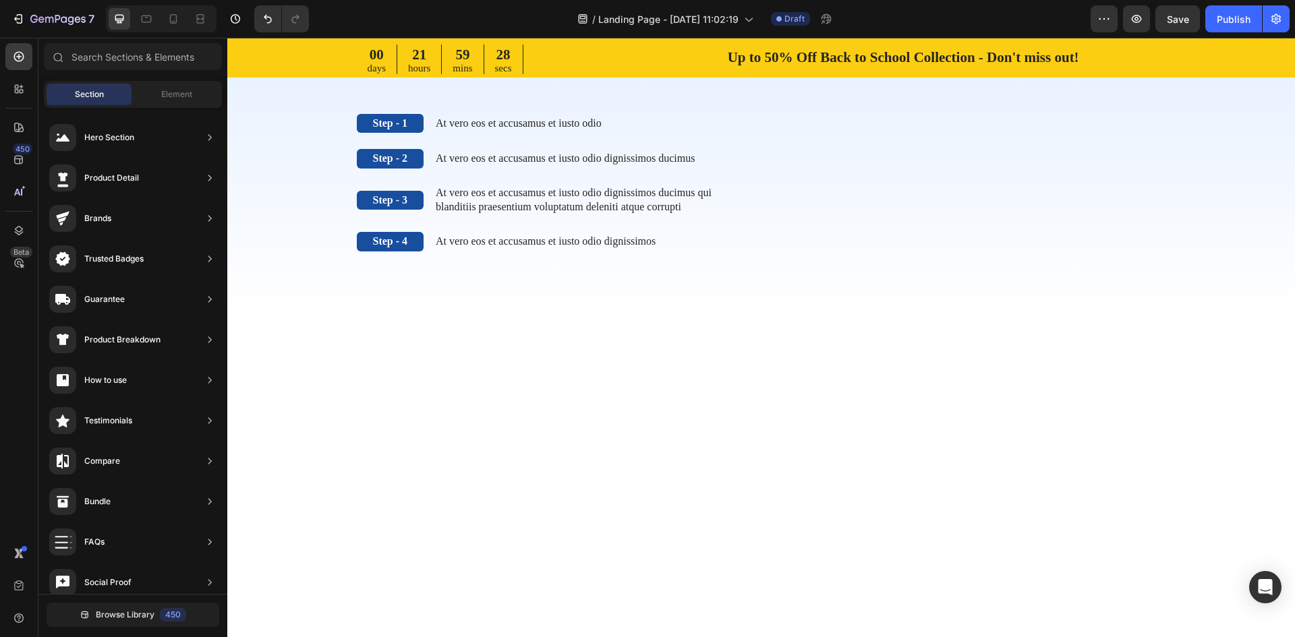
scroll to position [681, 0]
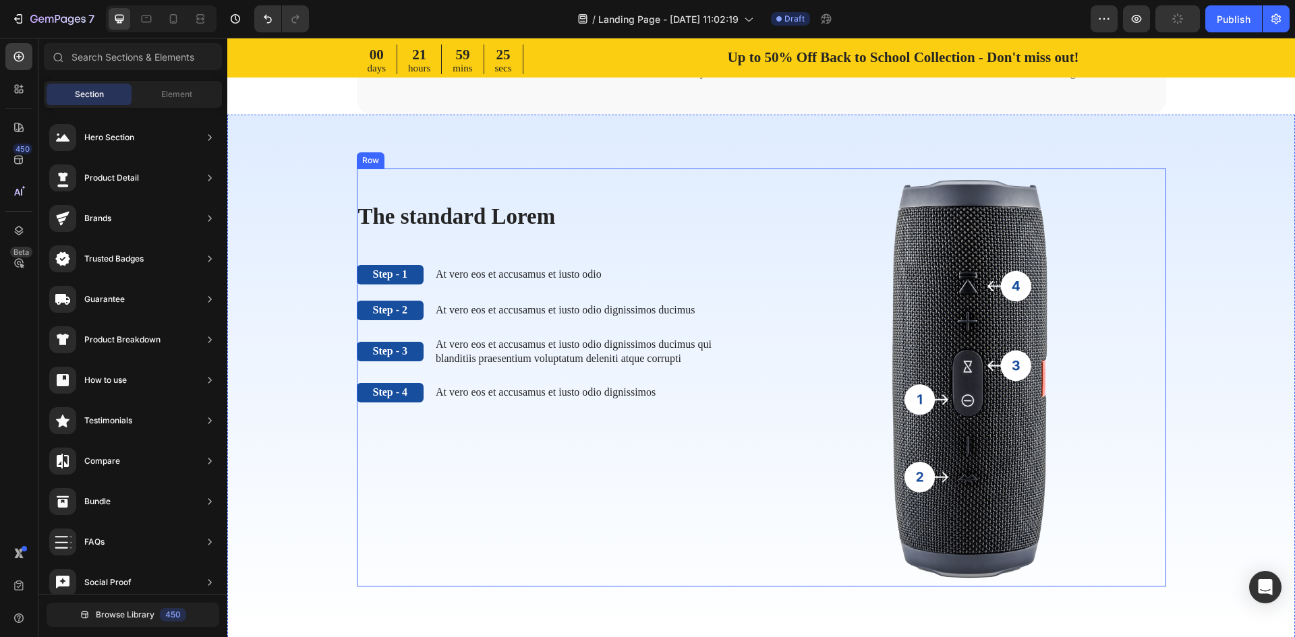
click at [423, 397] on div "The standard Lorem Heading Step - 1 Text Block At vero eos et accusamus et iust…" at bounding box center [554, 378] width 395 height 418
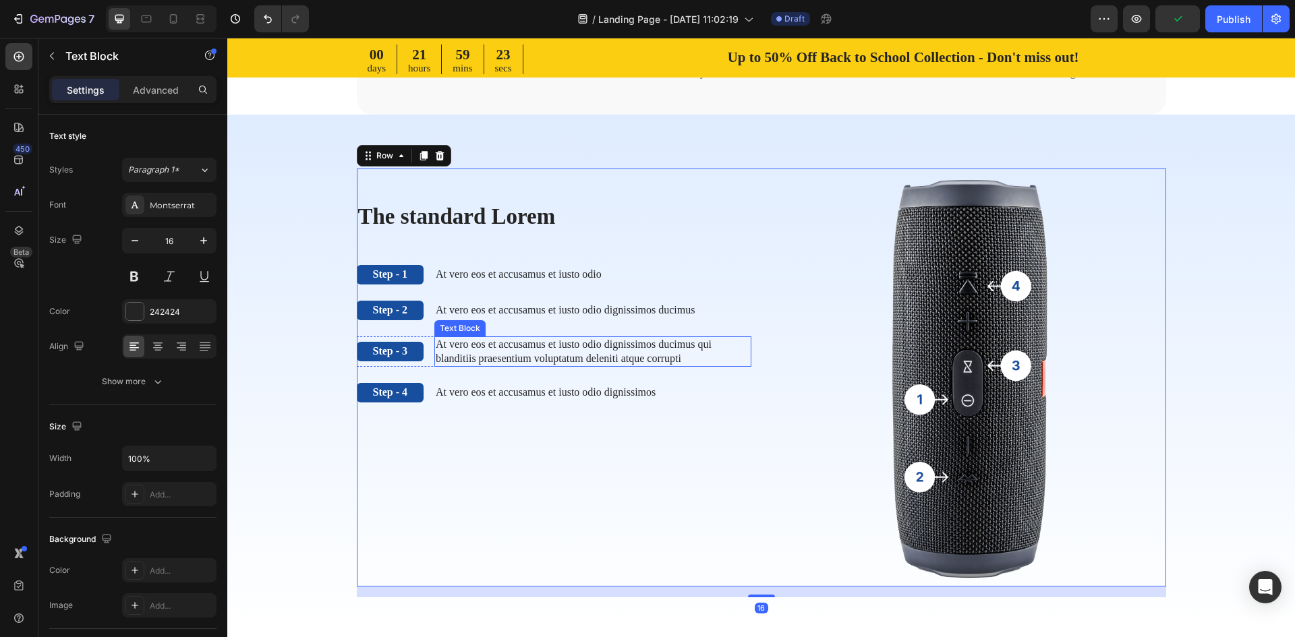
click at [550, 366] on p "At vero eos et accusamus et iusto odio dignissimos ducimus qui blanditiis praes…" at bounding box center [593, 352] width 314 height 28
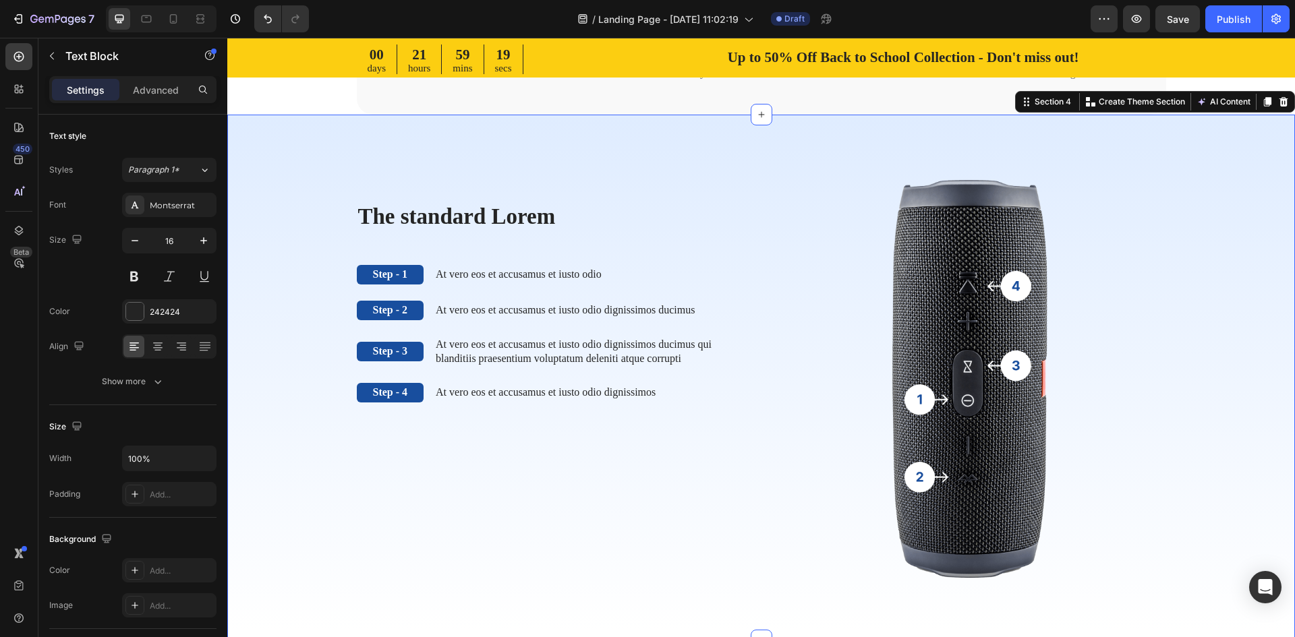
click at [344, 255] on div "The standard Lorem Heading Step - 1 Text Block At vero eos et accusamus et iust…" at bounding box center [761, 383] width 1048 height 429
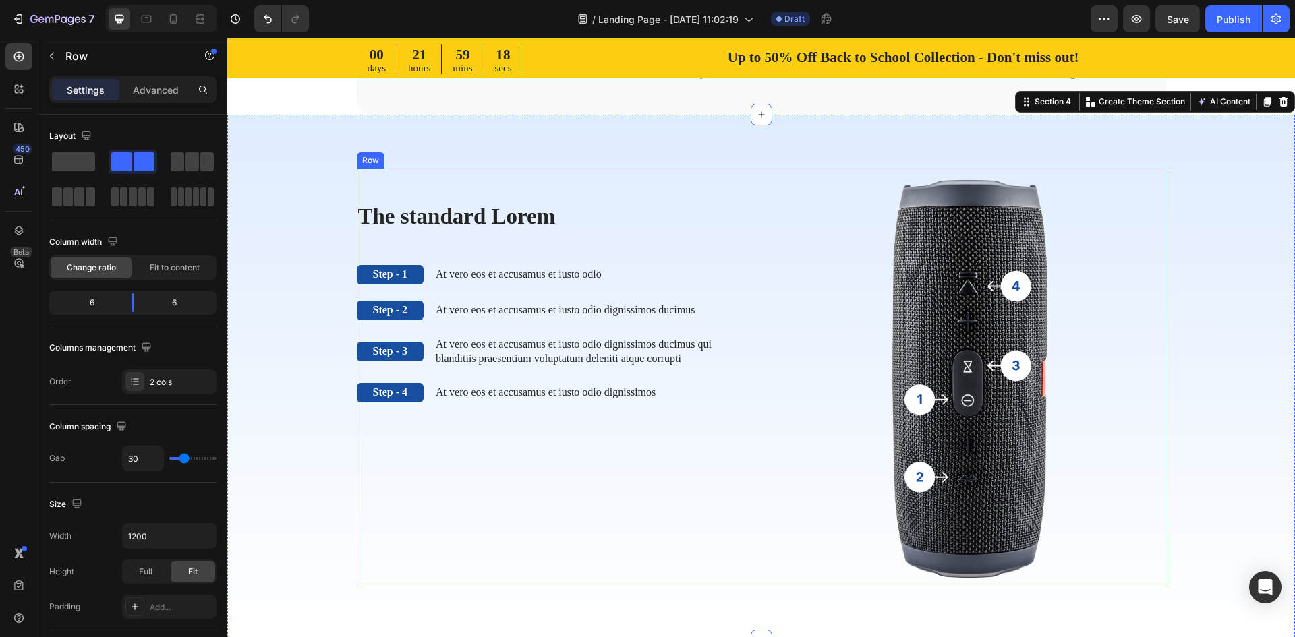
click at [364, 249] on div "The standard Lorem Heading Step - 1 Text Block At vero eos et accusamus et iust…" at bounding box center [554, 378] width 395 height 418
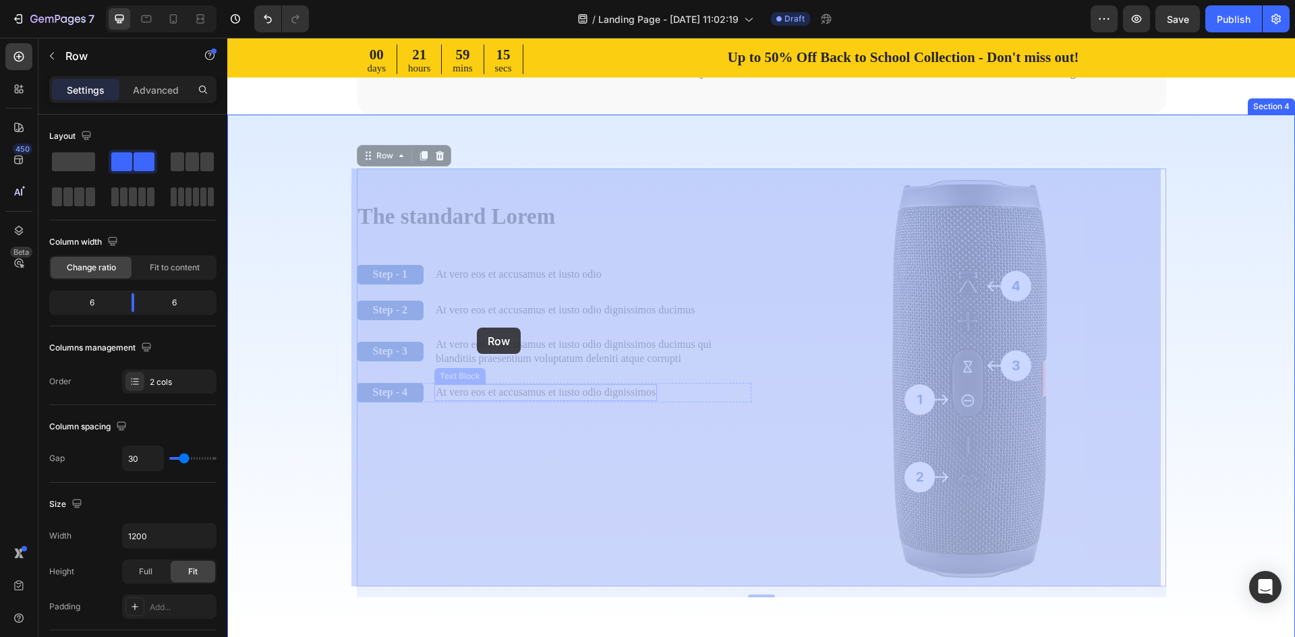
drag, startPoint x: 747, startPoint y: 482, endPoint x: 477, endPoint y: 328, distance: 310.6
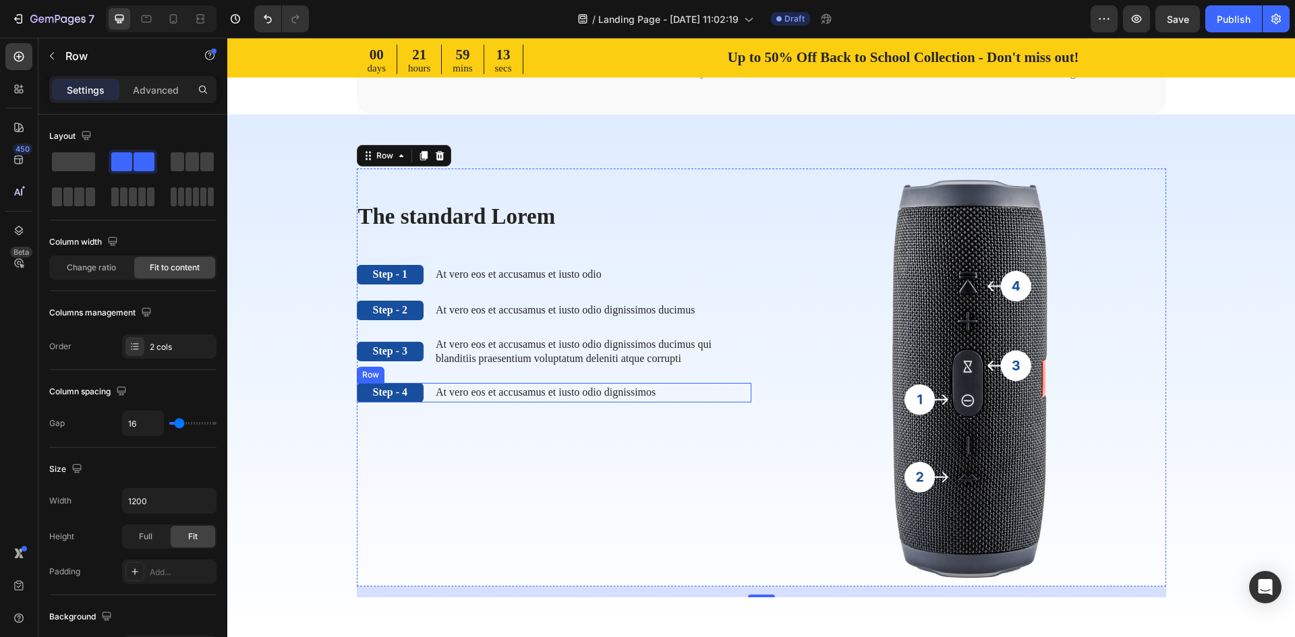
click at [431, 403] on div "Step - 4 Text Block At vero eos et accusamus et iusto odio dignissimos Text Blo…" at bounding box center [554, 393] width 395 height 20
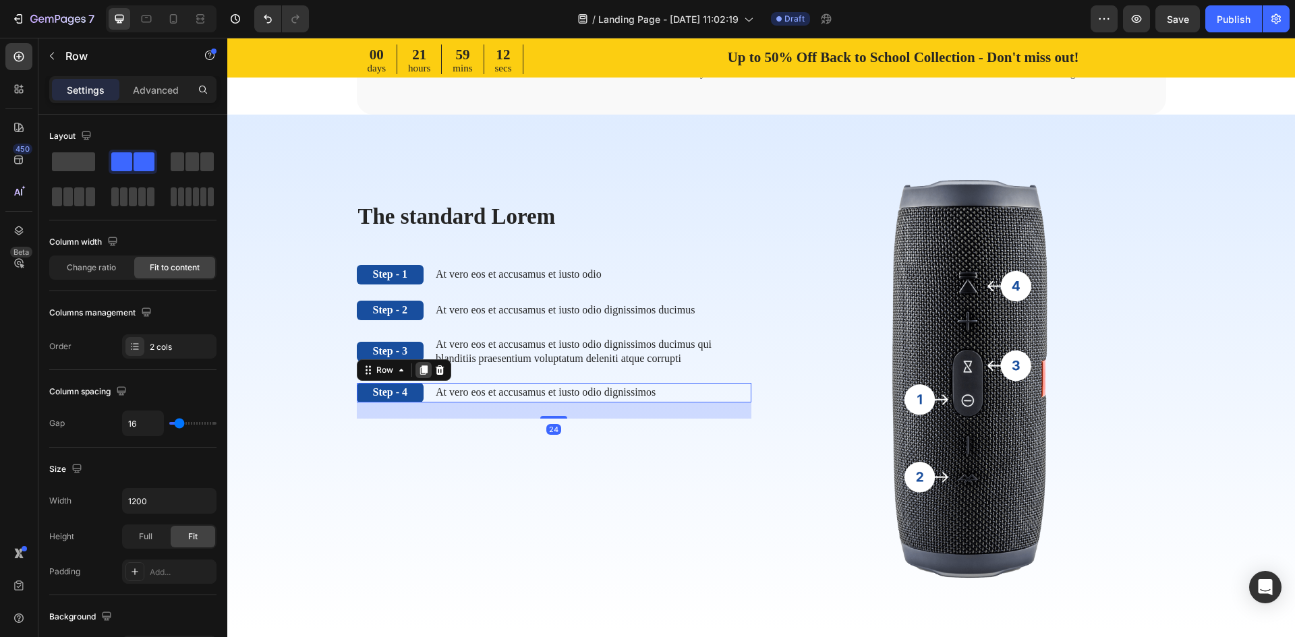
click at [421, 376] on icon at bounding box center [423, 370] width 7 height 9
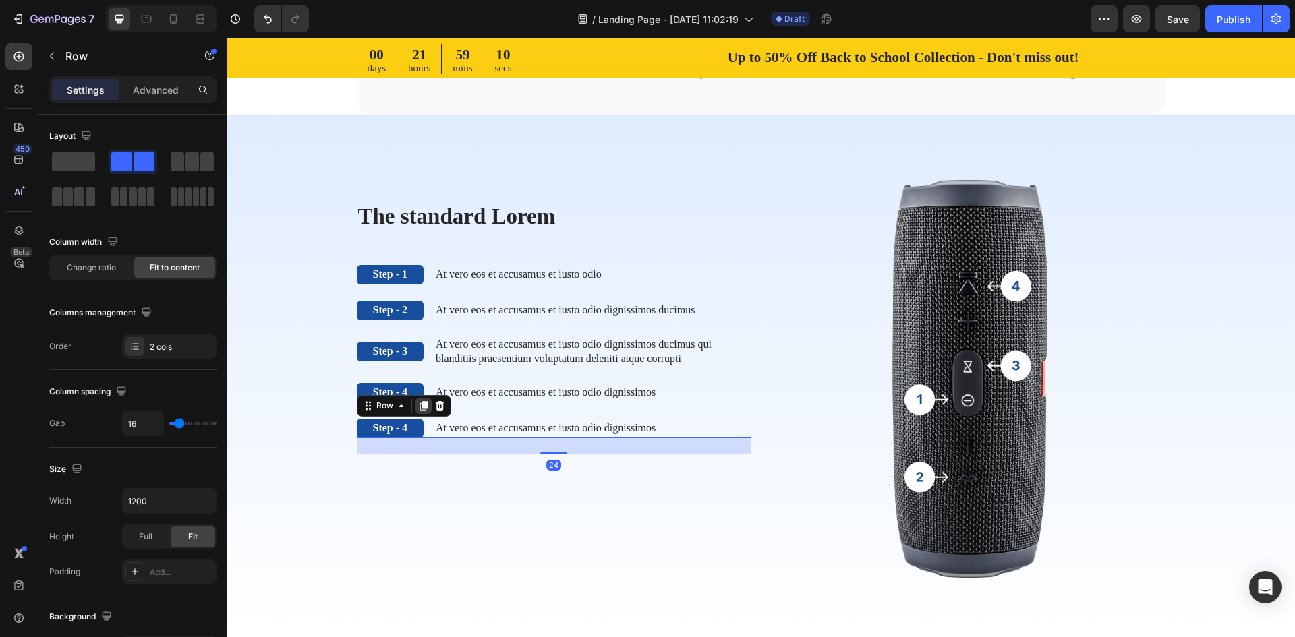
click at [420, 411] on icon at bounding box center [423, 405] width 7 height 9
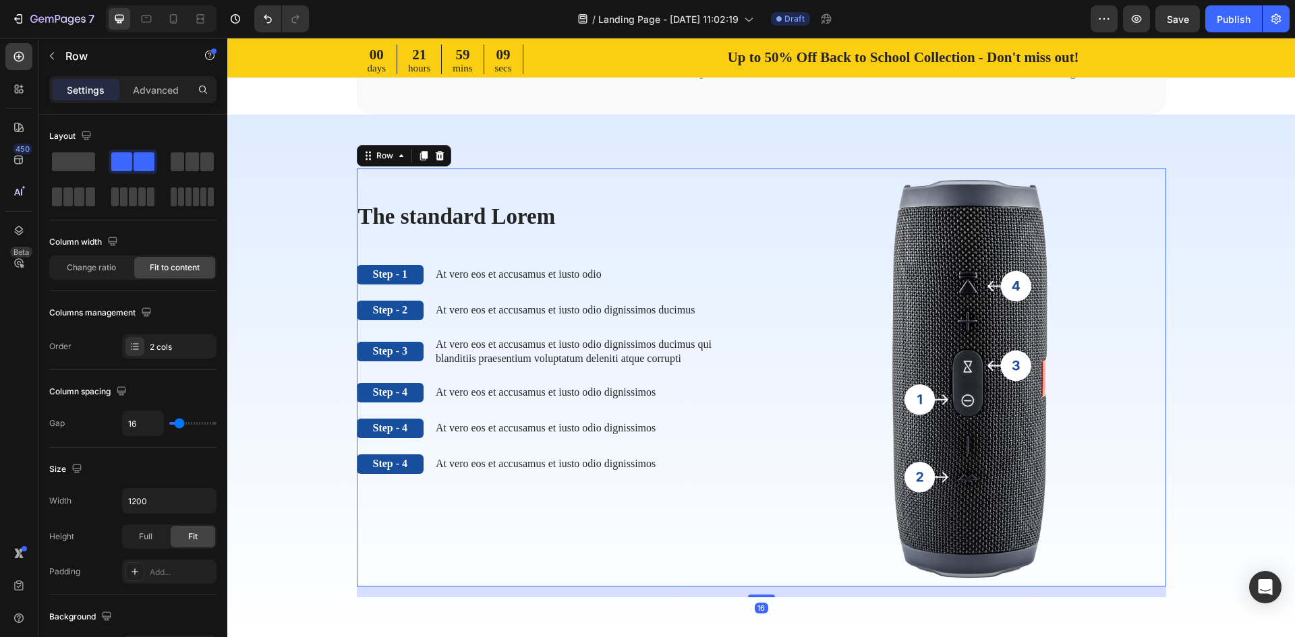
click at [416, 434] on div "The standard Lorem Heading Step - 1 Text Block At vero eos et accusamus et iust…" at bounding box center [554, 378] width 395 height 418
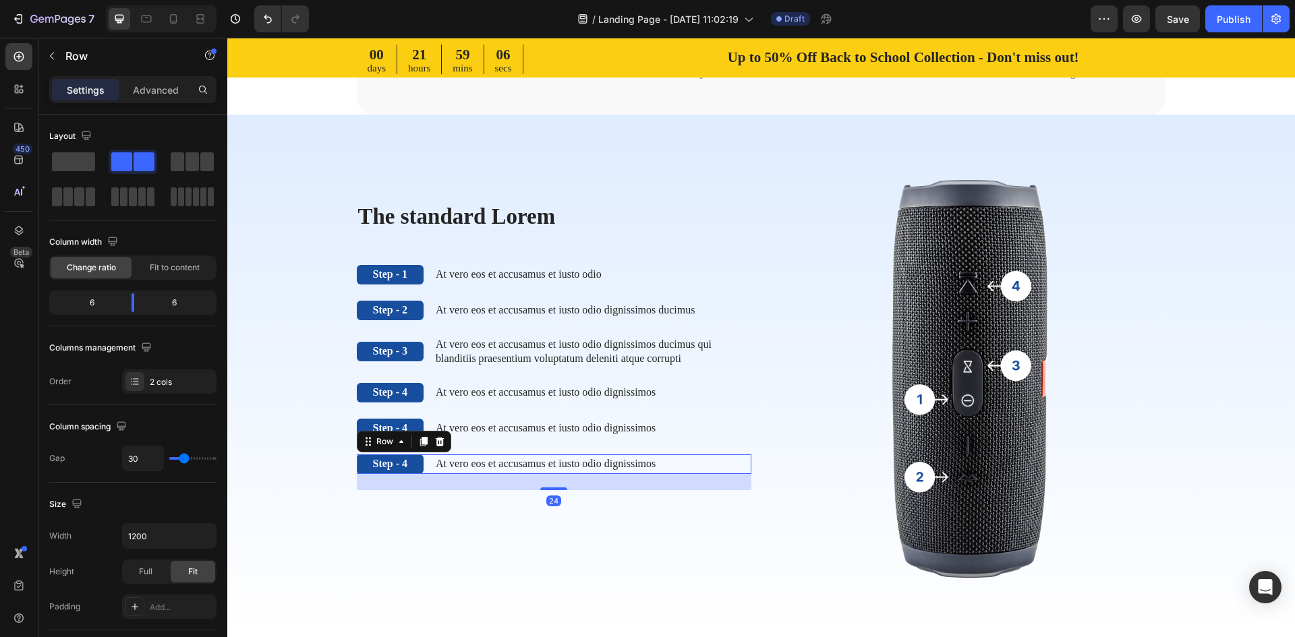
click at [429, 474] on div "Step - 4 Text Block At vero eos et accusamus et iusto odio dignissimos Text Blo…" at bounding box center [554, 465] width 395 height 20
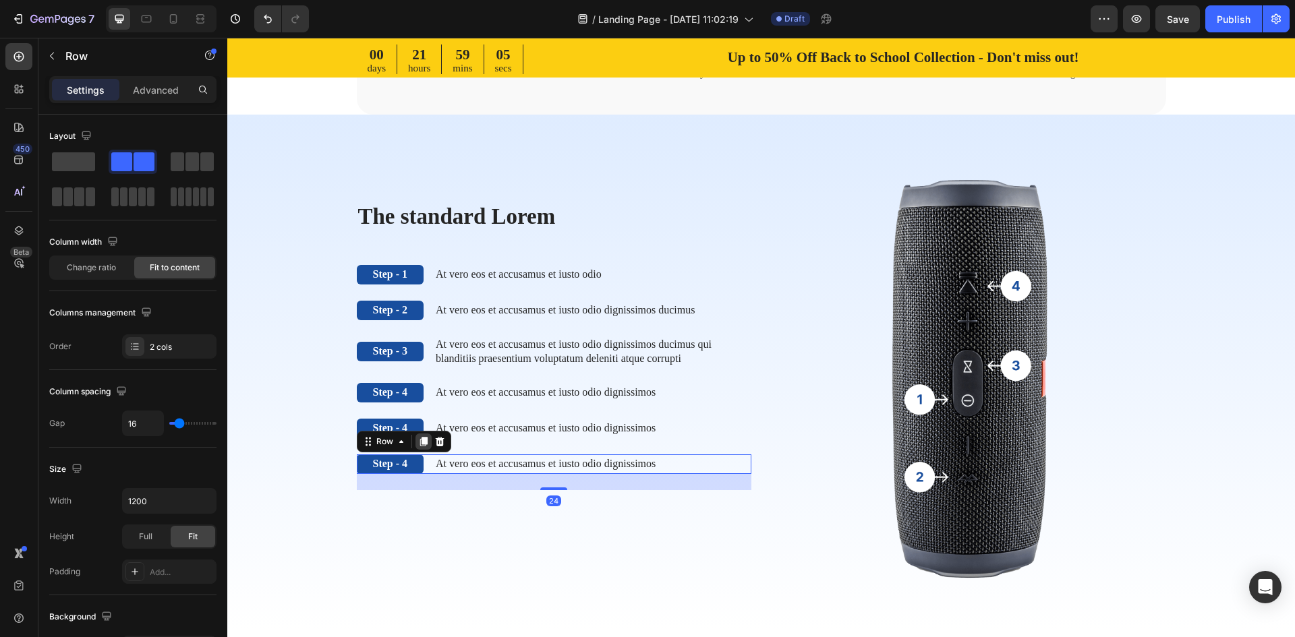
click at [420, 447] on icon at bounding box center [423, 441] width 7 height 9
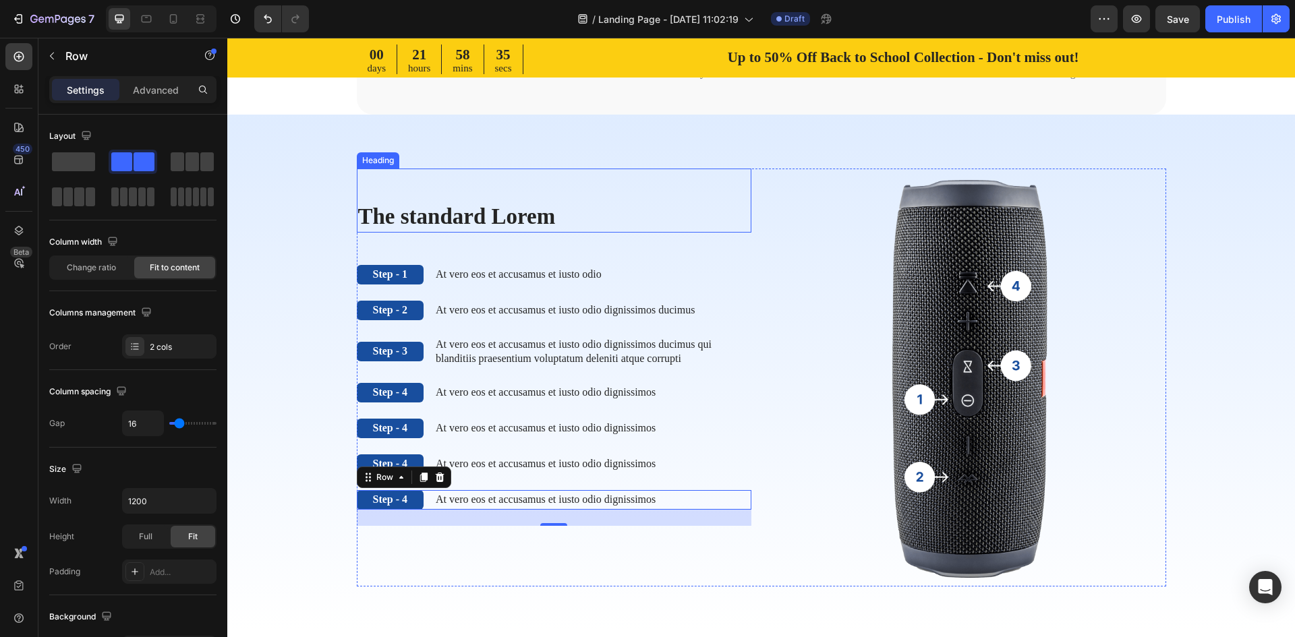
click at [494, 219] on h2 "The standard Lorem" at bounding box center [554, 217] width 395 height 32
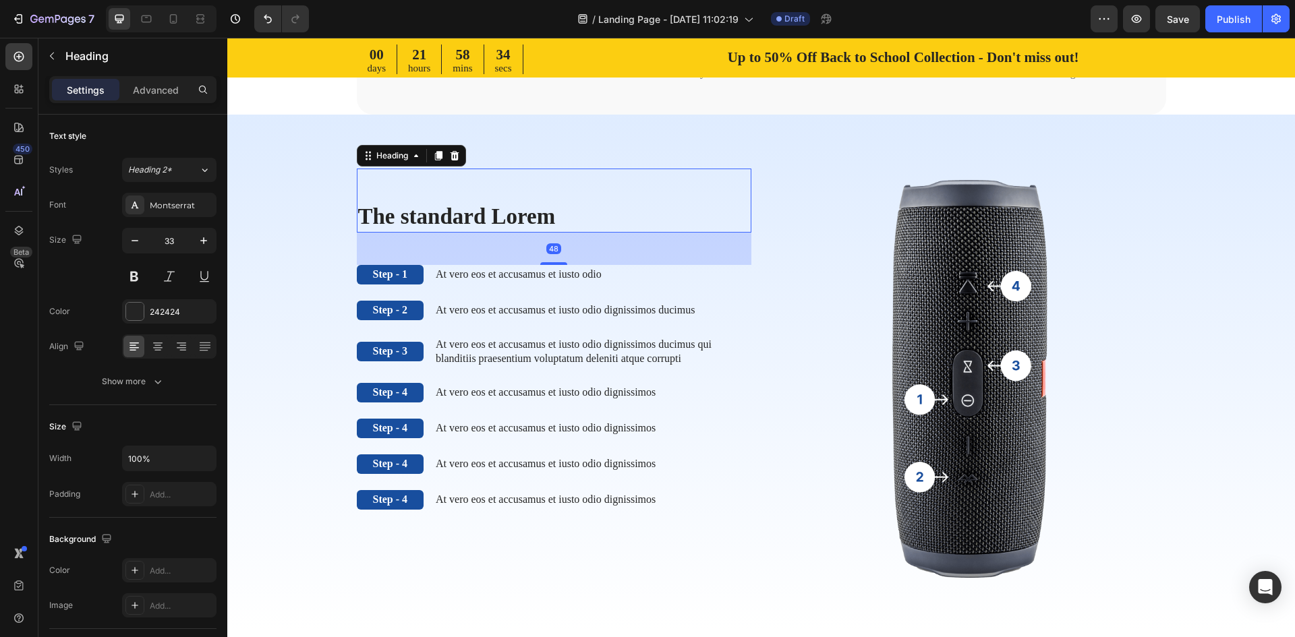
click at [548, 211] on h2 "The standard Lorem" at bounding box center [554, 217] width 395 height 32
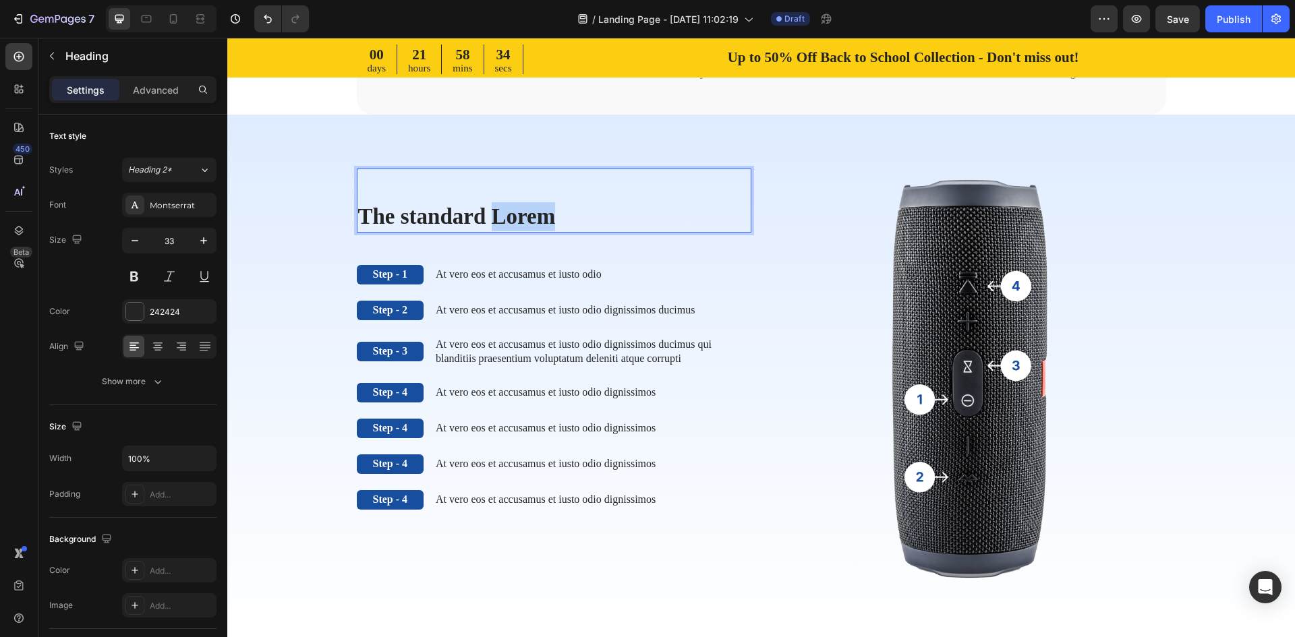
click at [548, 211] on p "The standard Lorem" at bounding box center [554, 216] width 392 height 29
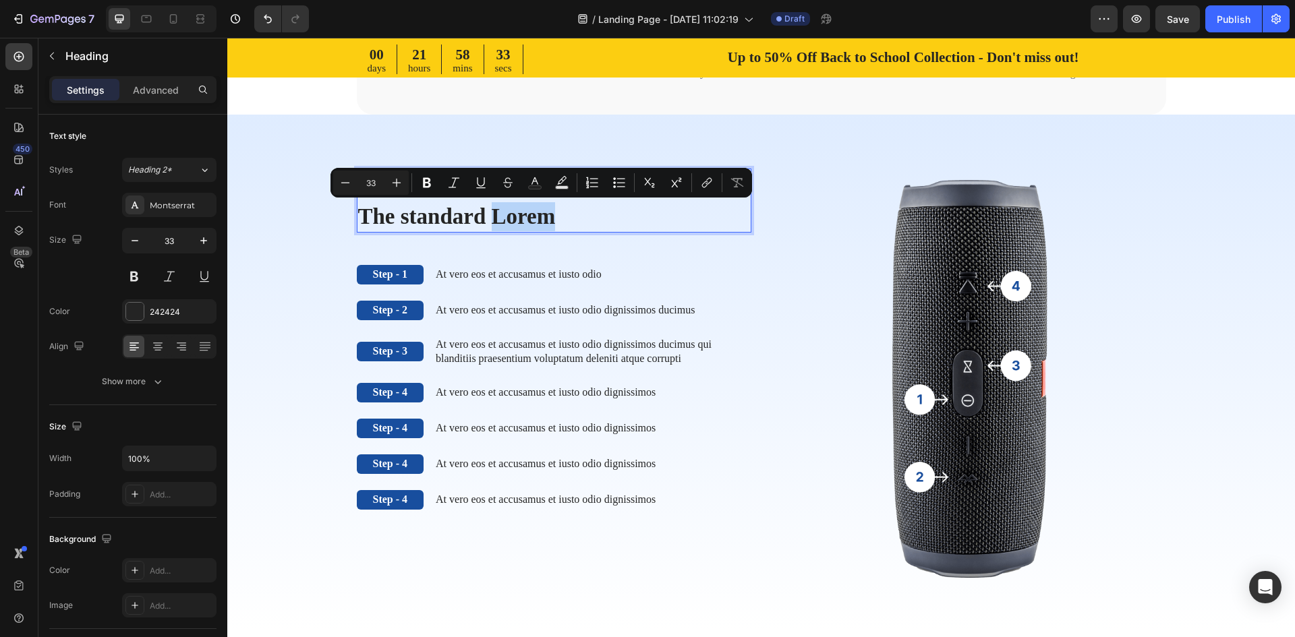
click at [556, 216] on p "The standard Lorem" at bounding box center [554, 216] width 392 height 29
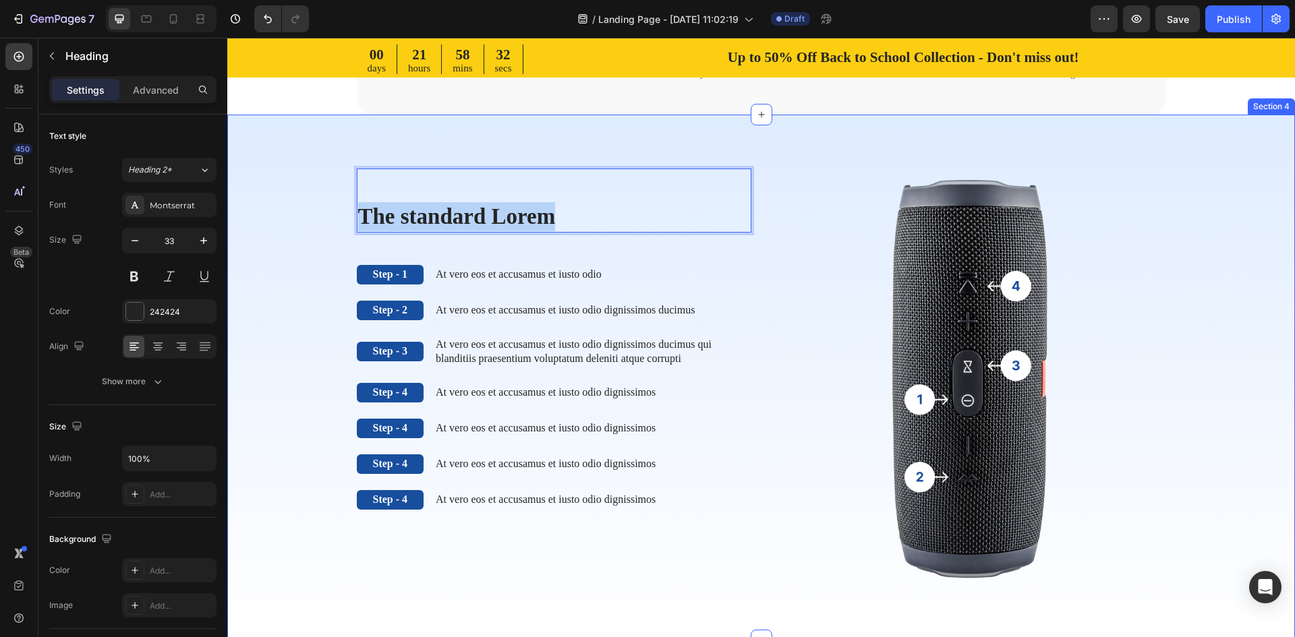
drag, startPoint x: 581, startPoint y: 218, endPoint x: 308, endPoint y: 233, distance: 274.3
click at [308, 233] on div "The standard Lorem Heading 48 Step - 1 Text Block At vero eos et accusamus et i…" at bounding box center [761, 383] width 1048 height 429
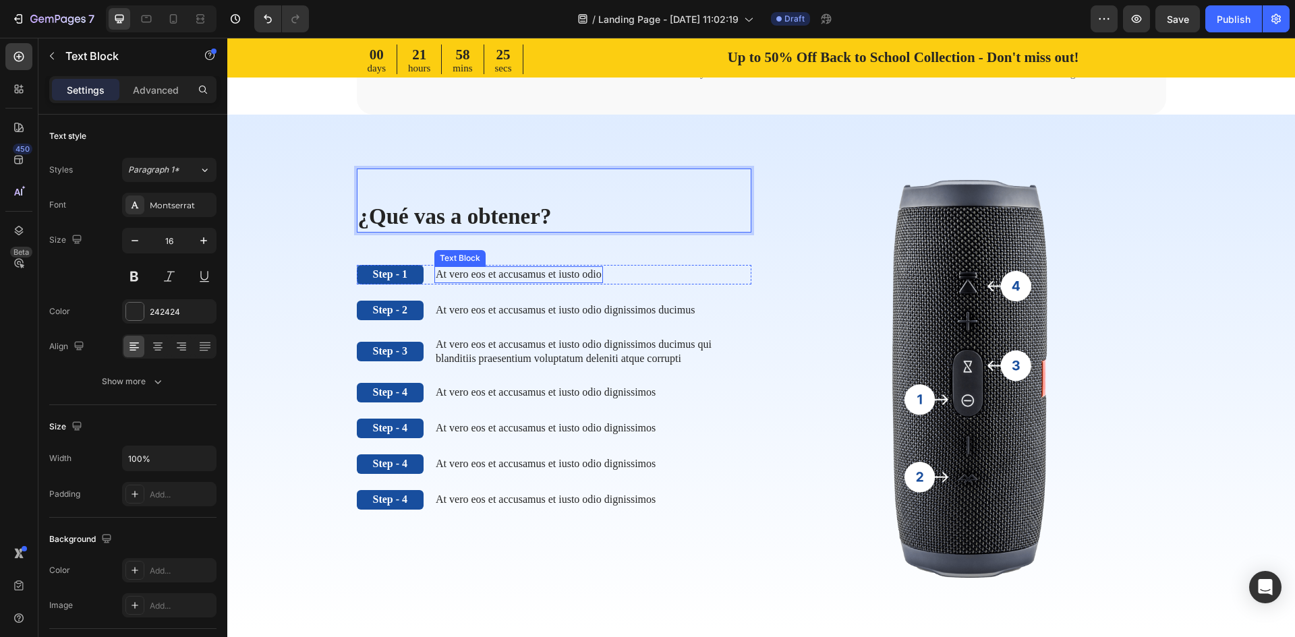
click at [467, 275] on p "At vero eos et accusamus et iusto odio" at bounding box center [519, 275] width 166 height 14
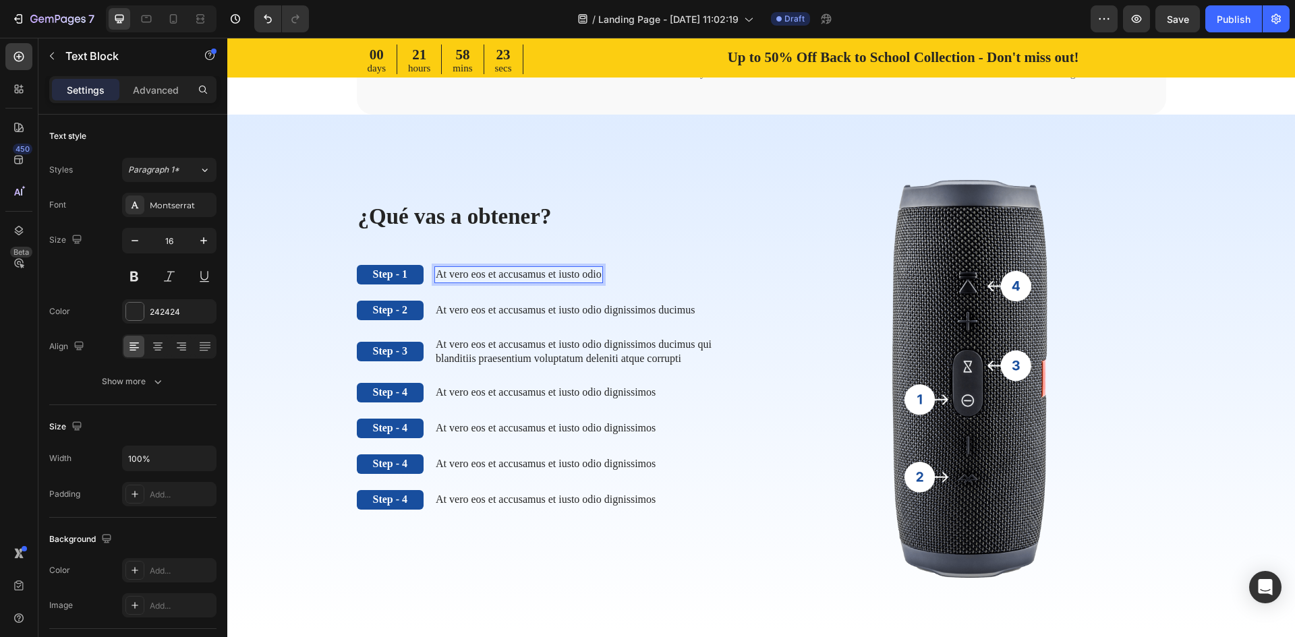
click at [478, 278] on p "At vero eos et accusamus et iusto odio" at bounding box center [519, 275] width 166 height 14
click at [564, 270] on p "At vero eos et accusamus et iusto odio" at bounding box center [519, 275] width 166 height 14
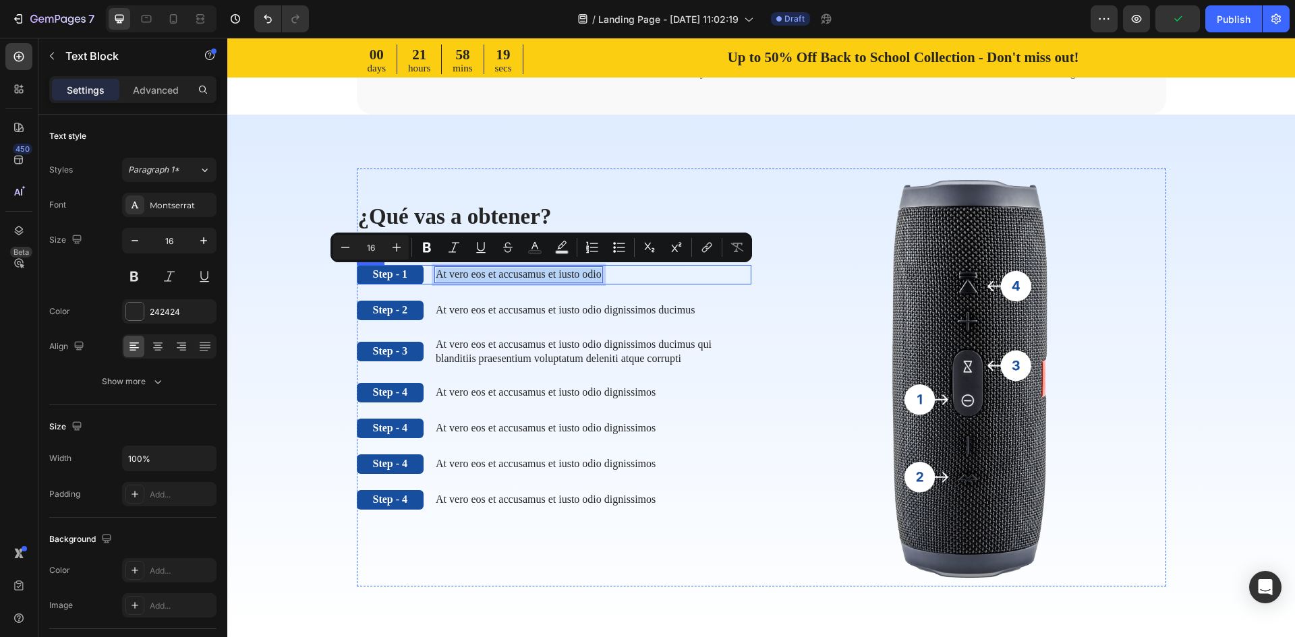
drag, startPoint x: 645, startPoint y: 274, endPoint x: 430, endPoint y: 278, distance: 214.6
click at [430, 278] on div "Step - 1 Text Block At vero eos et accusamus et iusto odio Text Block 0 Row" at bounding box center [554, 275] width 395 height 20
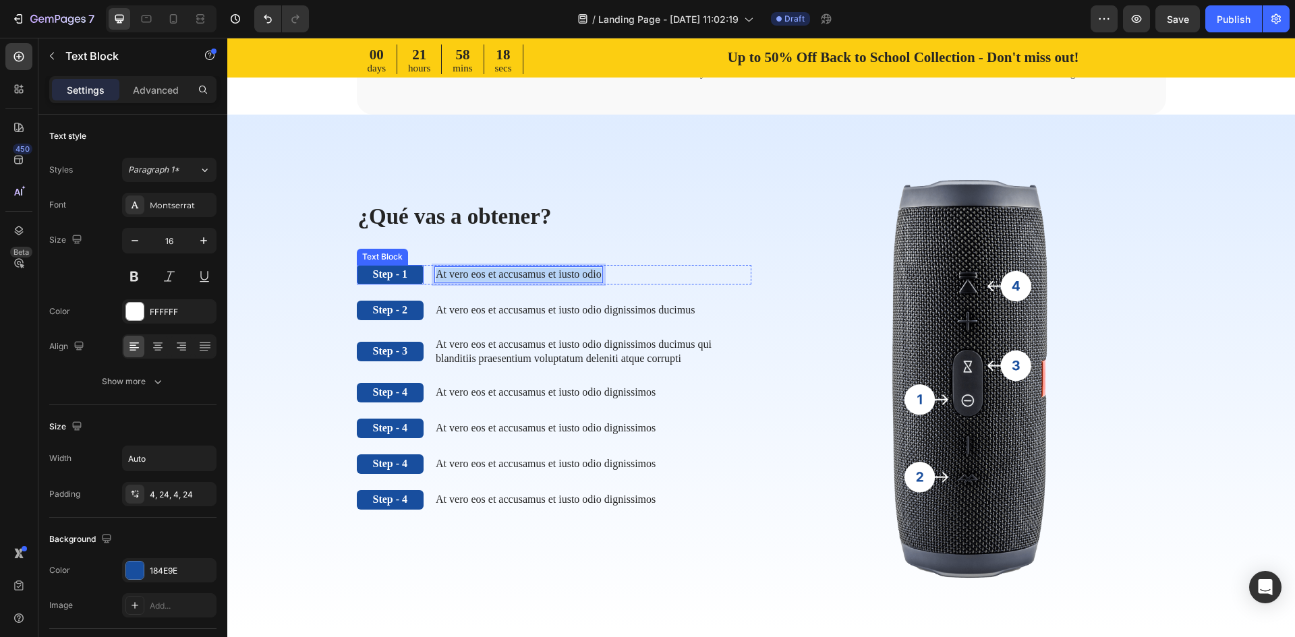
click at [406, 279] on p "Step - 1" at bounding box center [390, 275] width 35 height 14
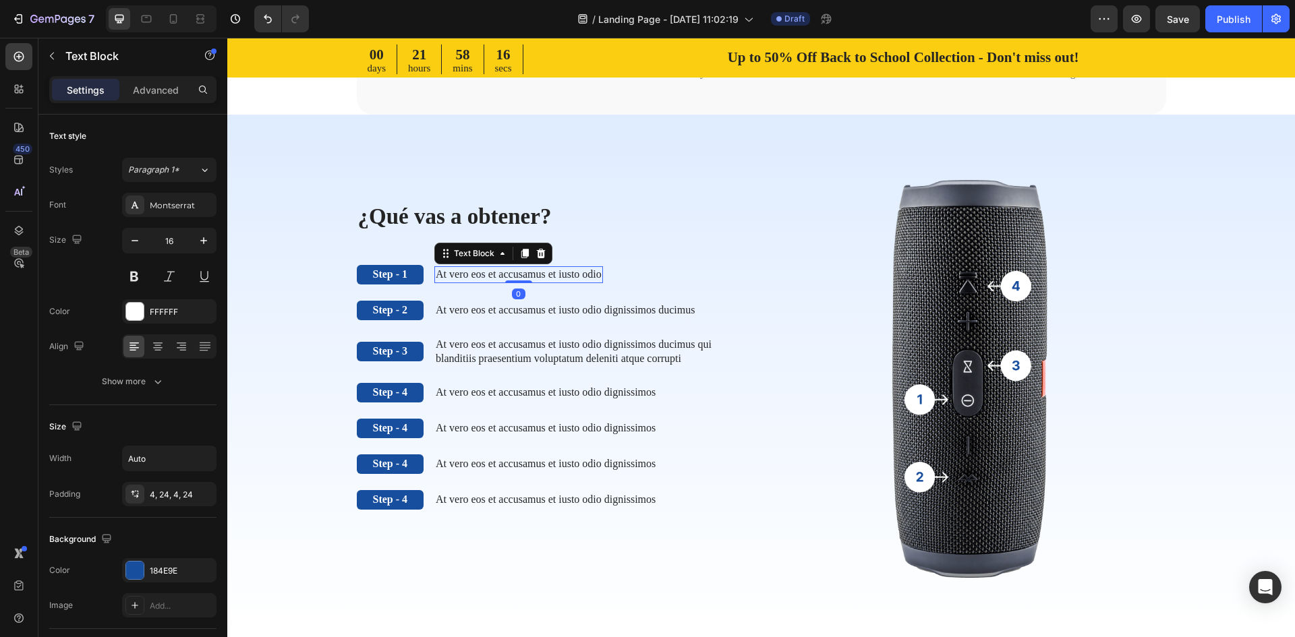
click at [466, 273] on p "At vero eos et accusamus et iusto odio" at bounding box center [519, 275] width 166 height 14
click at [181, 24] on div at bounding box center [174, 19] width 22 height 22
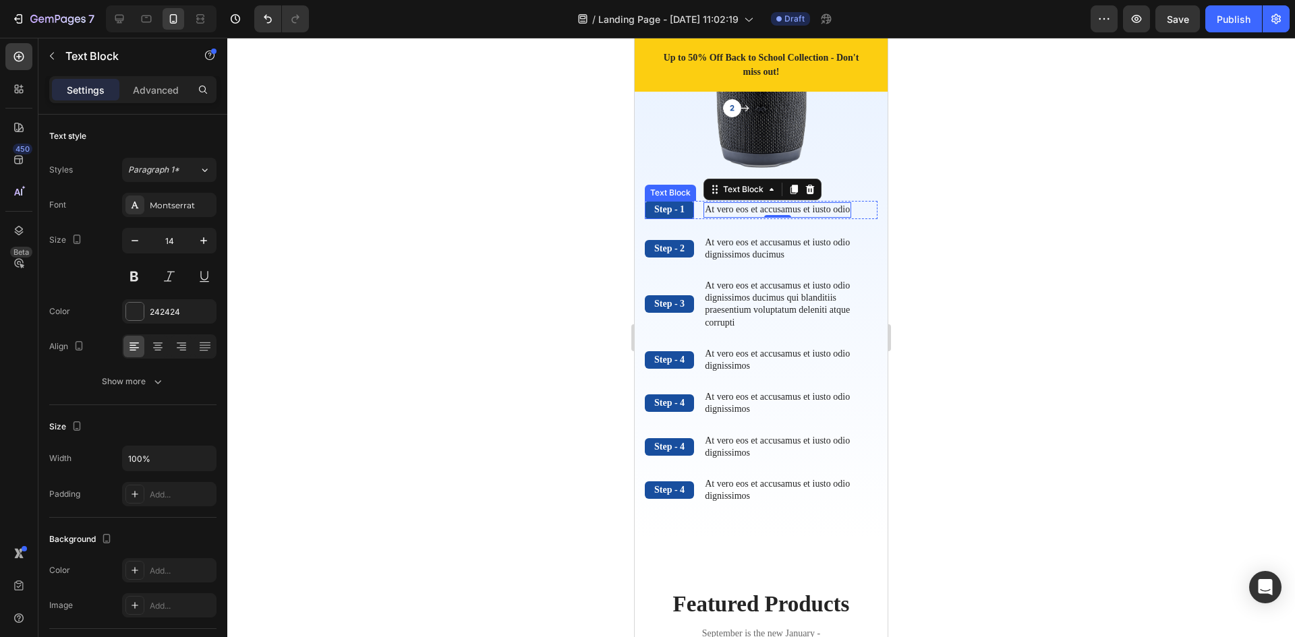
scroll to position [1320, 0]
click at [123, 23] on icon at bounding box center [119, 18] width 13 height 13
type input "16"
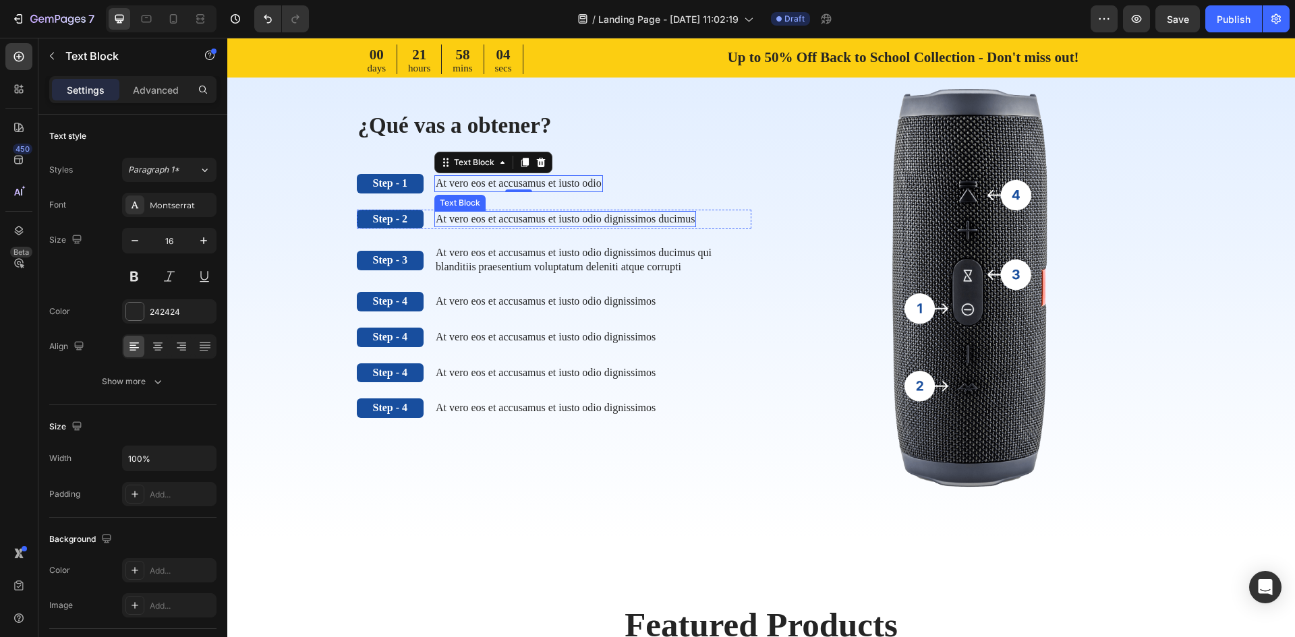
scroll to position [894, 0]
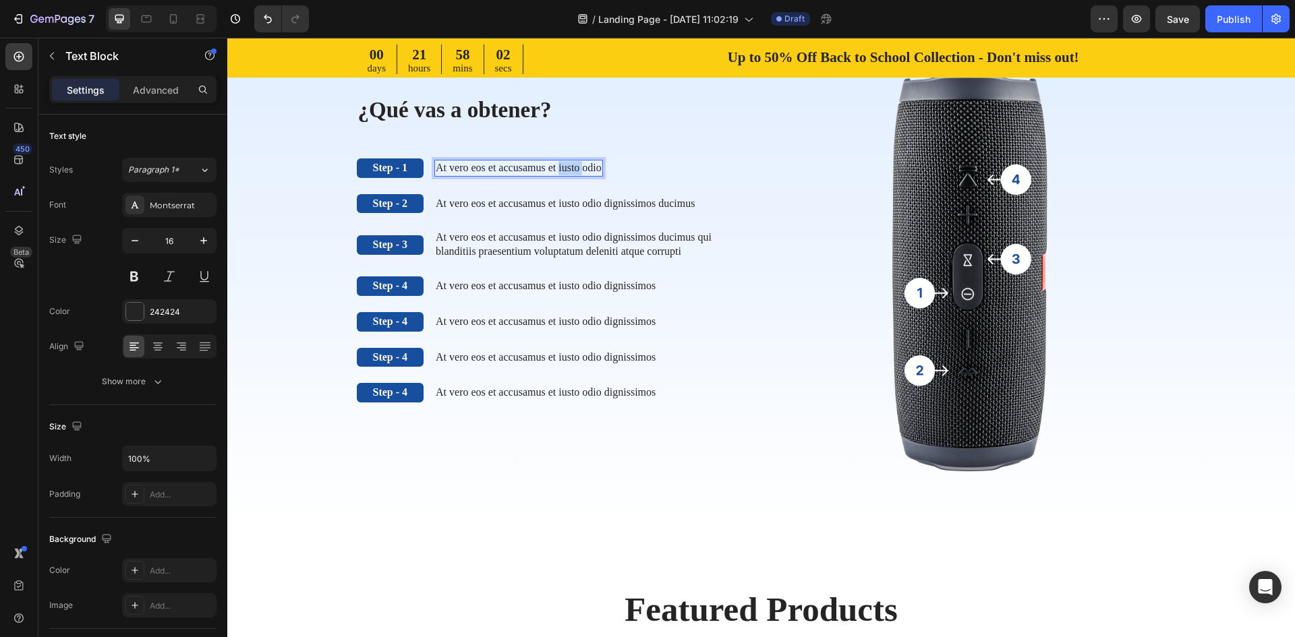
click at [594, 169] on p "At vero eos et accusamus et iusto odio" at bounding box center [519, 168] width 166 height 14
click at [602, 170] on p "At vero eos et accusamus et iusto odio" at bounding box center [519, 168] width 166 height 14
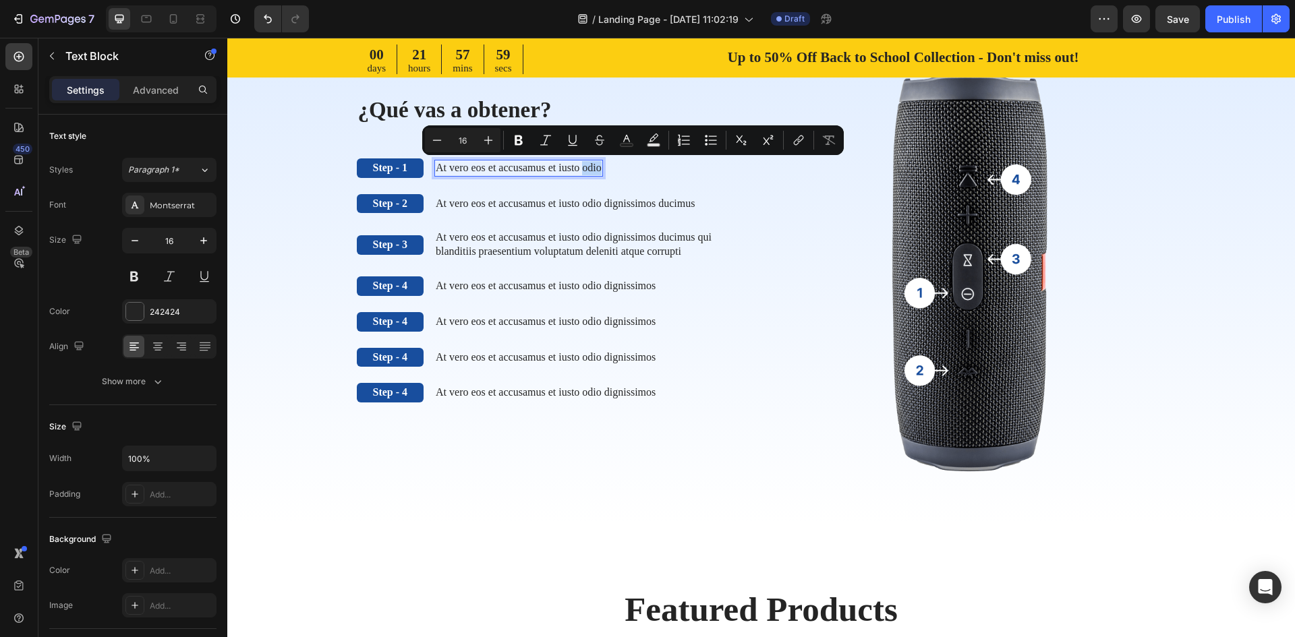
drag, startPoint x: 645, startPoint y: 170, endPoint x: 622, endPoint y: 170, distance: 22.9
click at [602, 170] on p "At vero eos et accusamus et iusto odio" at bounding box center [519, 168] width 166 height 14
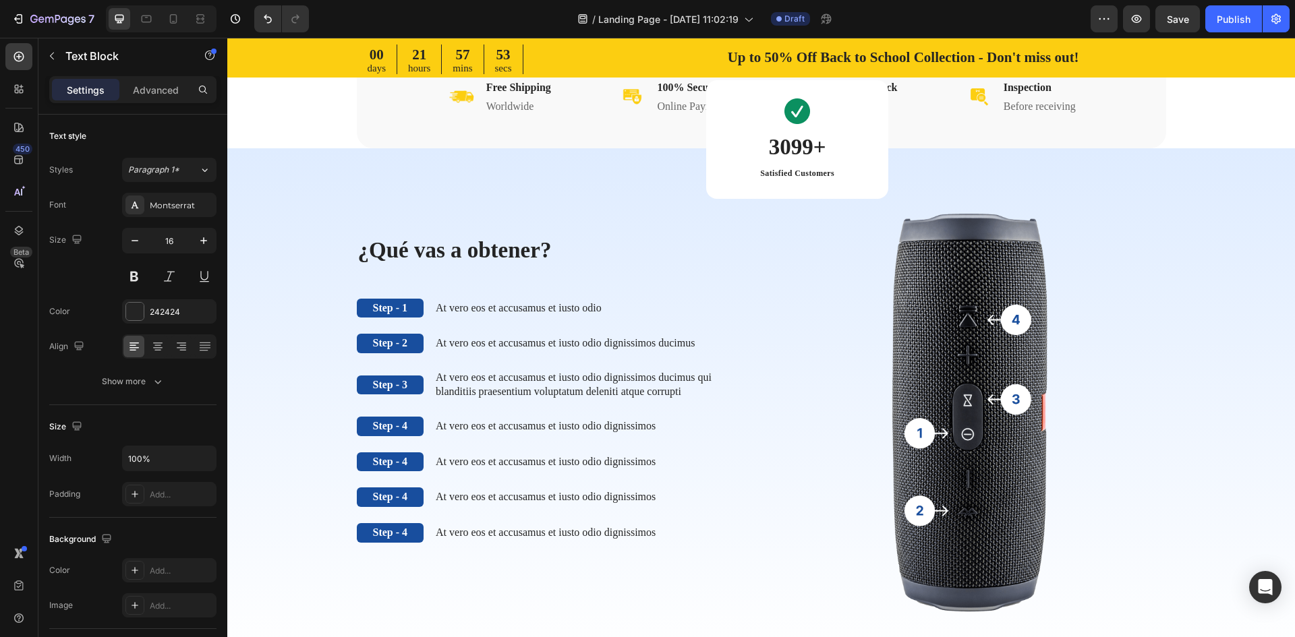
scroll to position [405, 0]
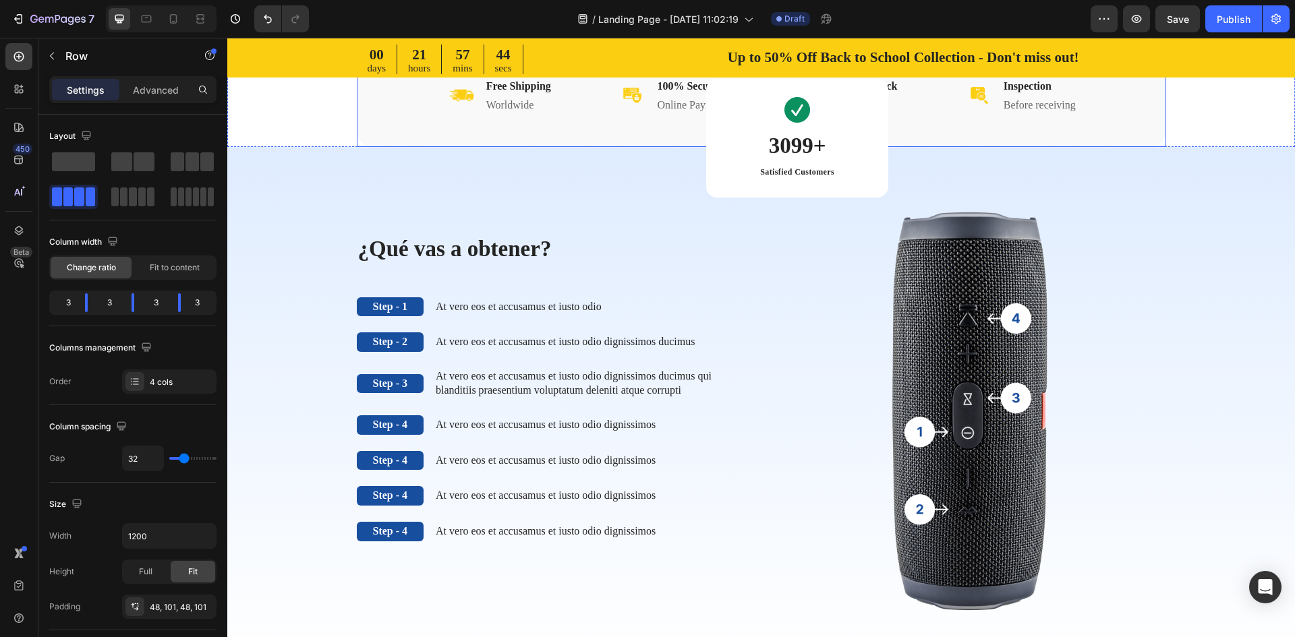
click at [447, 147] on div "Image Free Shipping Heading Worldwide Heading Row Image 100% Secure Heading Onl…" at bounding box center [762, 96] width 810 height 103
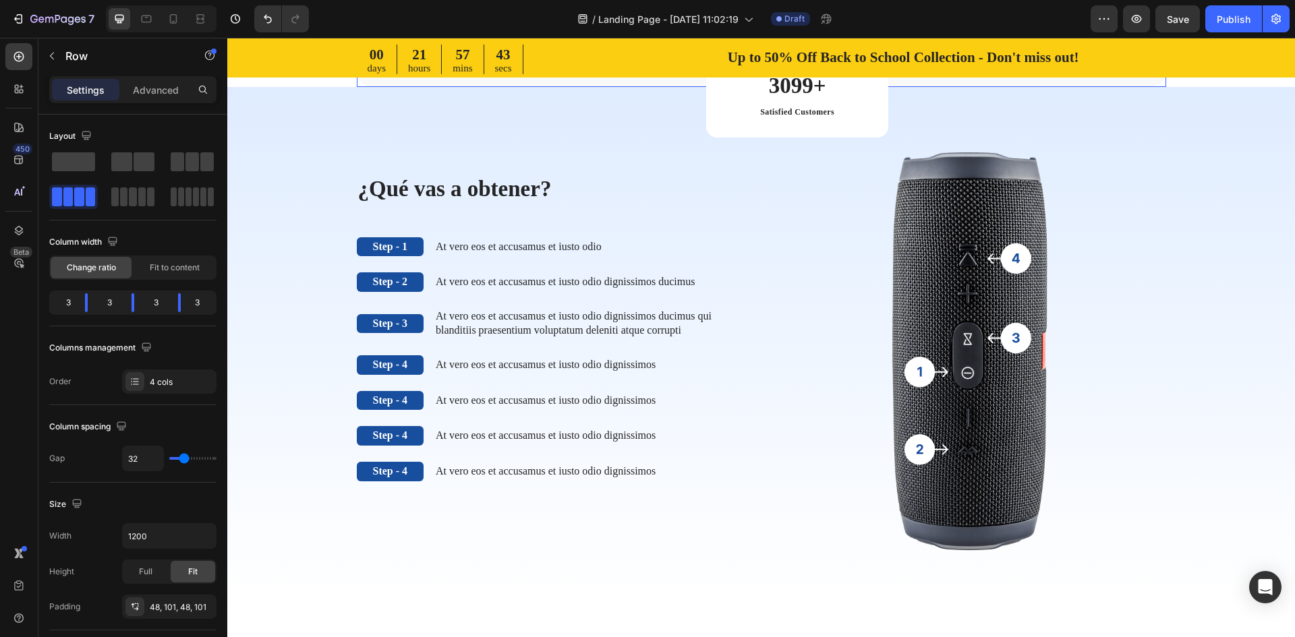
scroll to position [675, 0]
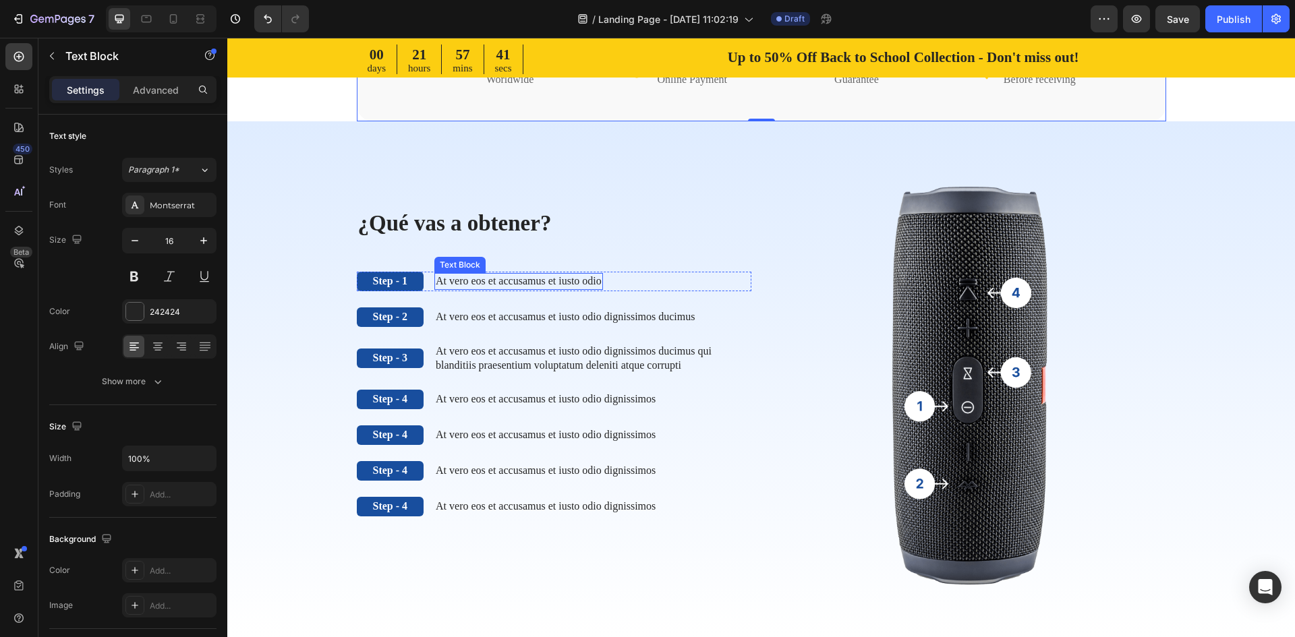
click at [477, 279] on p "At vero eos et accusamus et iusto odio" at bounding box center [519, 282] width 166 height 14
click at [503, 282] on p "At vero eos et accusamus et iusto odio" at bounding box center [519, 282] width 166 height 14
drag, startPoint x: 644, startPoint y: 282, endPoint x: 400, endPoint y: 279, distance: 243.5
click at [400, 279] on div "Step - 1 Text Block At vero eos et accusamus et iusto odio Text Block 0 Row" at bounding box center [554, 282] width 395 height 20
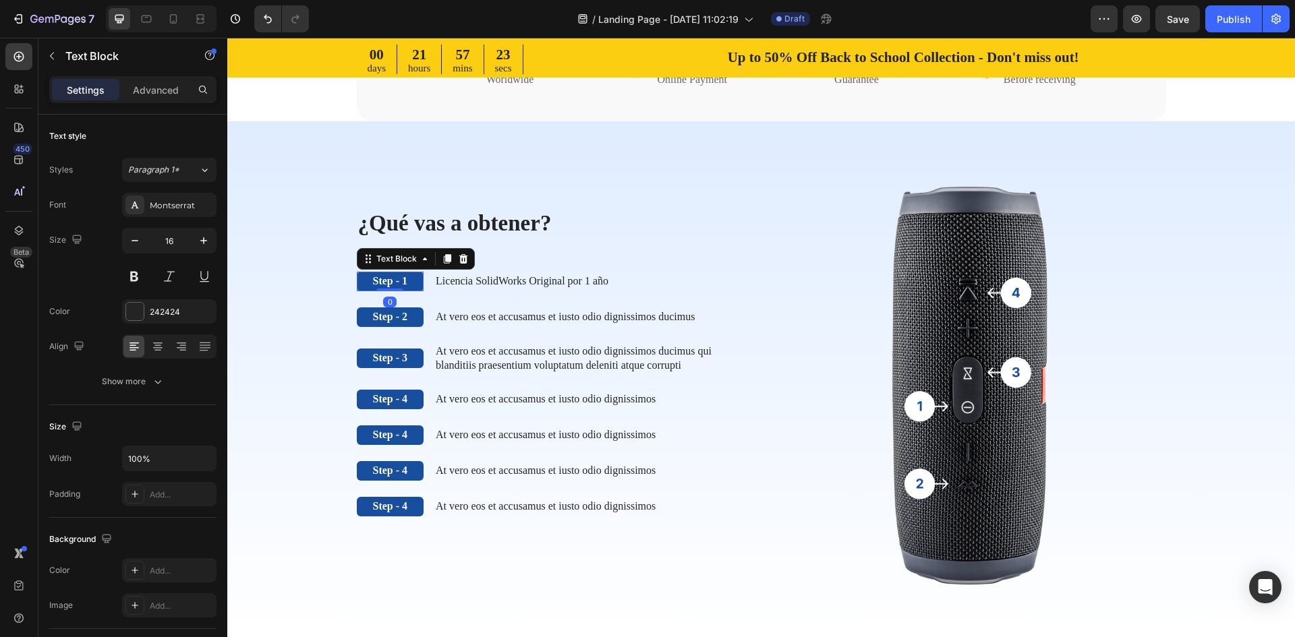
click at [397, 284] on p "Step - 1" at bounding box center [390, 282] width 35 height 14
click at [402, 281] on p "Step - 1" at bounding box center [390, 282] width 35 height 14
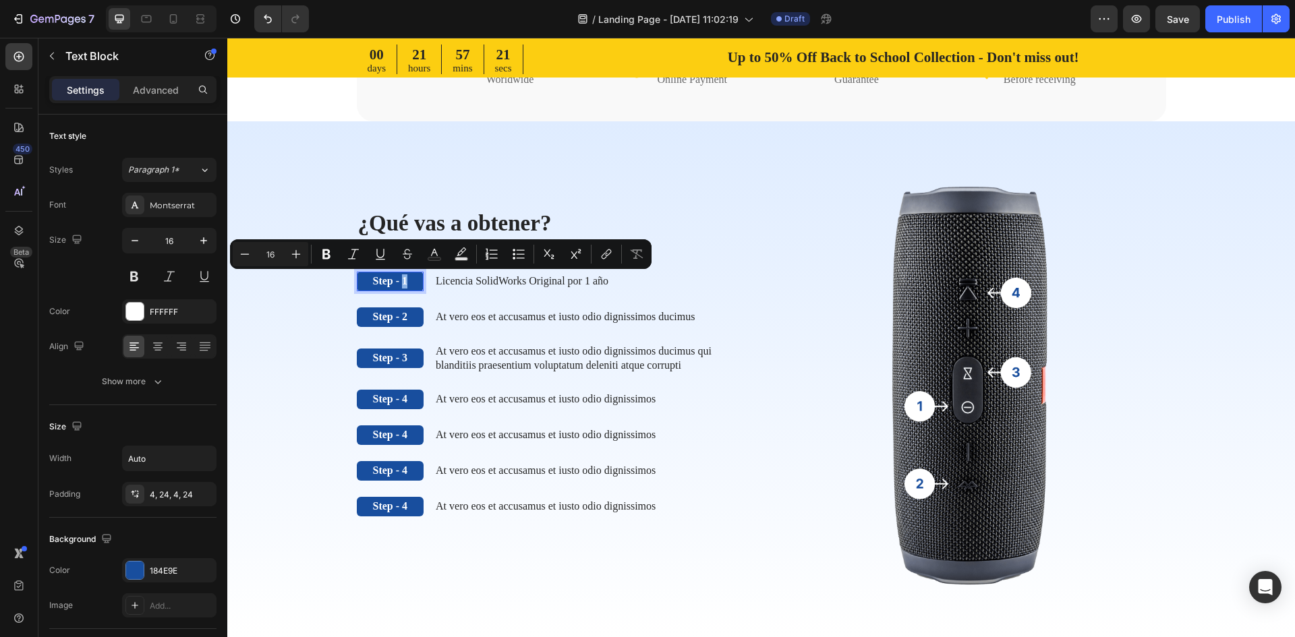
click at [411, 281] on div "Step - 1" at bounding box center [390, 282] width 67 height 20
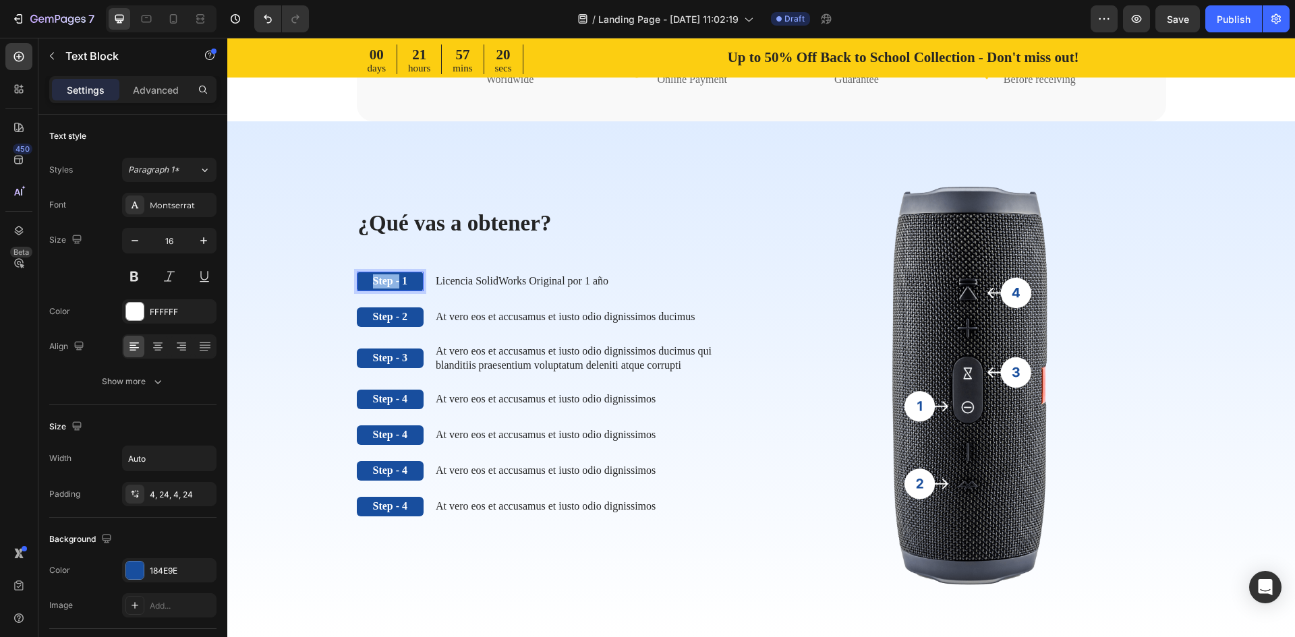
drag, startPoint x: 401, startPoint y: 283, endPoint x: 366, endPoint y: 281, distance: 35.1
click at [366, 281] on div "Step - 1" at bounding box center [390, 282] width 67 height 20
click at [772, 287] on img at bounding box center [969, 384] width 395 height 418
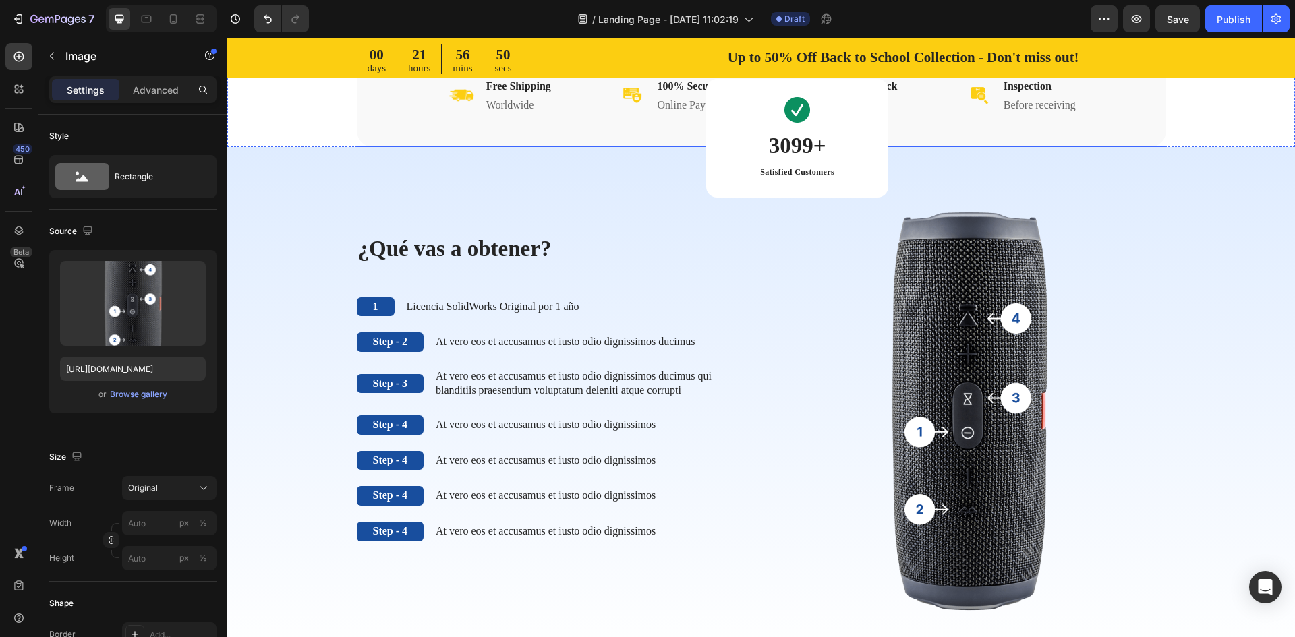
scroll to position [607, 0]
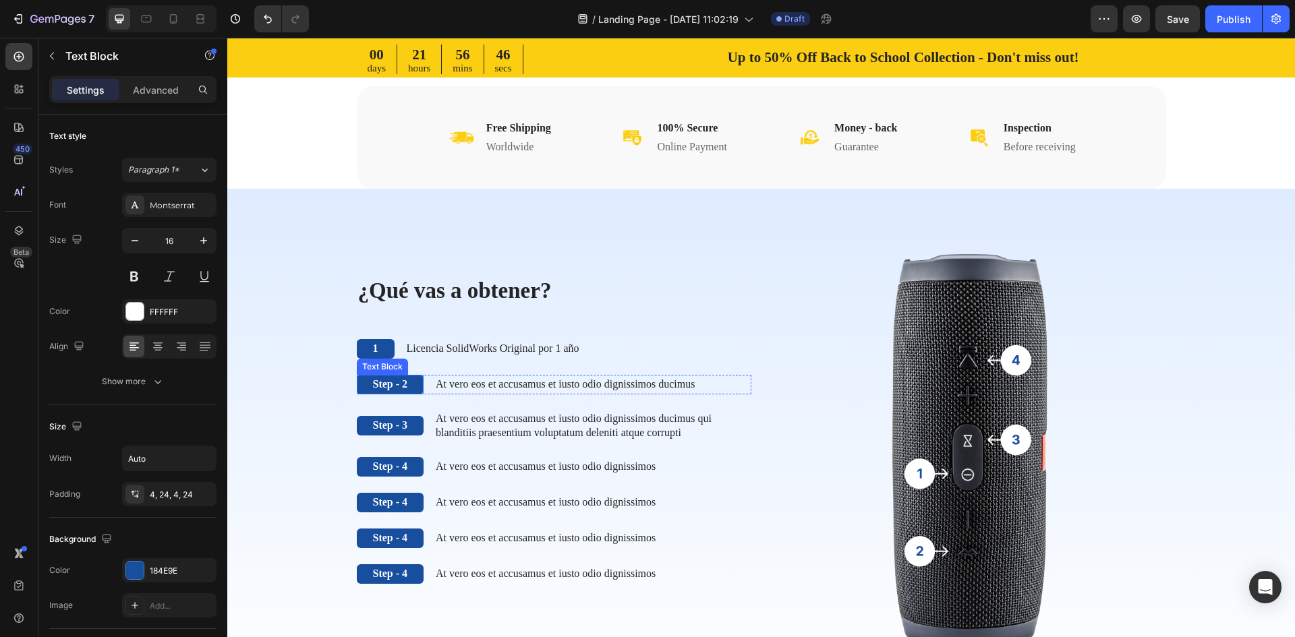
click at [401, 392] on p "Step - 2" at bounding box center [390, 385] width 35 height 14
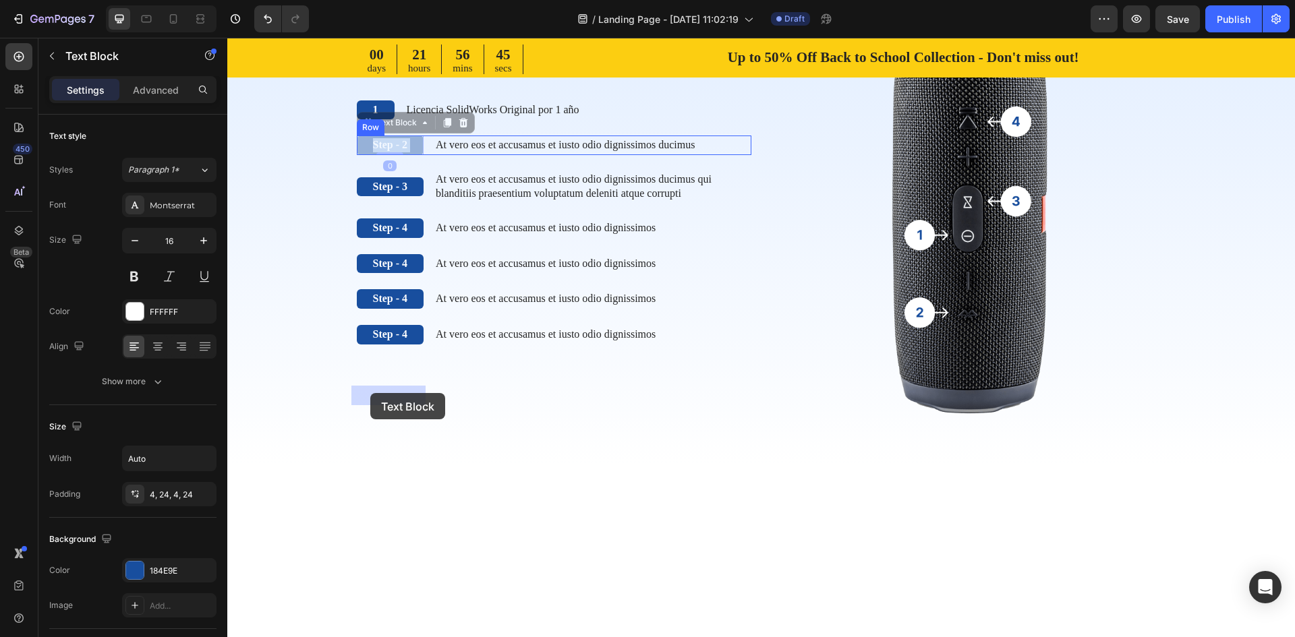
drag, startPoint x: 414, startPoint y: 394, endPoint x: 370, endPoint y: 393, distance: 43.2
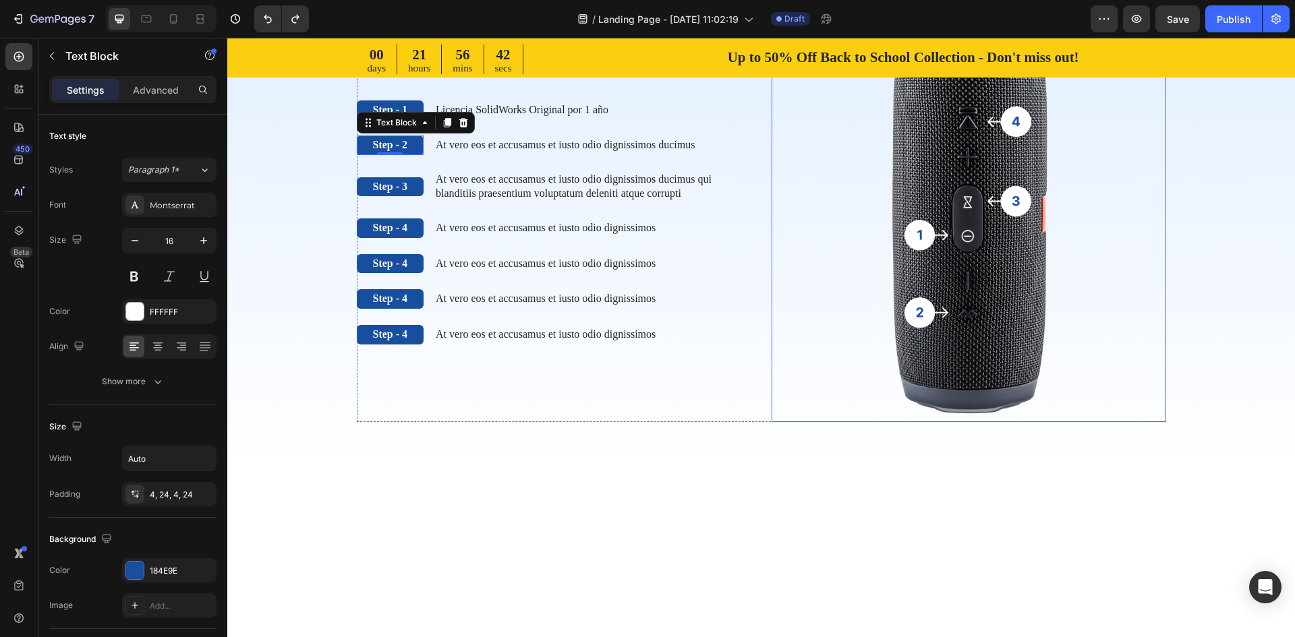
click at [806, 342] on img at bounding box center [969, 213] width 395 height 418
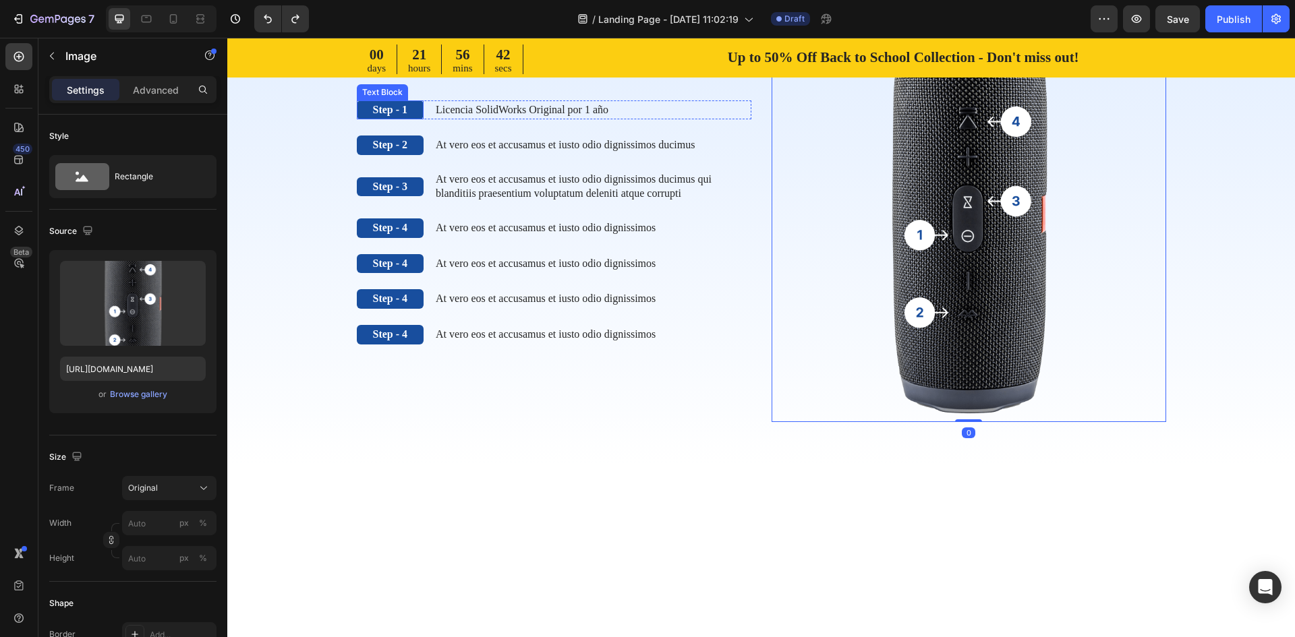
click at [385, 117] on p "Step - 1" at bounding box center [390, 110] width 35 height 14
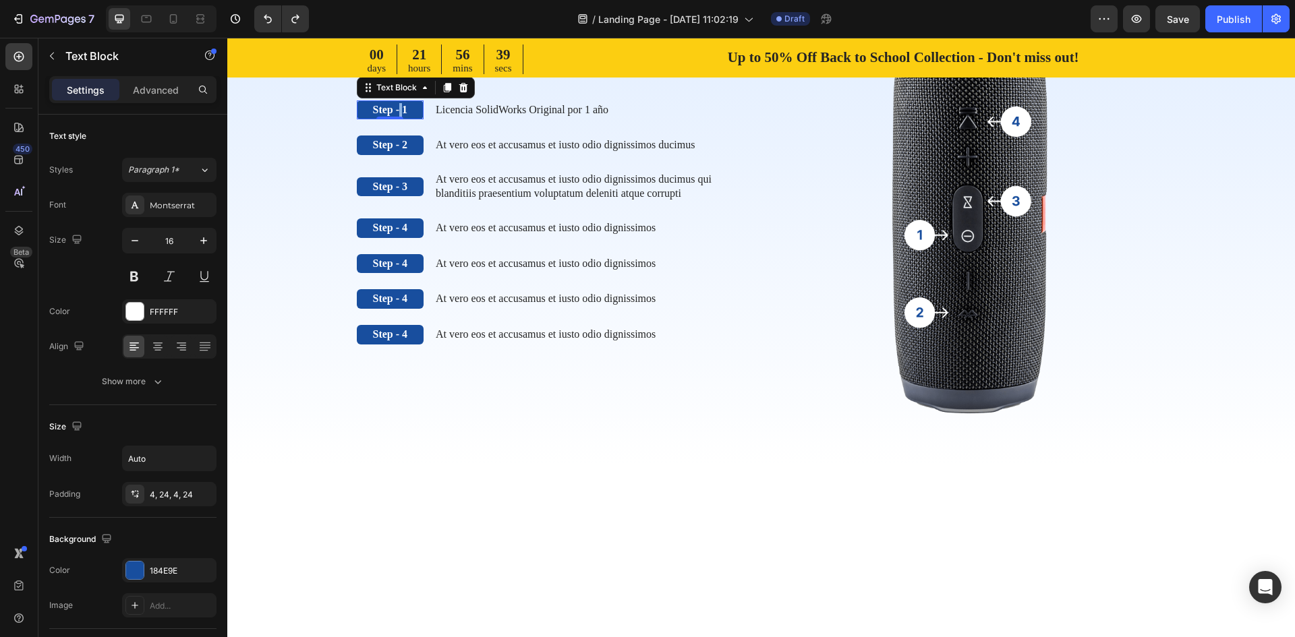
click at [399, 117] on p "Step - 1" at bounding box center [390, 110] width 35 height 14
drag, startPoint x: 408, startPoint y: 358, endPoint x: 358, endPoint y: 356, distance: 49.9
click at [358, 120] on div "Step - 1" at bounding box center [390, 111] width 67 height 20
click at [772, 336] on img at bounding box center [969, 213] width 395 height 418
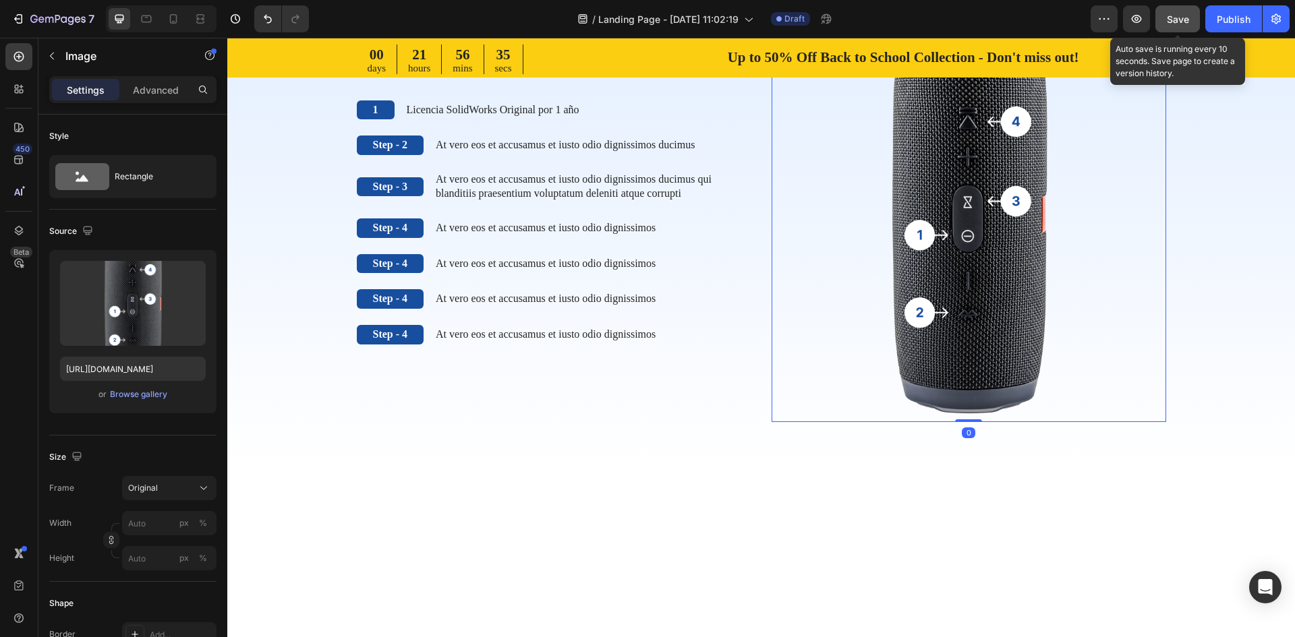
click at [1187, 19] on span "Save" at bounding box center [1178, 18] width 22 height 11
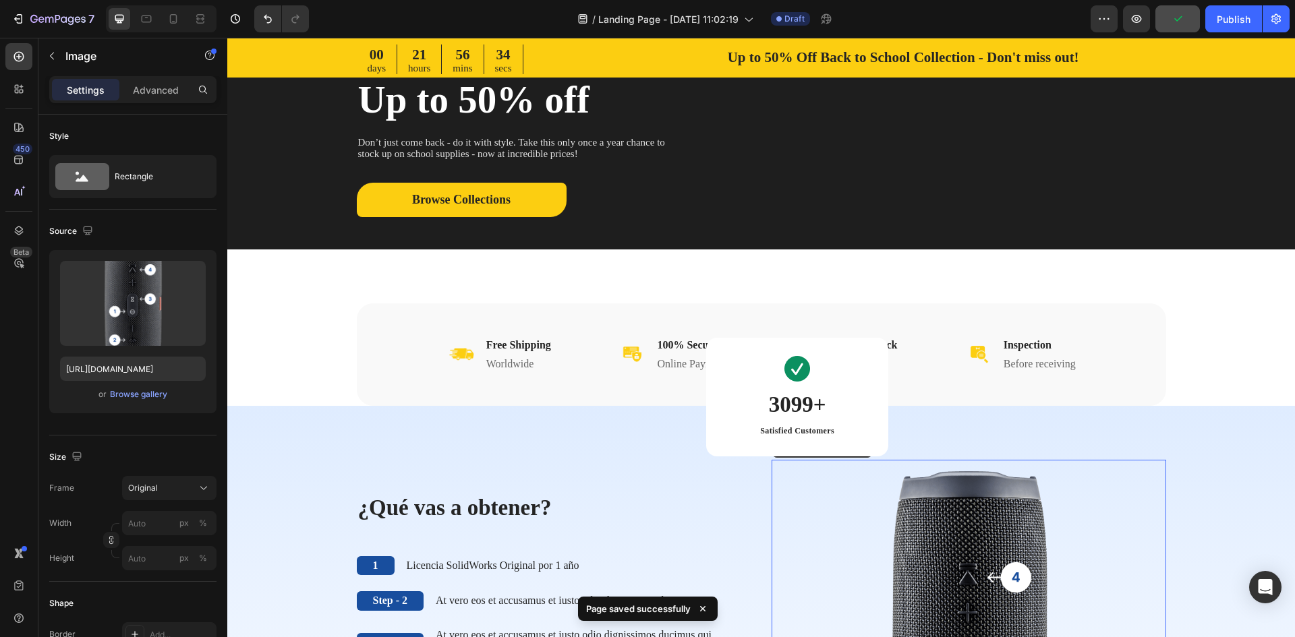
scroll to position [0, 0]
